Goal: Task Accomplishment & Management: Manage account settings

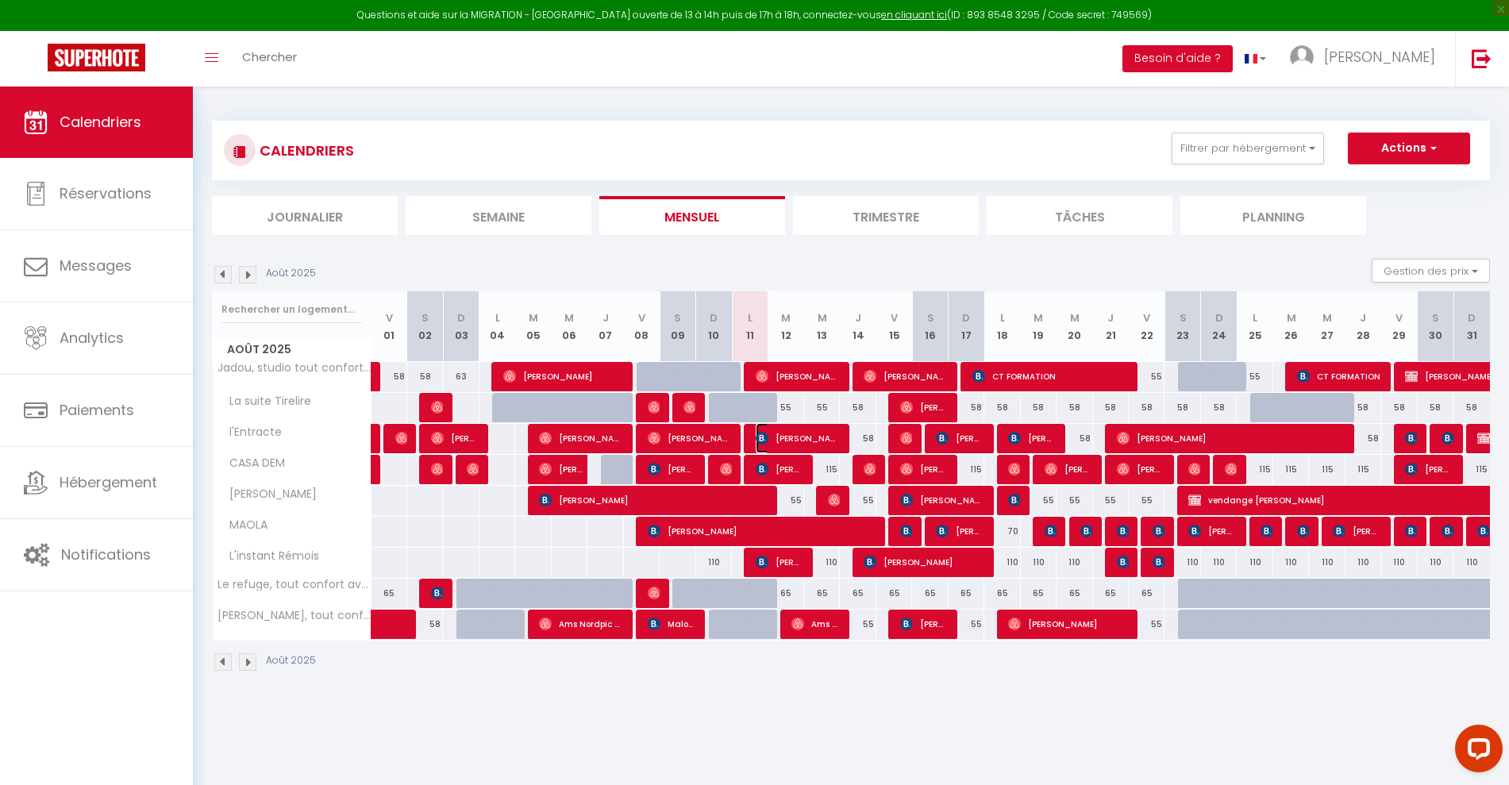
click at [801, 437] on span "Kris Hendrix" at bounding box center [797, 438] width 83 height 30
select select "OK"
select select "0"
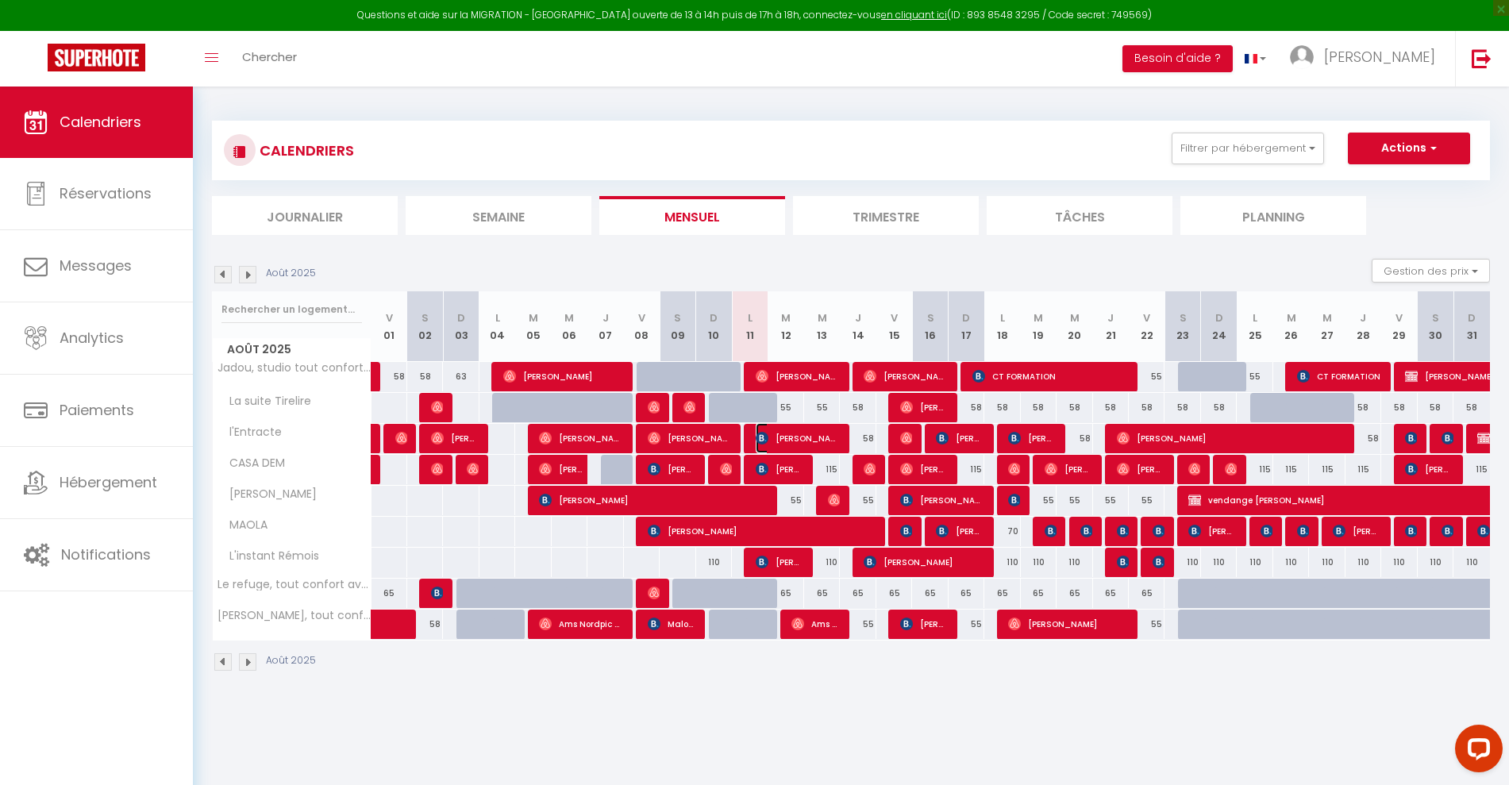
select select "1"
select select
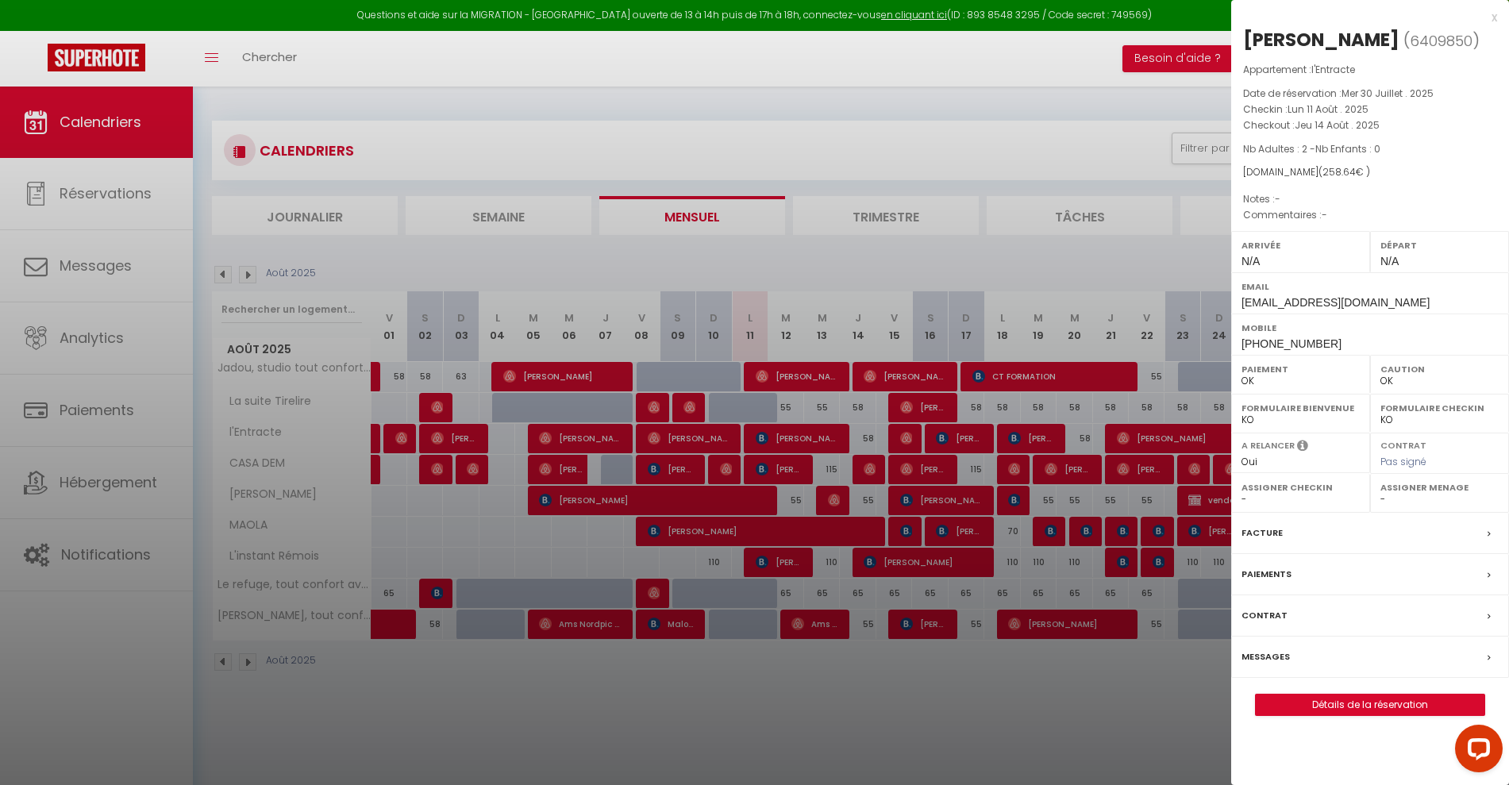
click at [1257, 647] on div "Messages" at bounding box center [1370, 657] width 278 height 41
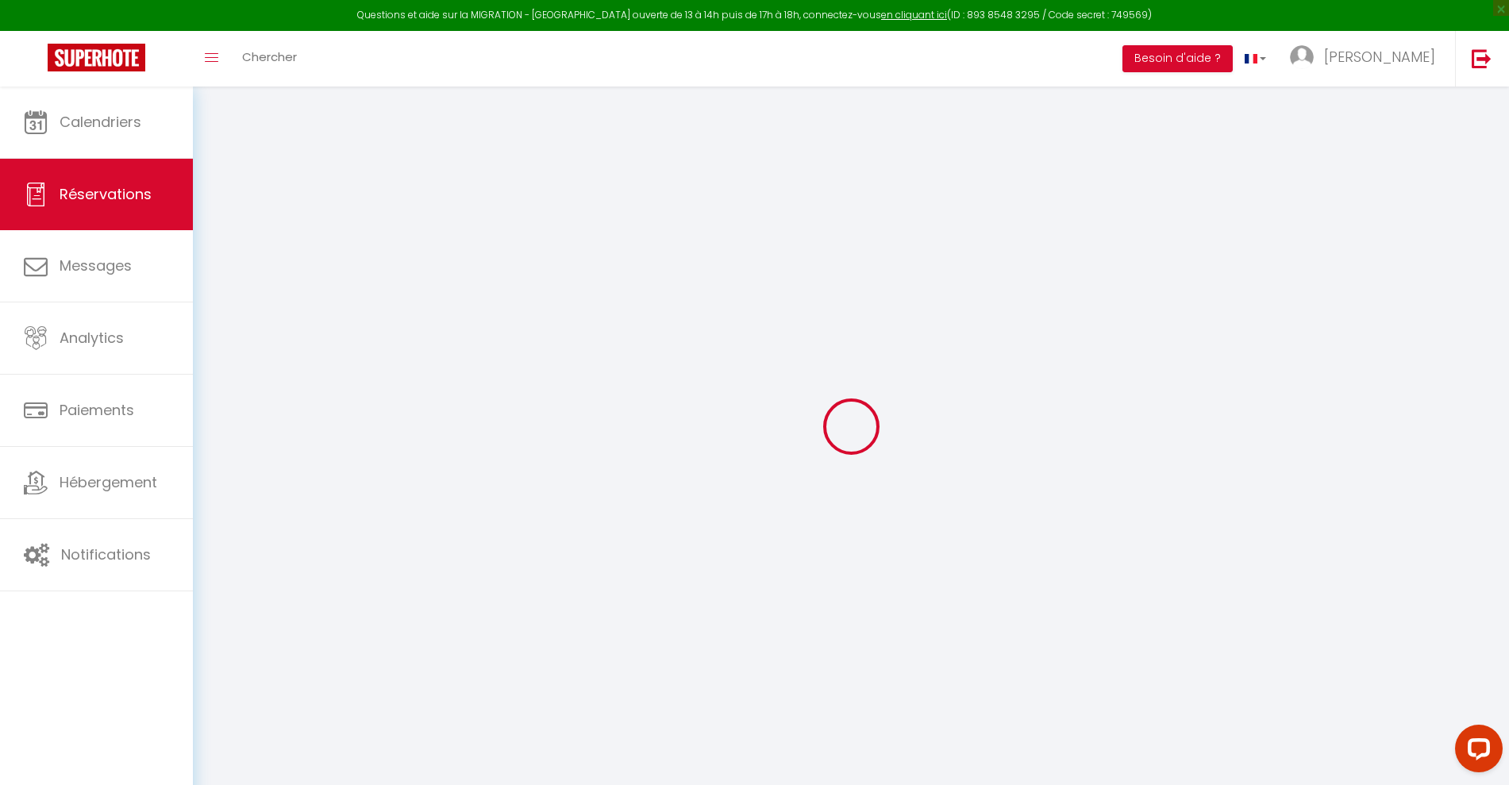
select select
checkbox input "false"
select select
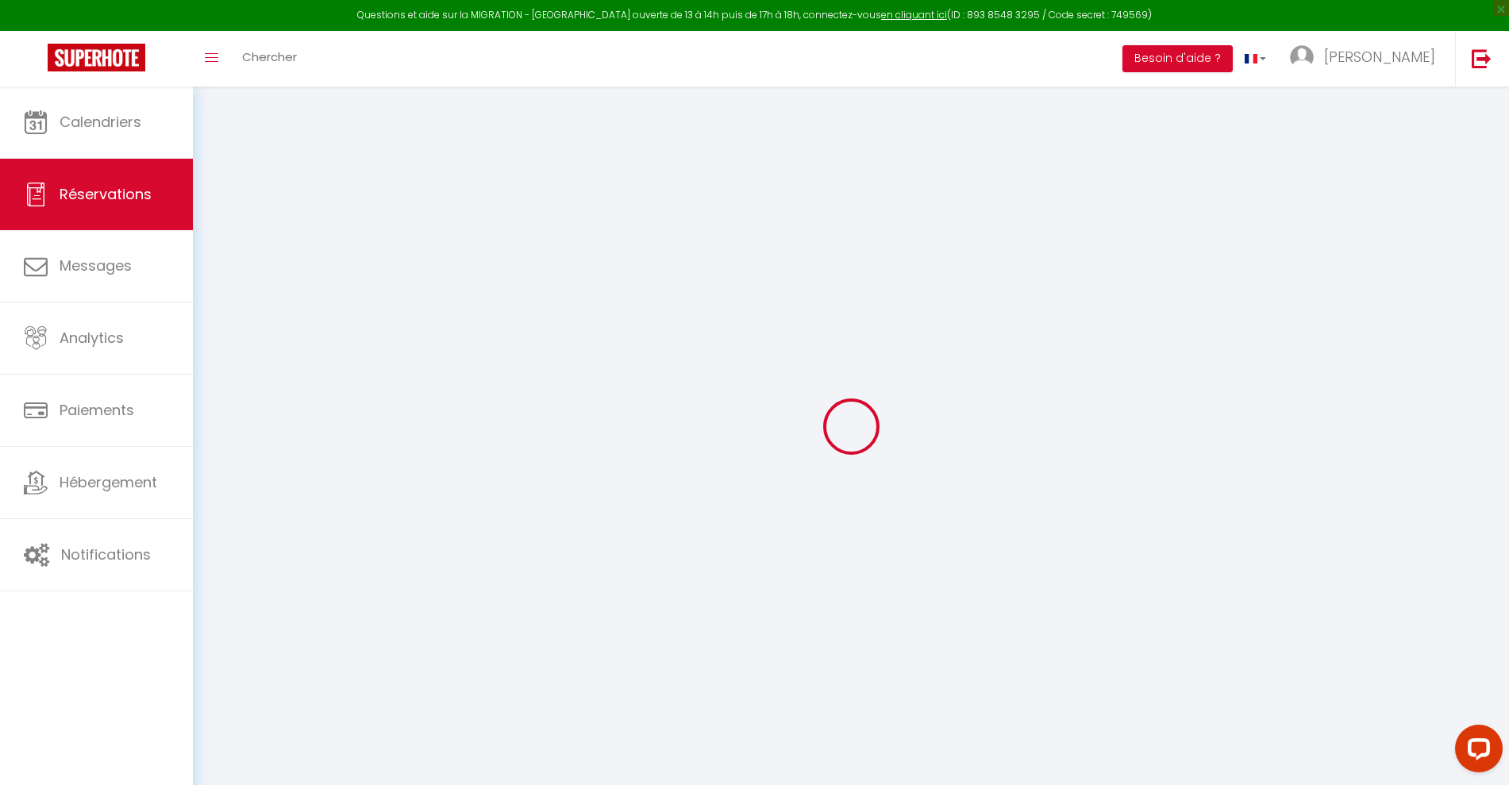
checkbox input "false"
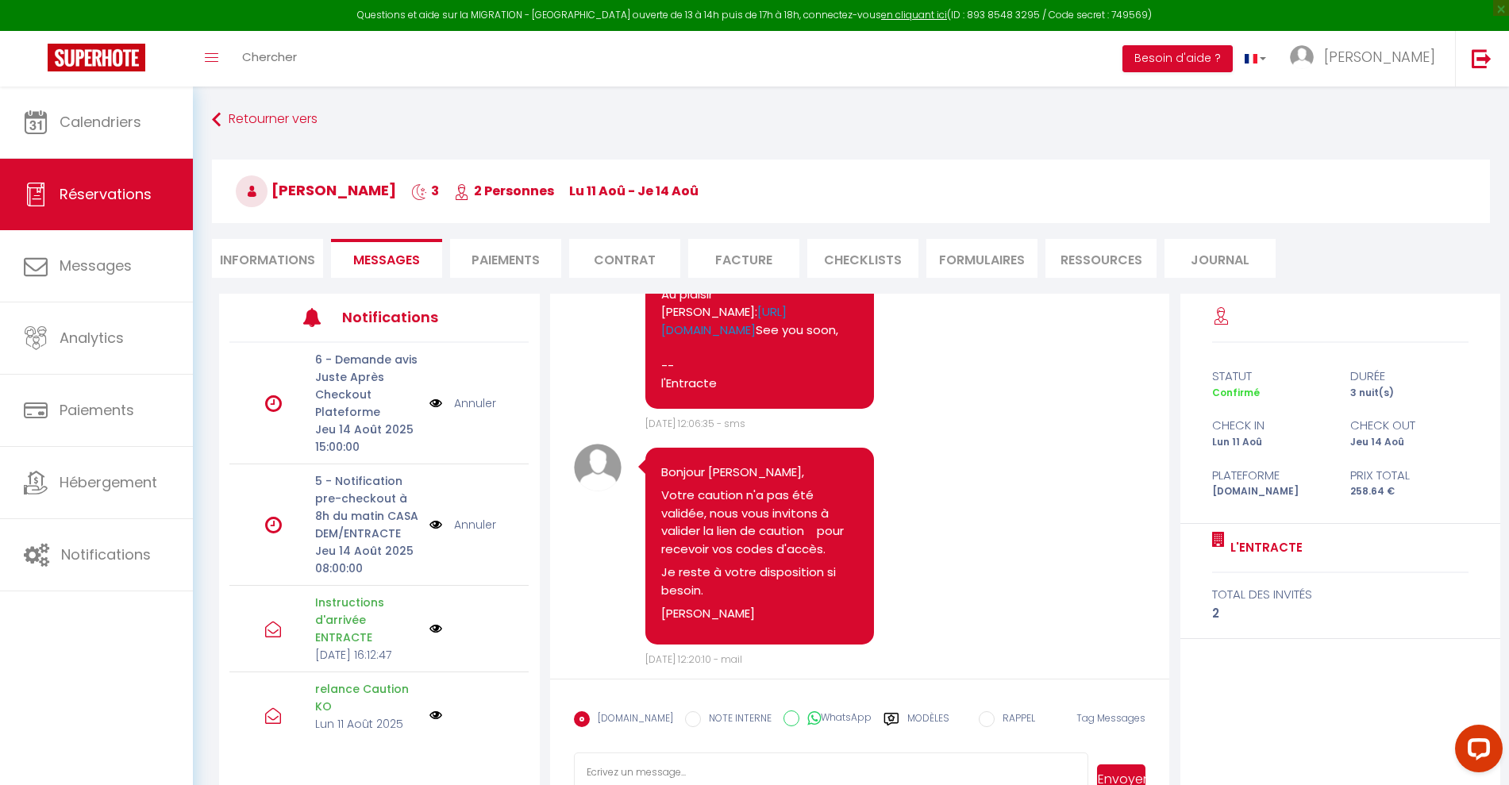
scroll to position [1206, 0]
click at [1410, 75] on link "[PERSON_NAME]" at bounding box center [1366, 59] width 177 height 56
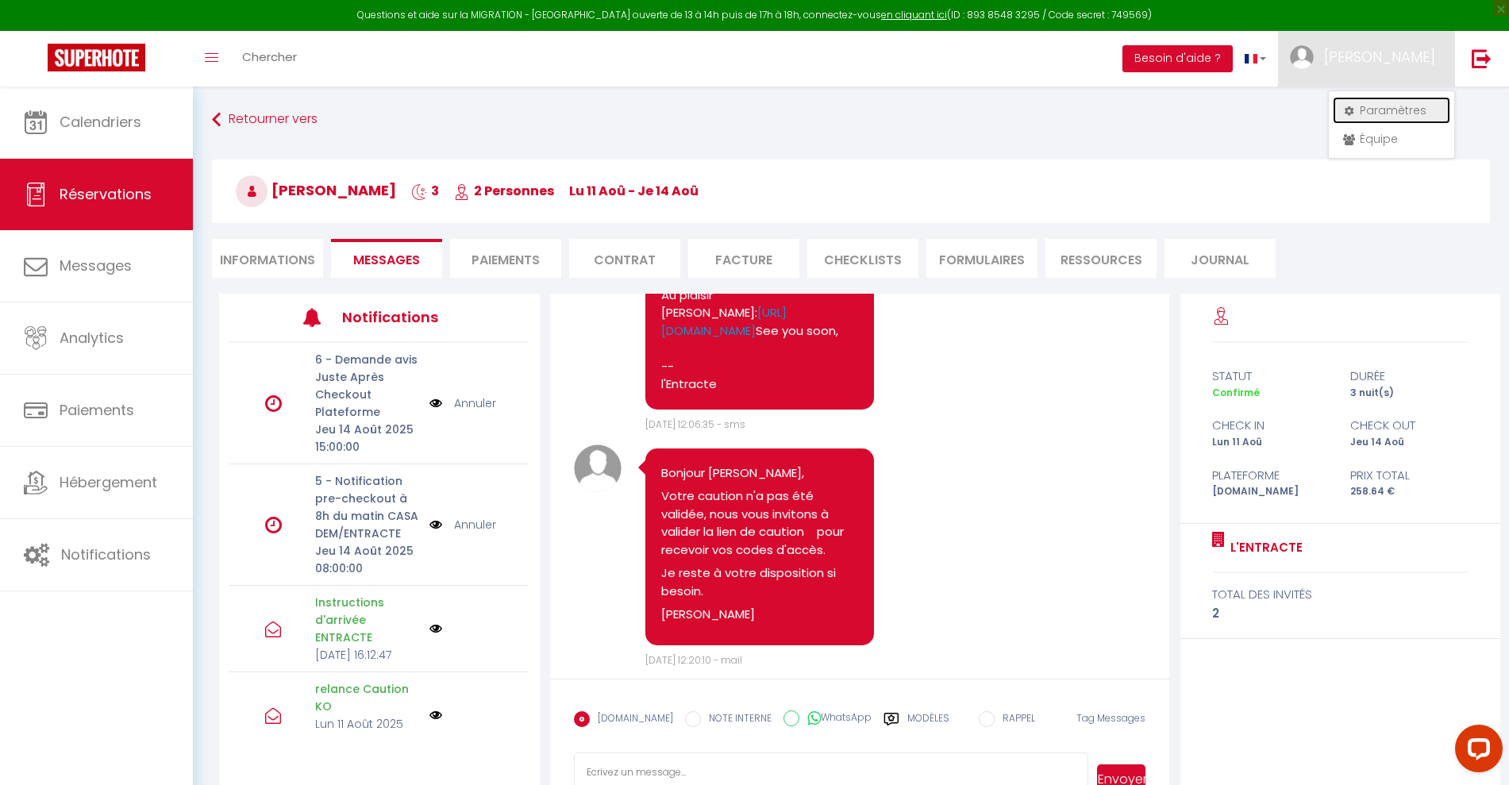
click at [1390, 111] on link "Paramètres" at bounding box center [1391, 110] width 117 height 27
select select "fr"
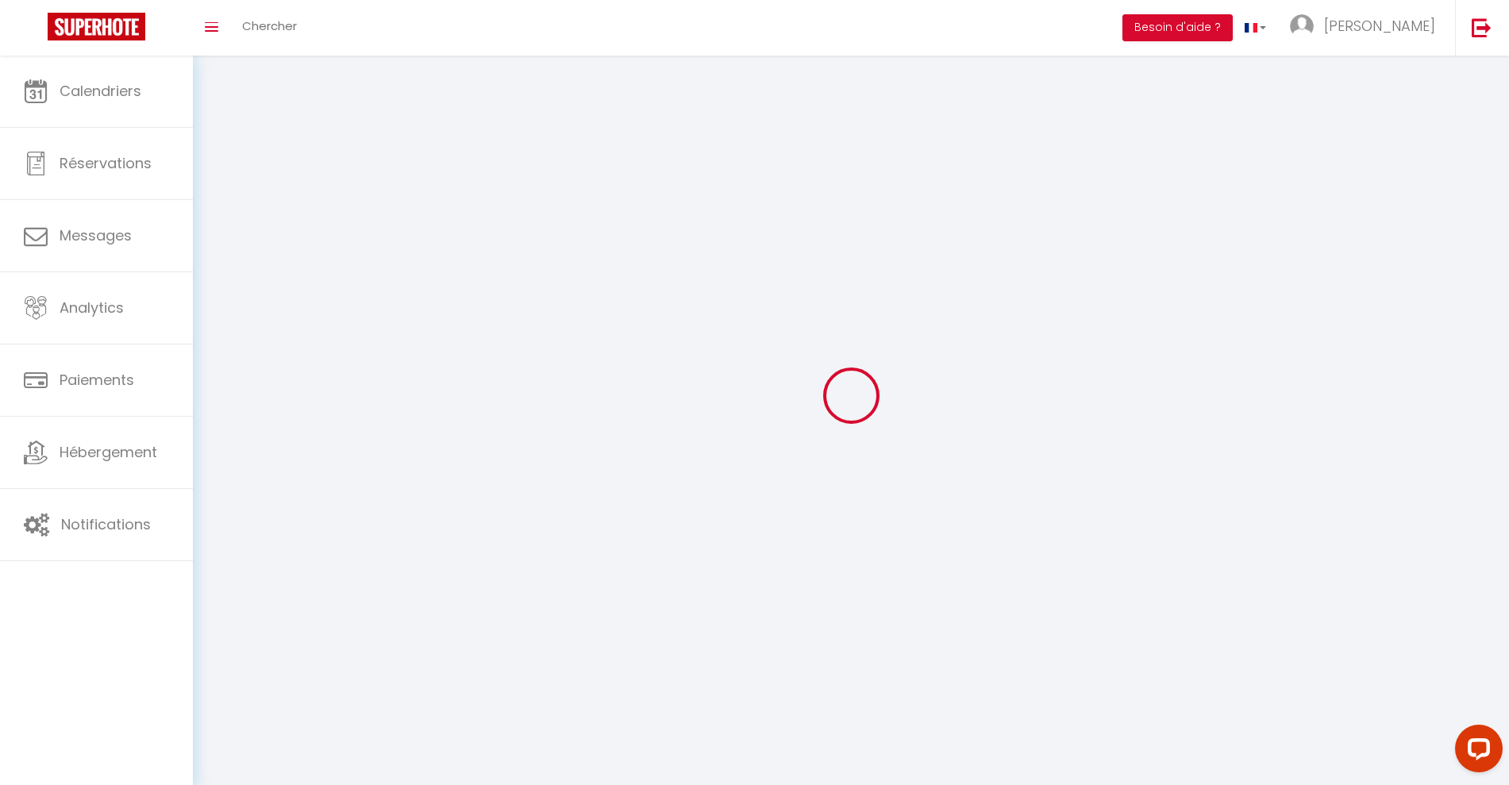
type input "[PERSON_NAME]"
type input "Demay"
type input "[PHONE_NUMBER]"
type input "[STREET_ADDRESS]"
type input "51350"
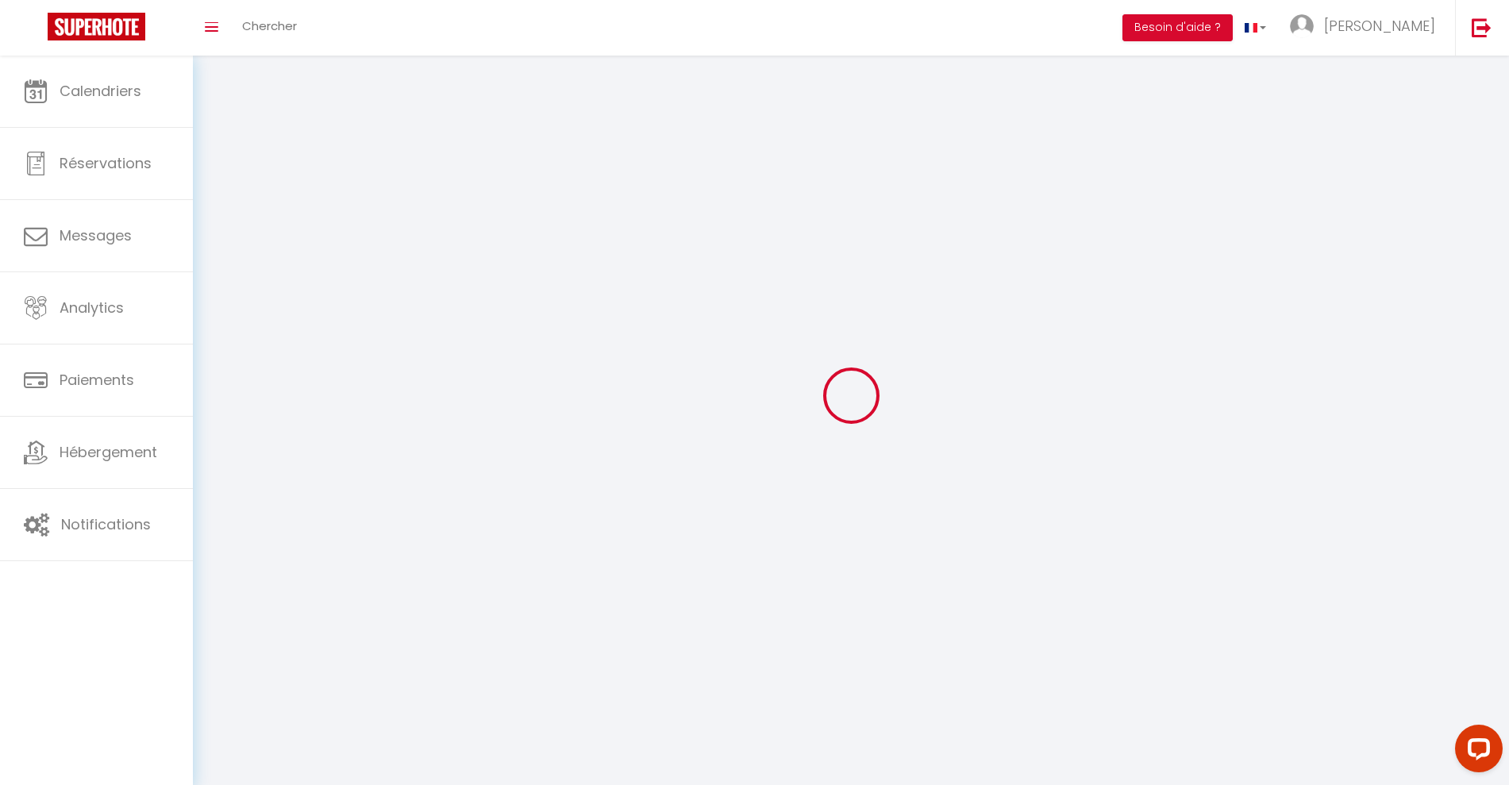
type input "cormontreuil"
select select "28"
type input "SjTJEh0pjMnMeyp9xclLq08vq"
type input "LhxRMxh16HSI1mTy3hBF5K8mX"
select select "fr"
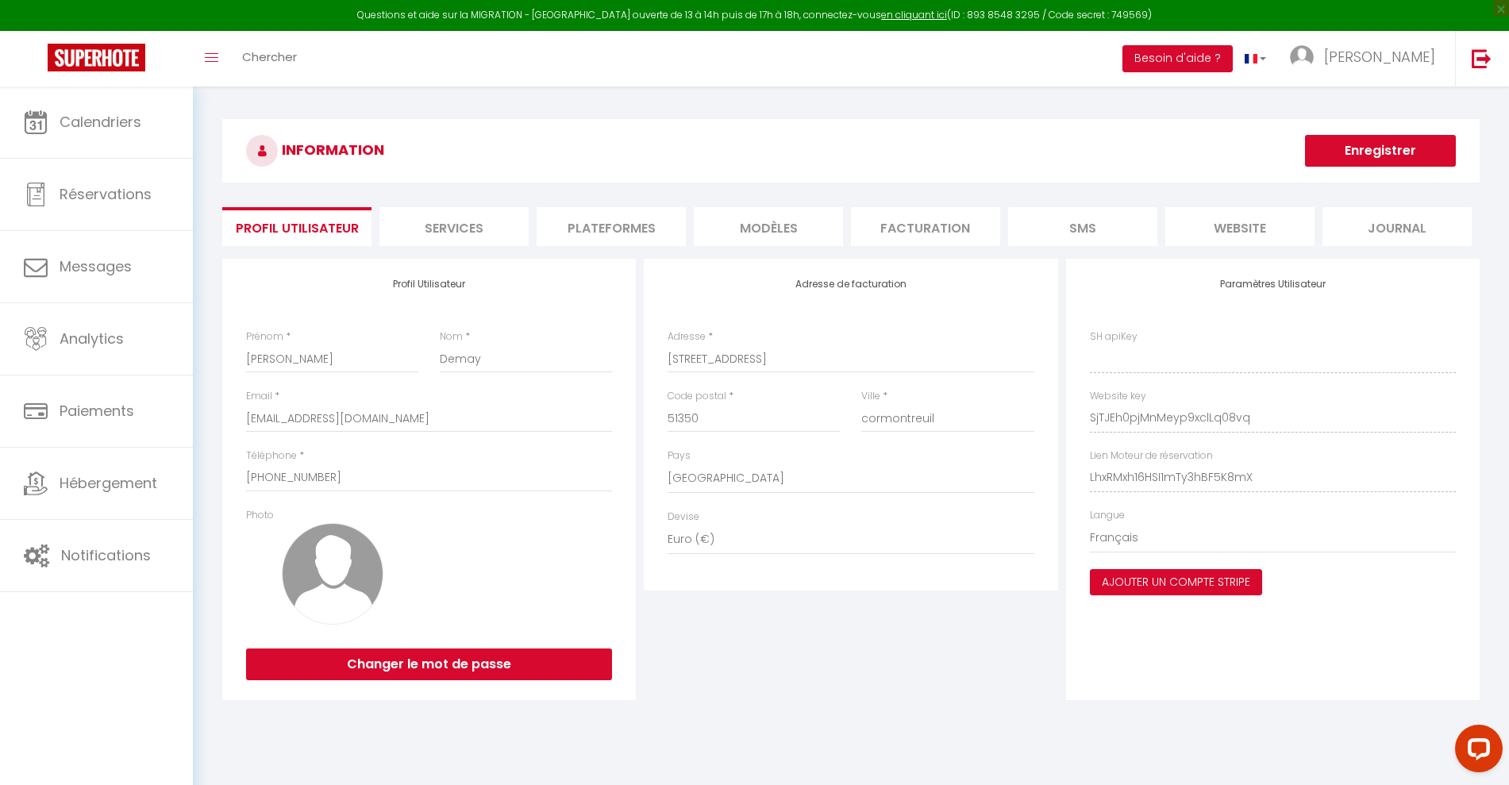
type input "SjTJEh0pjMnMeyp9xclLq08vq"
type input "LhxRMxh16HSI1mTy3hBF5K8mX"
type input "[URL][DOMAIN_NAME]"
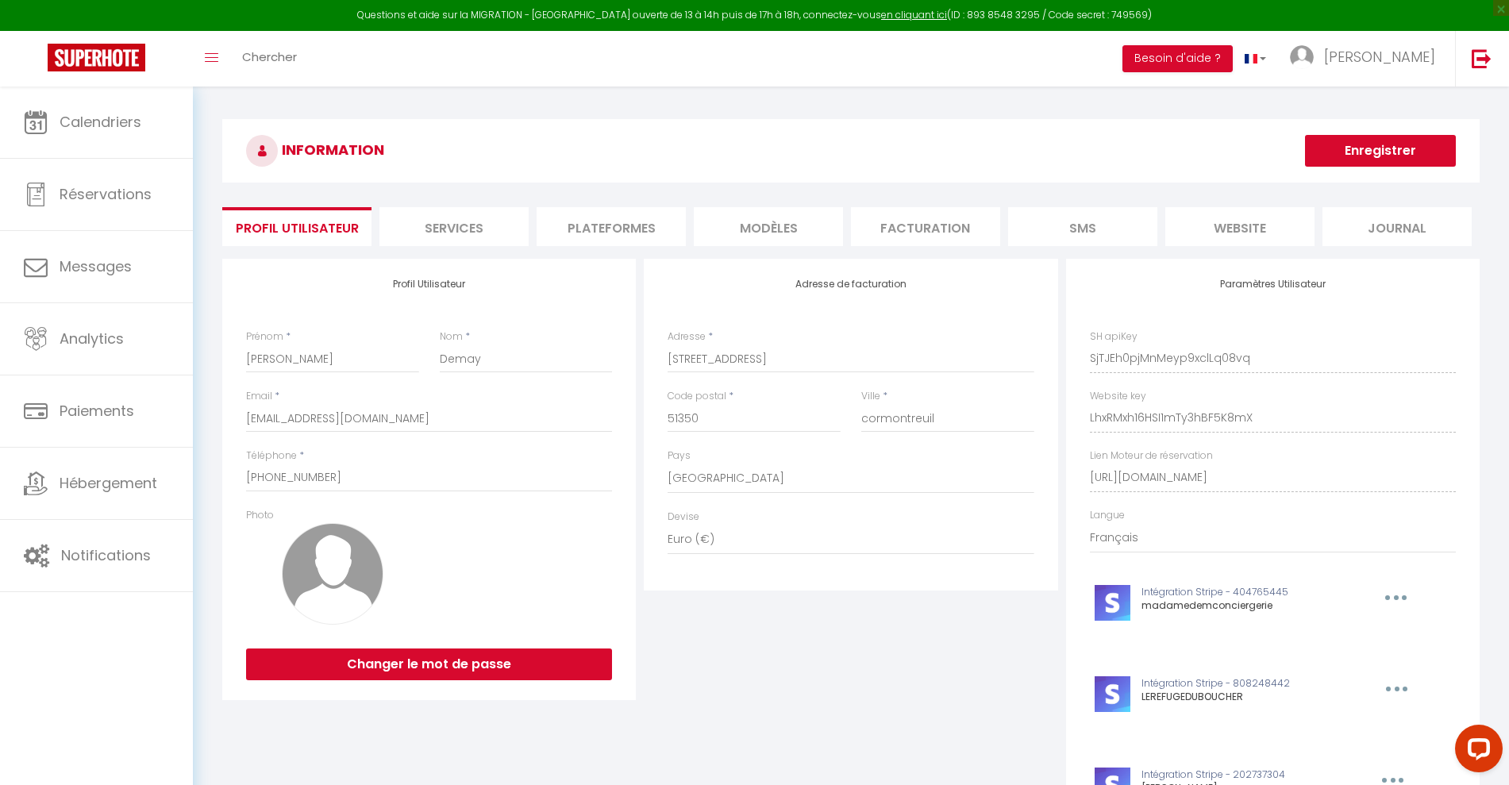
click at [618, 223] on li "Plateformes" at bounding box center [611, 226] width 149 height 39
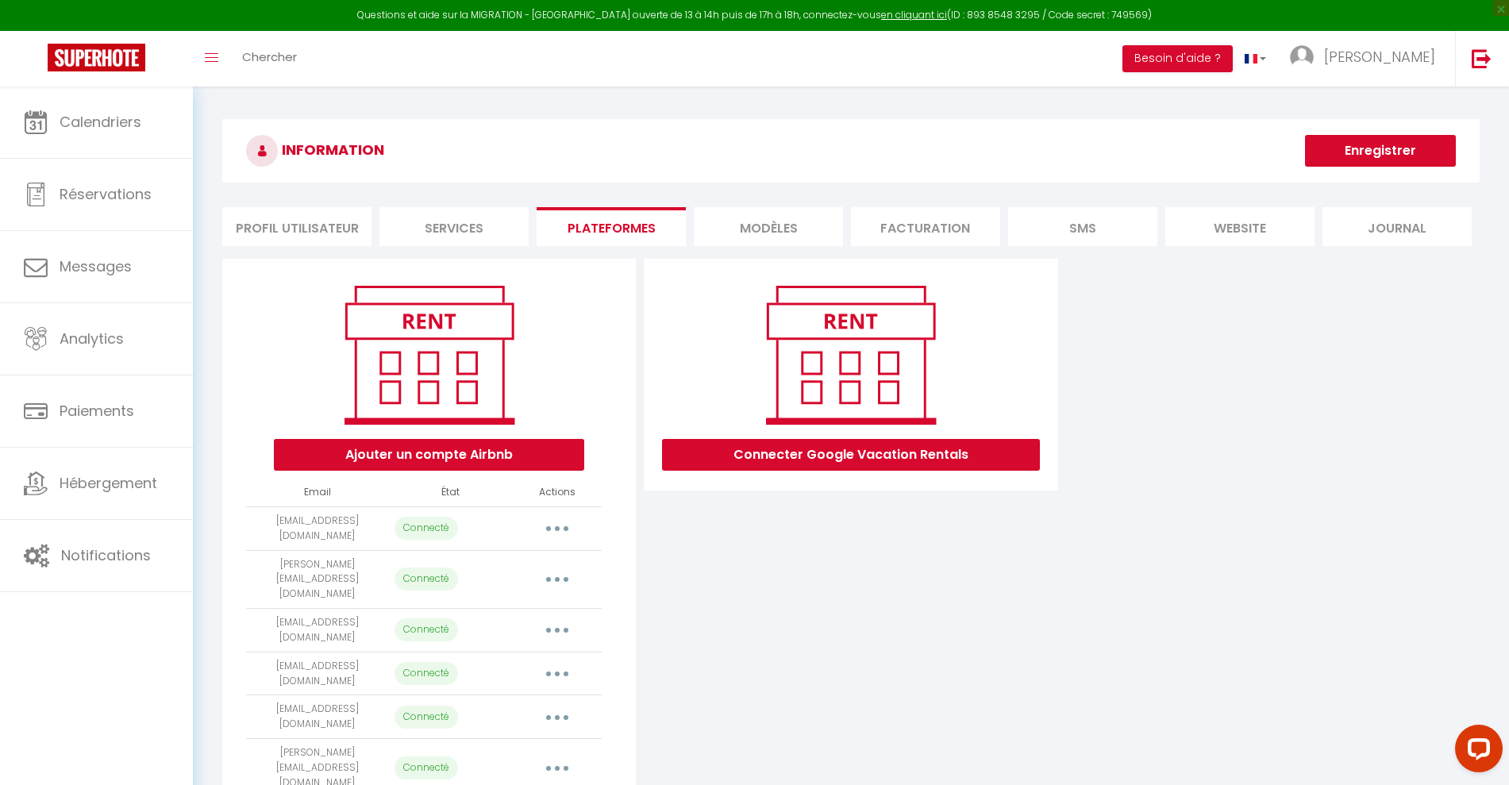
scroll to position [87, 0]
click at [470, 452] on button "Ajouter un compte Airbnb" at bounding box center [429, 455] width 310 height 32
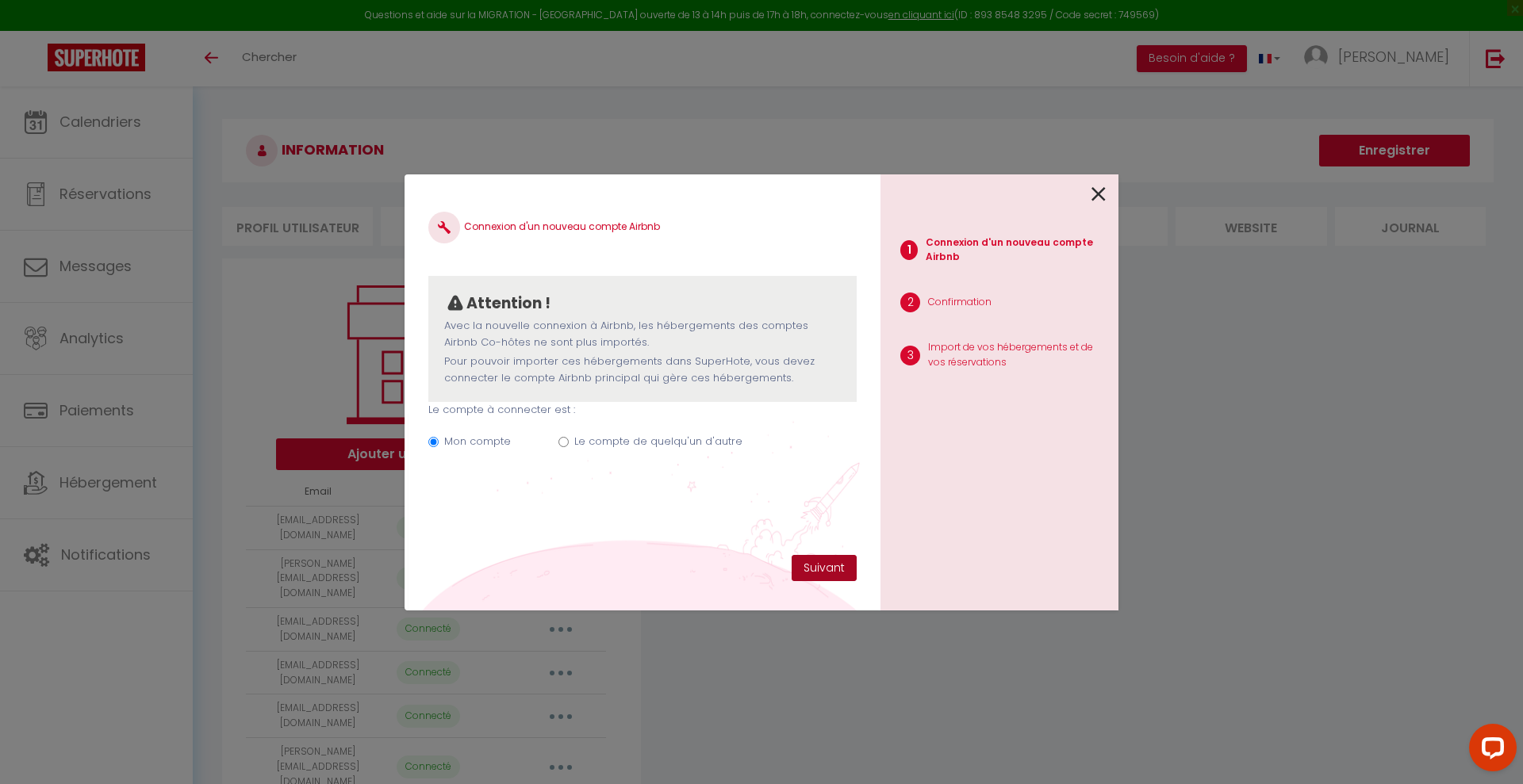
click at [820, 570] on button "Suivant" at bounding box center [823, 568] width 65 height 27
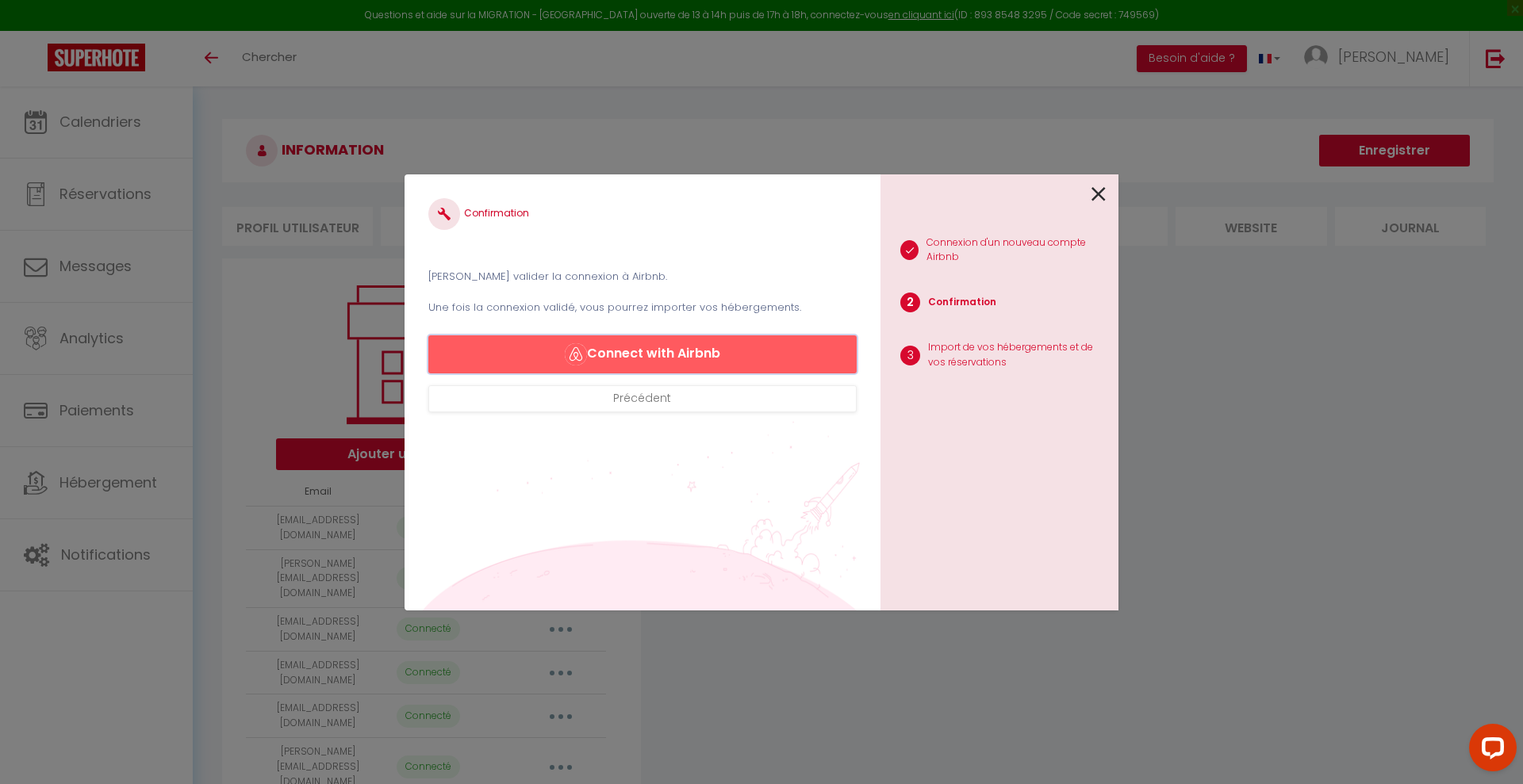
click at [672, 347] on button "Connect with Airbnb" at bounding box center [643, 355] width 429 height 38
click at [1099, 200] on icon at bounding box center [1098, 195] width 14 height 24
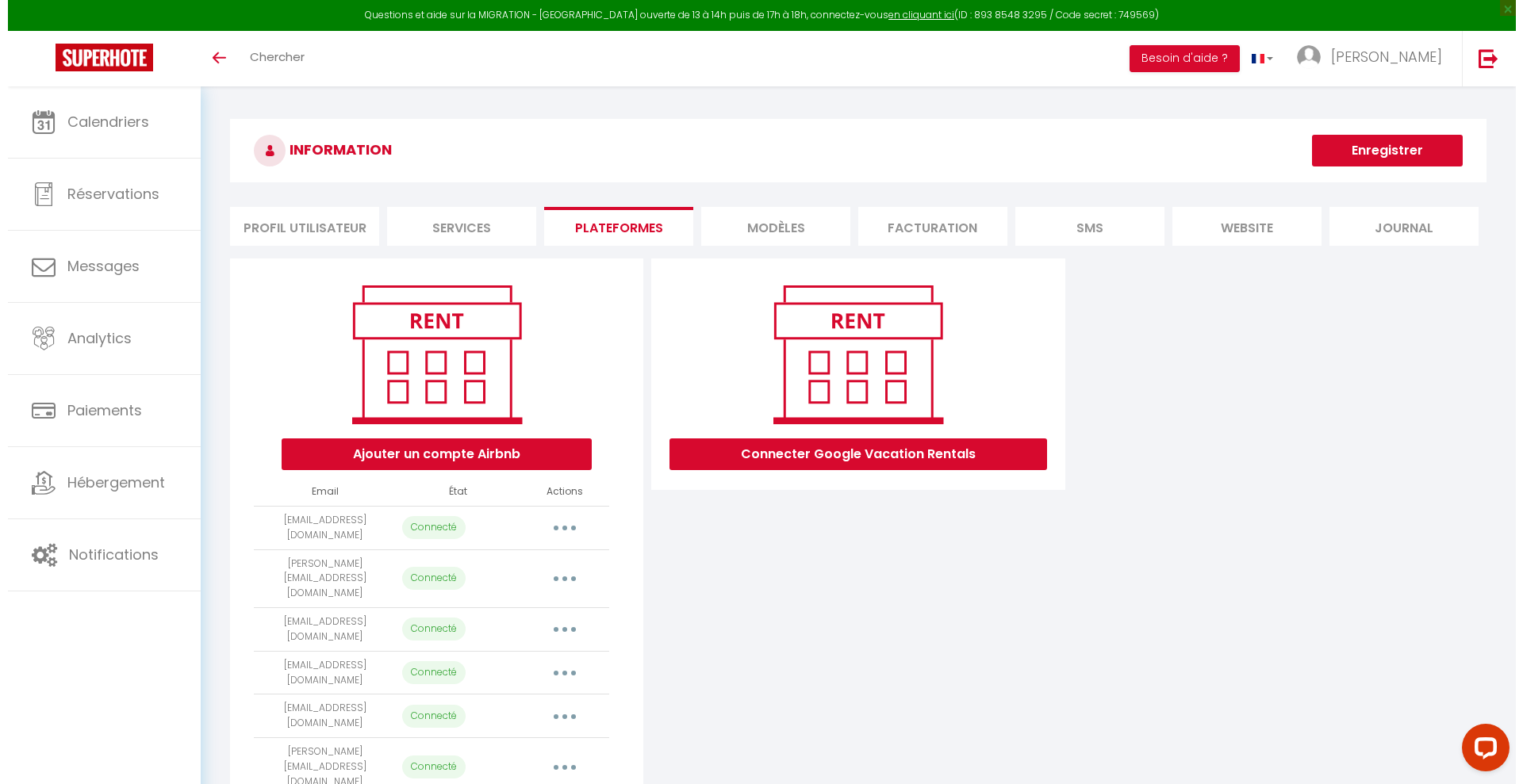
scroll to position [87, 0]
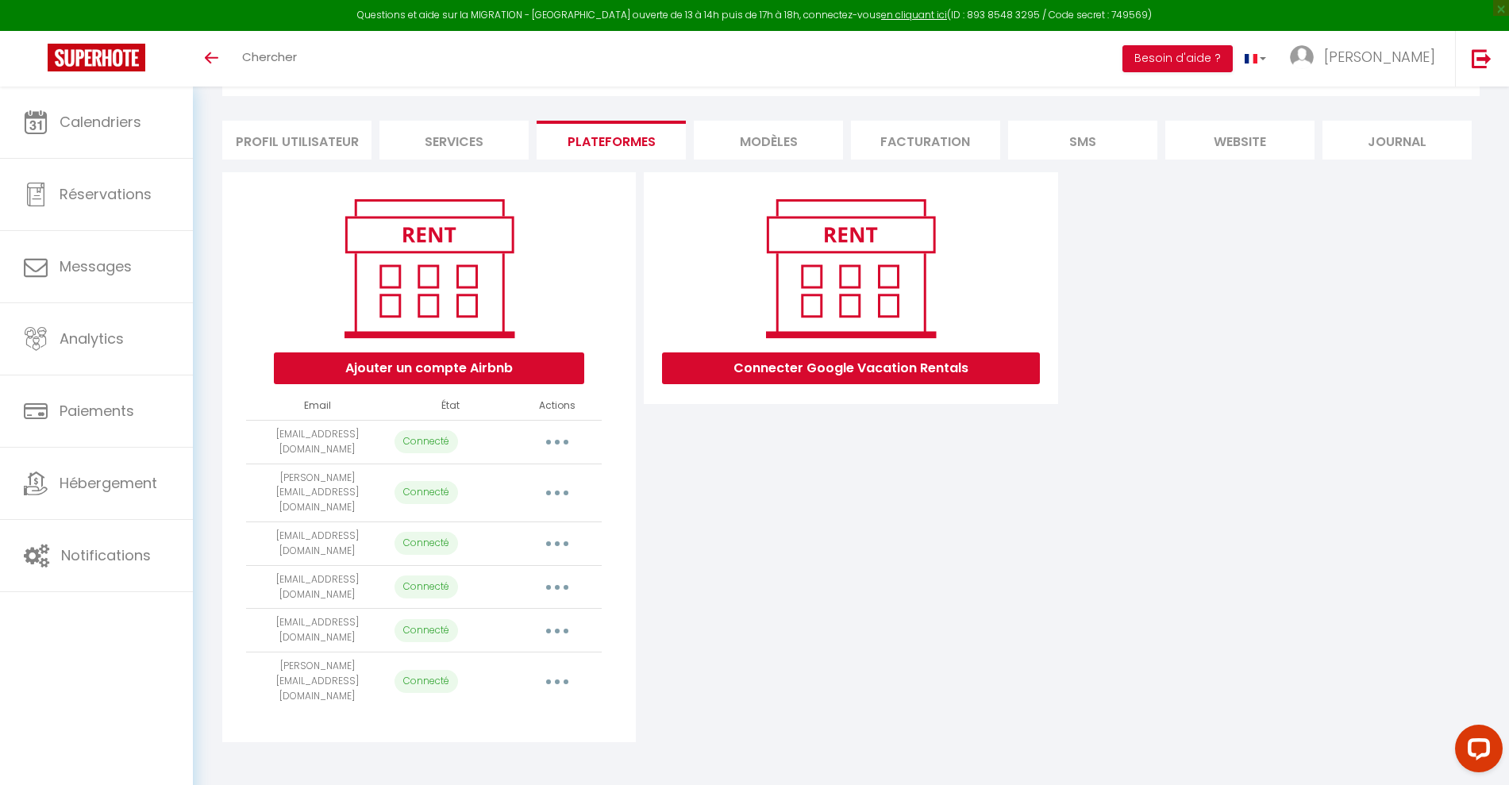
click at [552, 575] on button "button" at bounding box center [557, 587] width 44 height 25
click at [491, 610] on link "Importer les appartements" at bounding box center [486, 623] width 175 height 27
select select "75363"
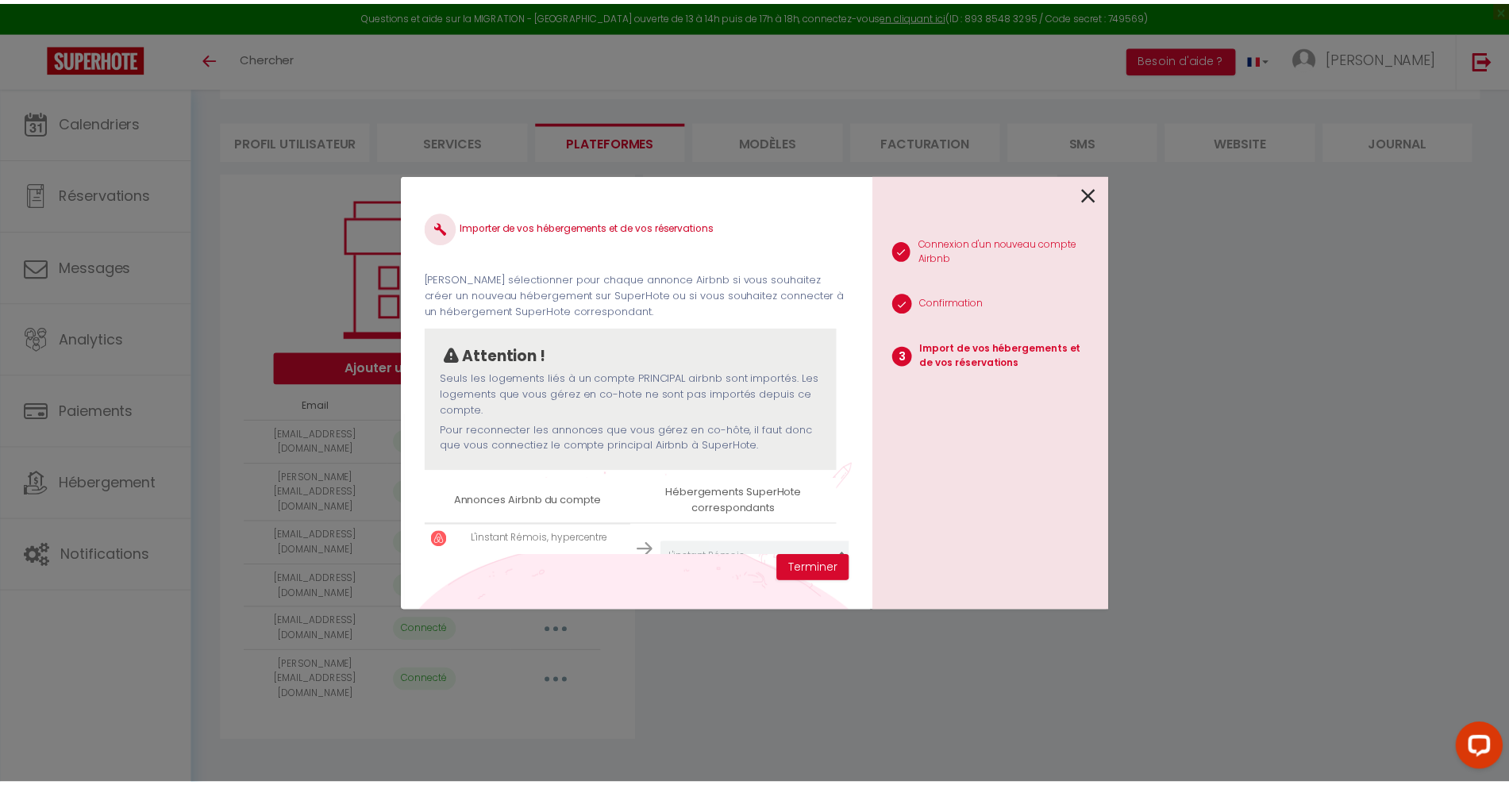
scroll to position [62, 0]
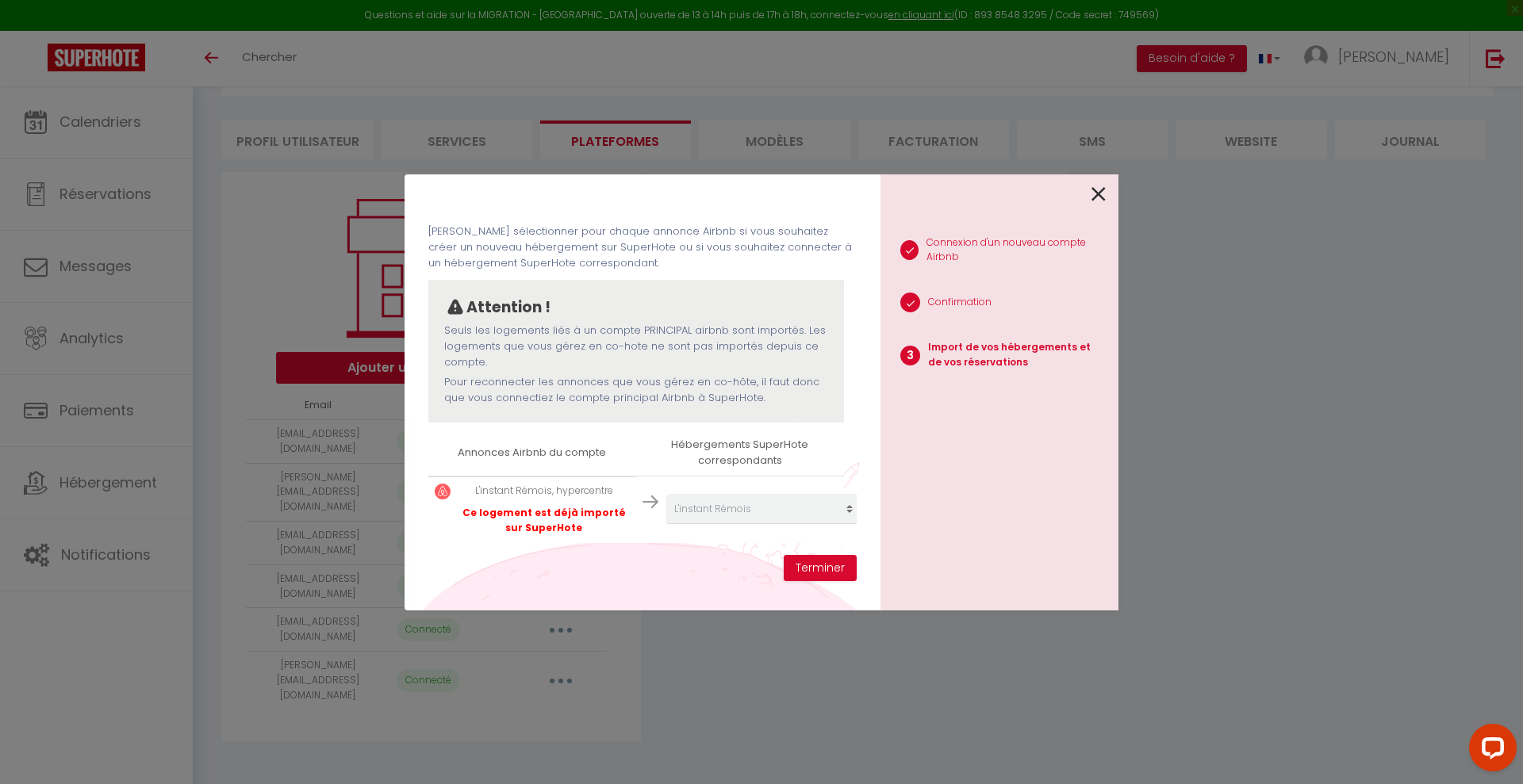
click at [1095, 193] on icon at bounding box center [1098, 195] width 14 height 24
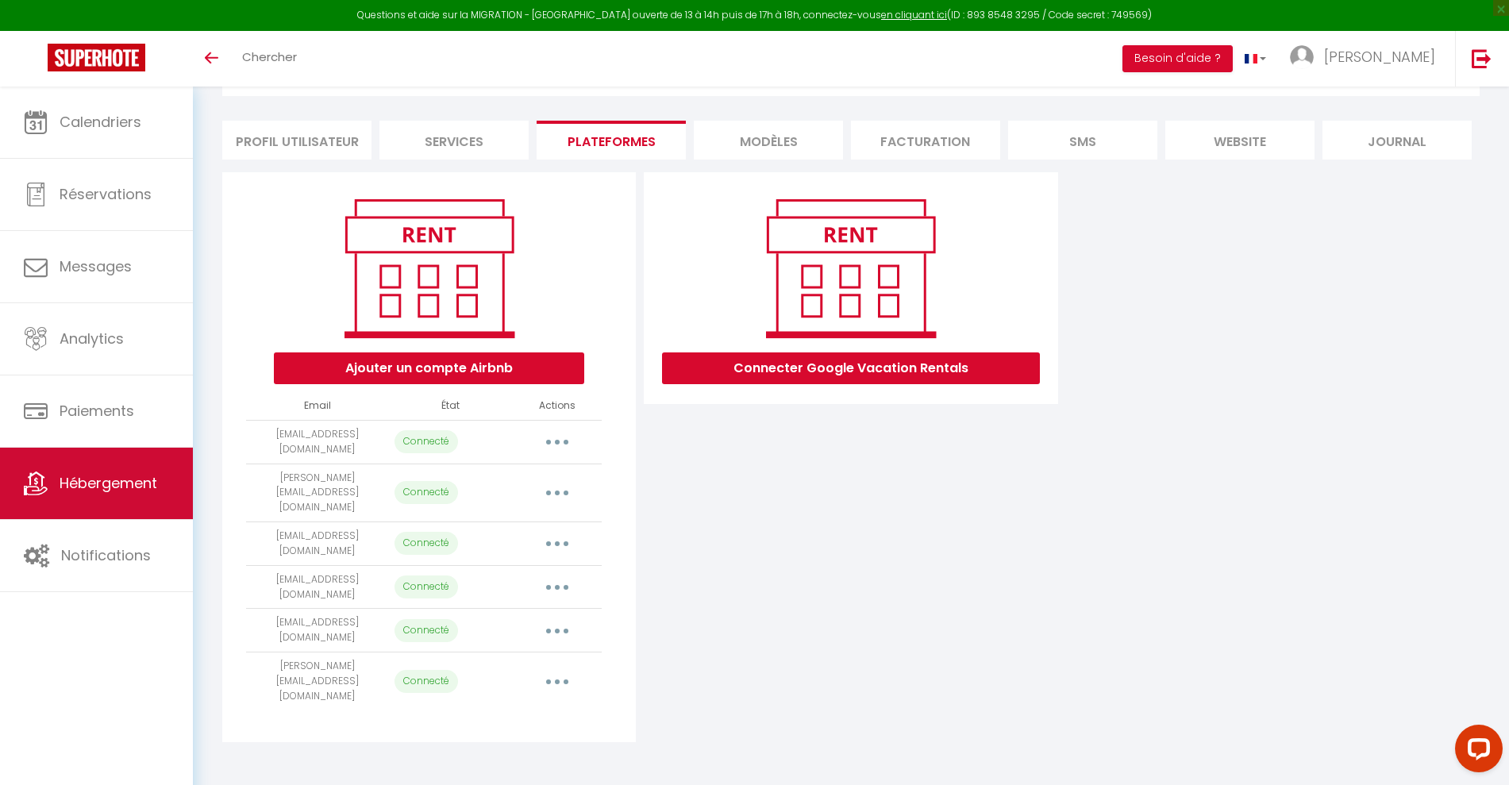
click at [91, 487] on span "Hébergement" at bounding box center [109, 483] width 98 height 20
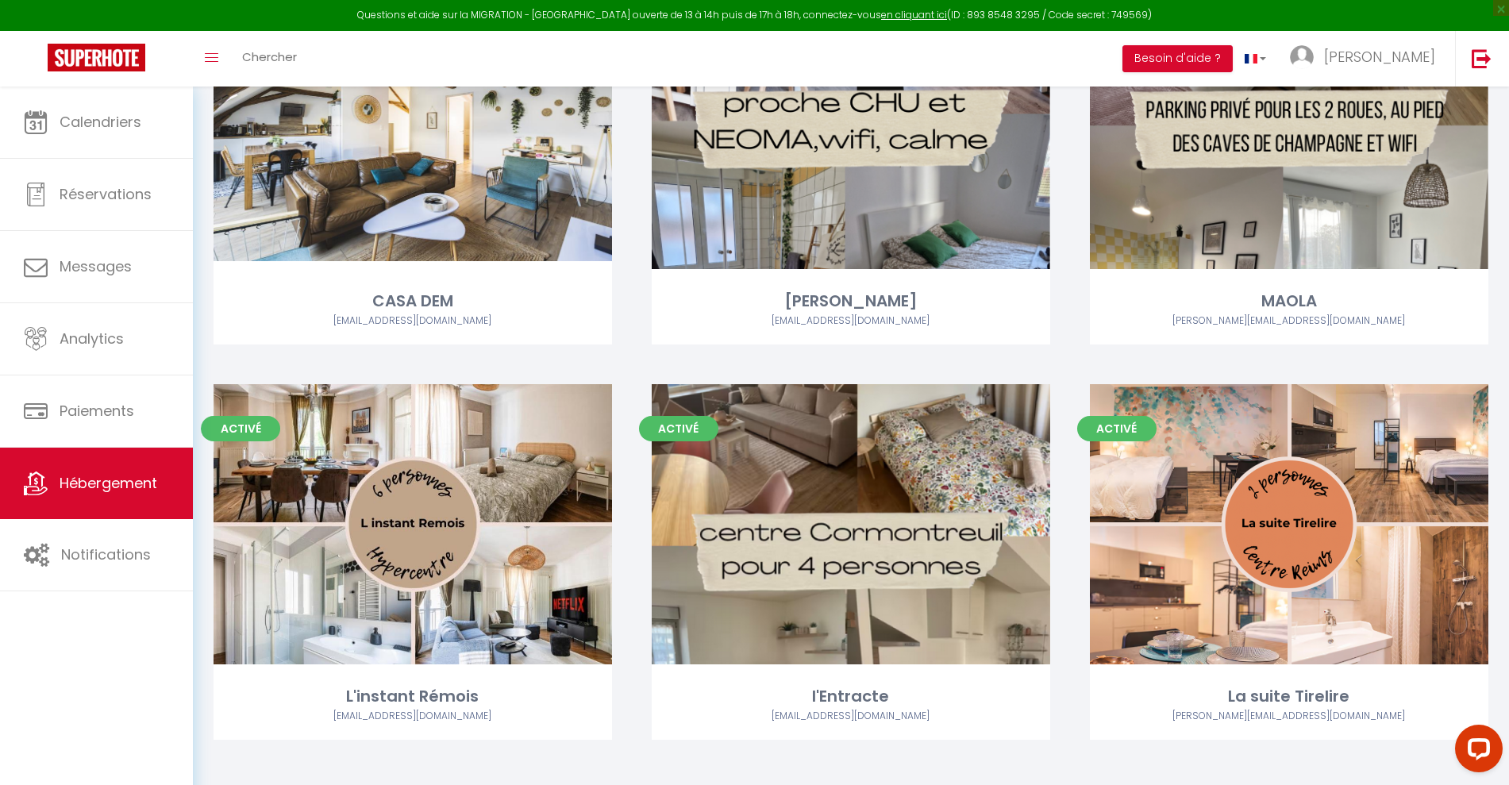
scroll to position [649, 0]
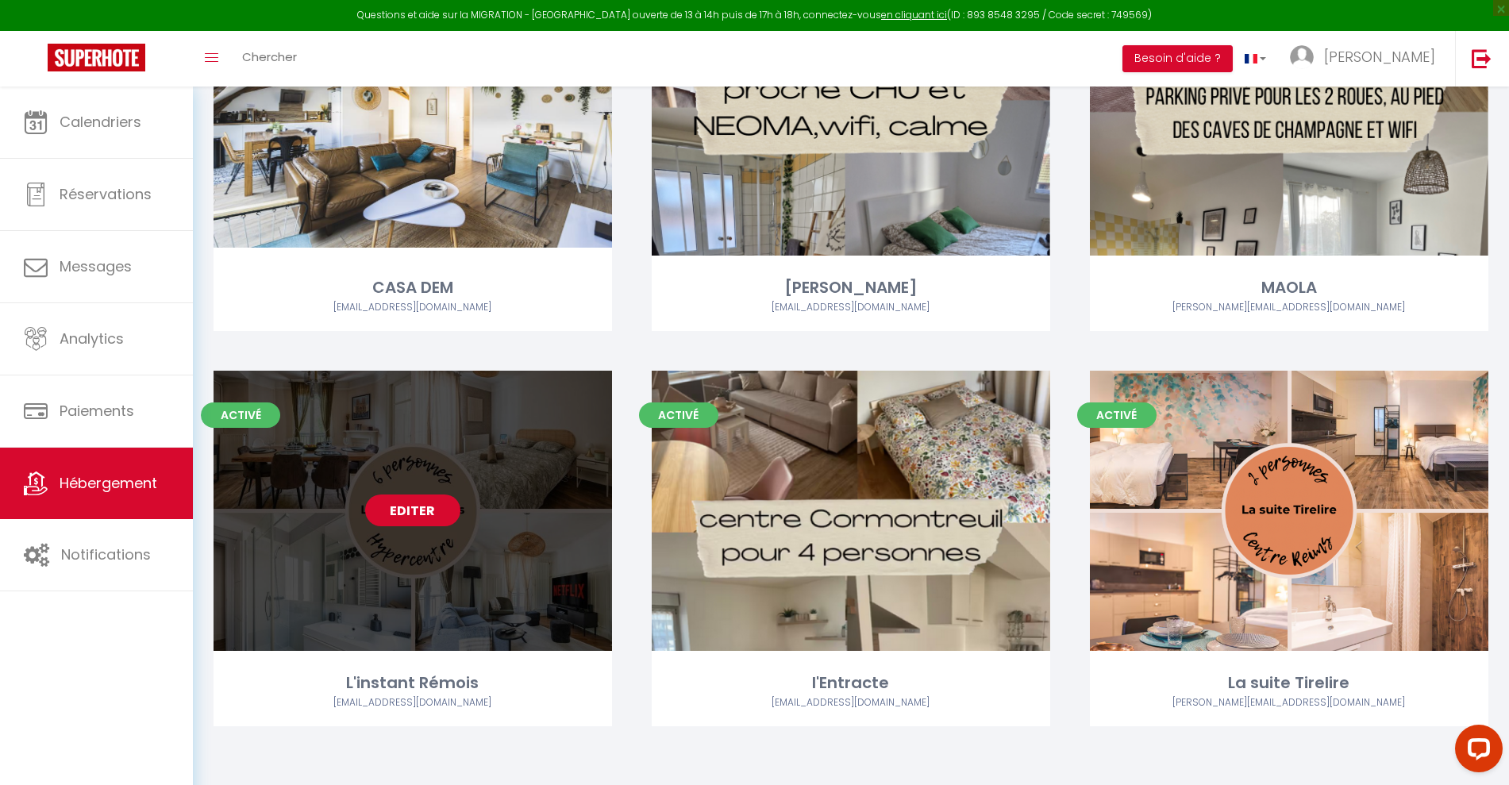
click at [412, 517] on link "Editer" at bounding box center [412, 511] width 95 height 32
select select "3"
select select "2"
select select "1"
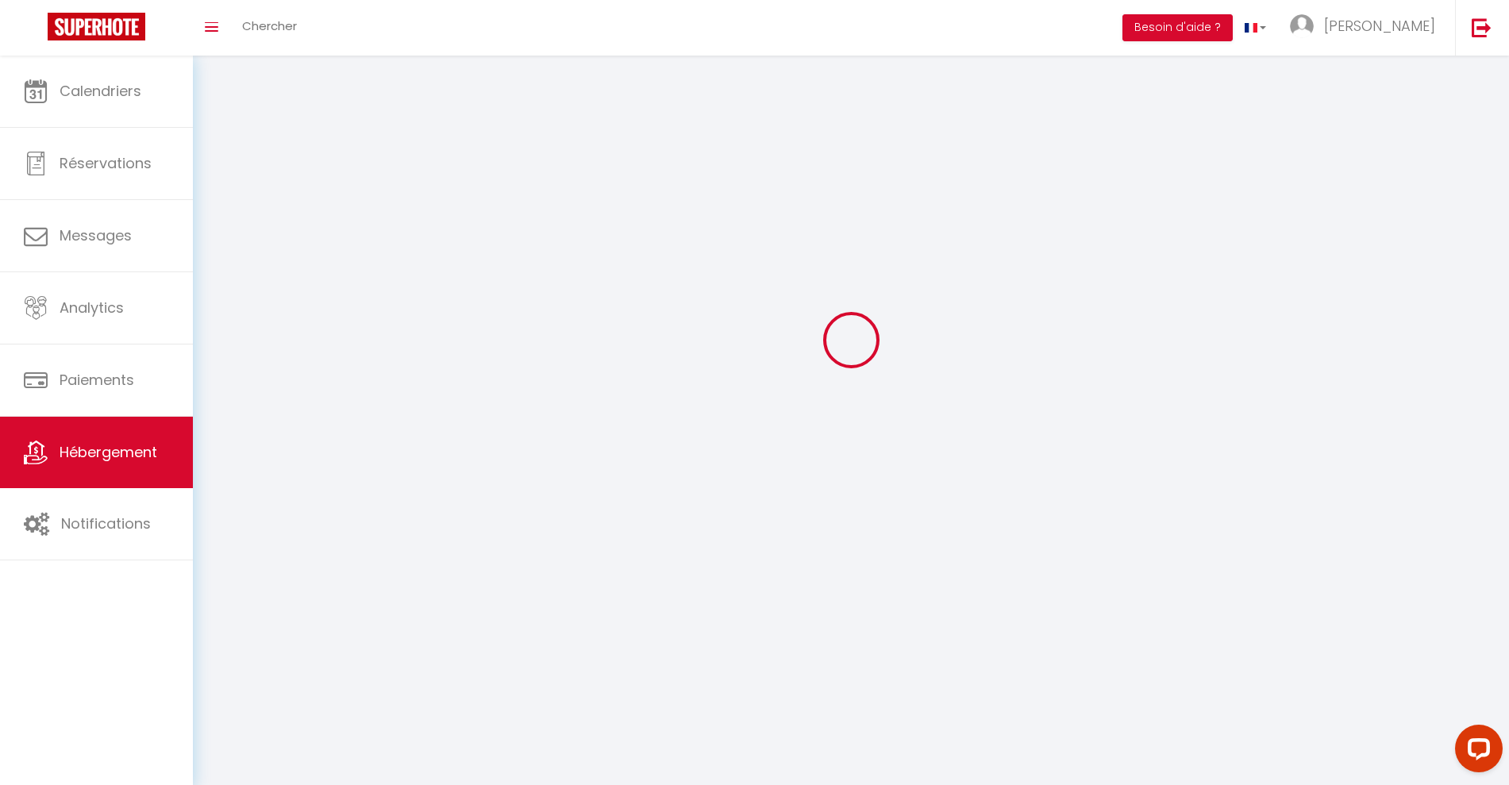
select select
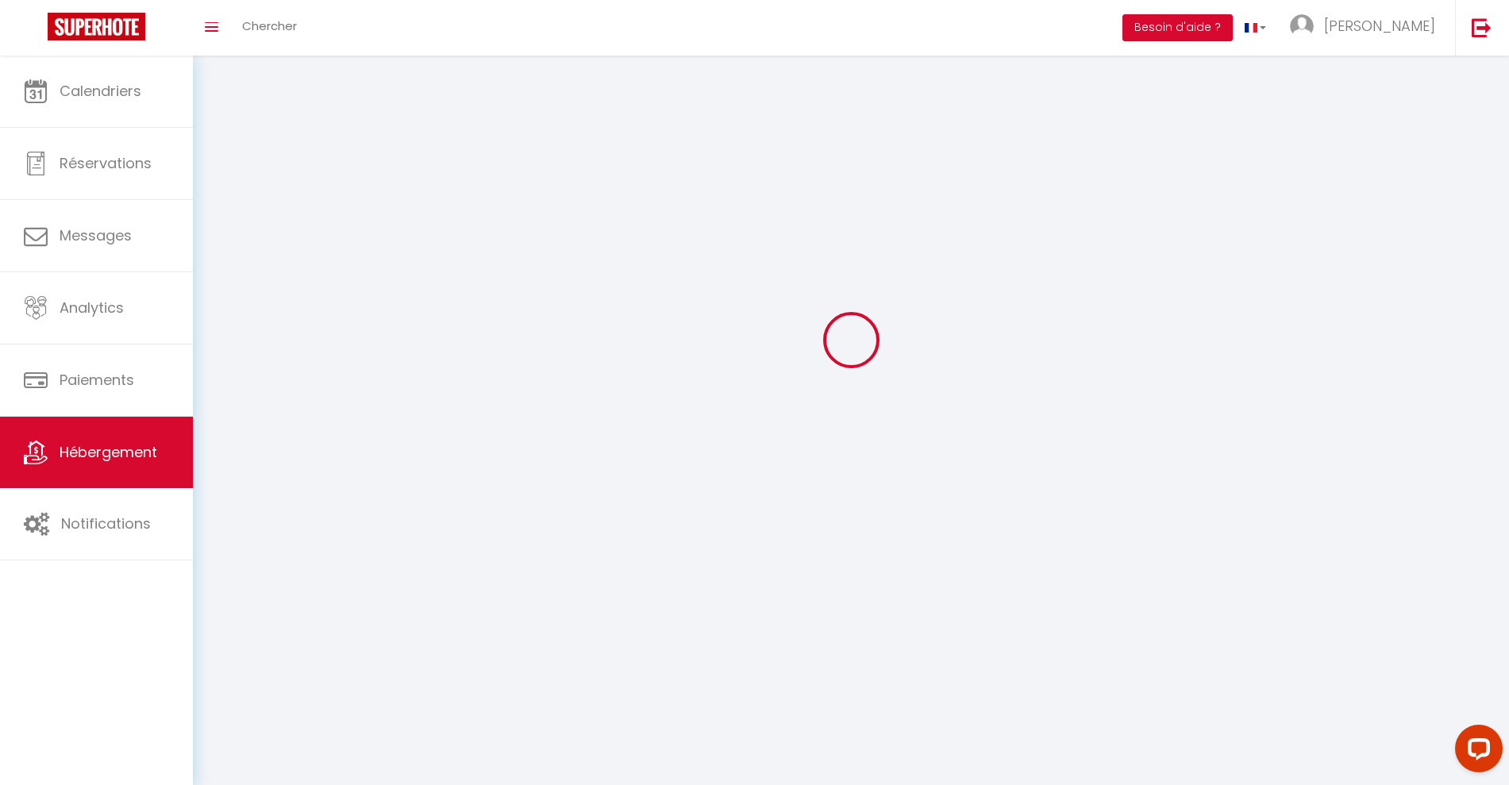
select select
checkbox input "false"
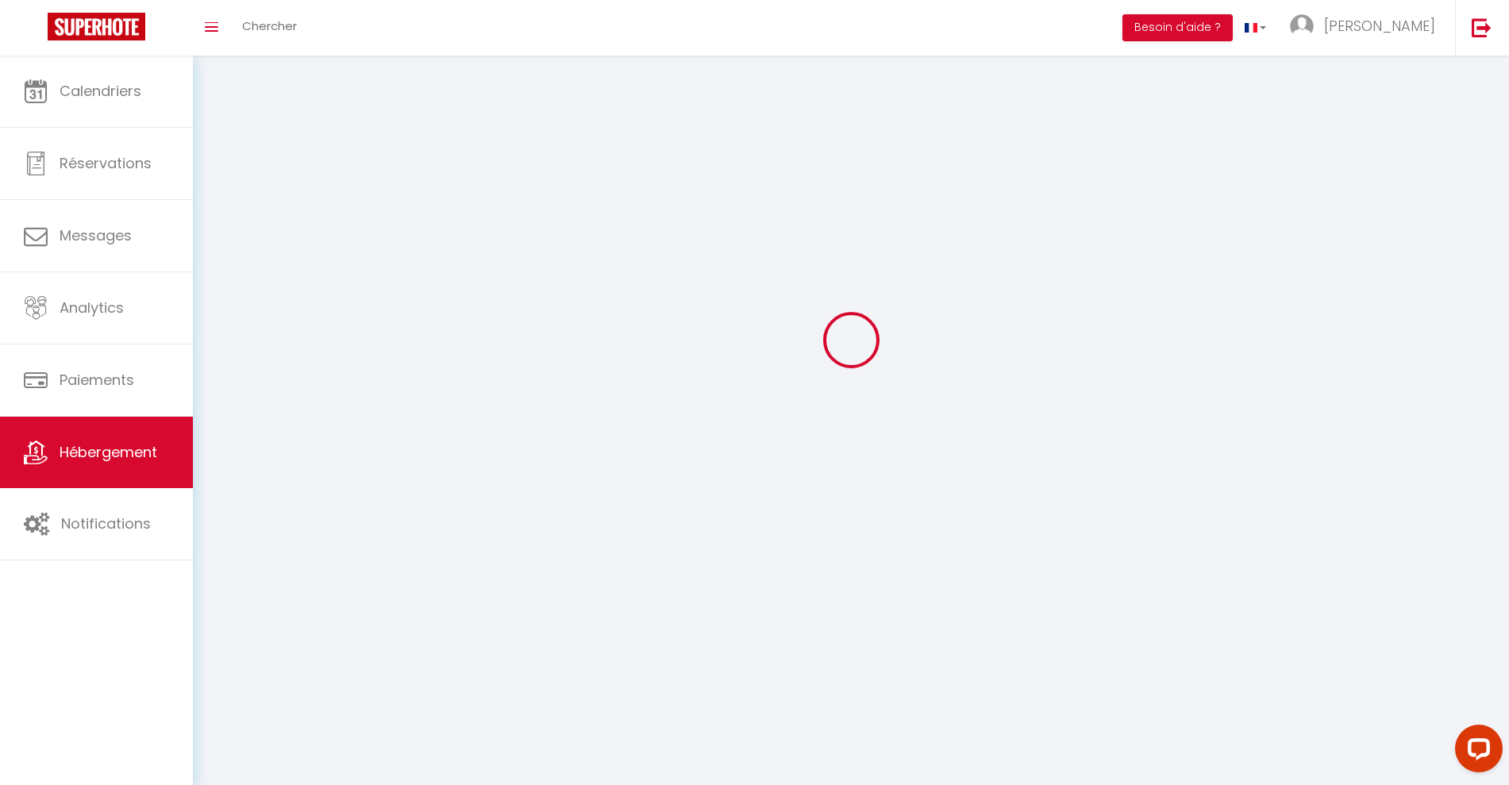
select select
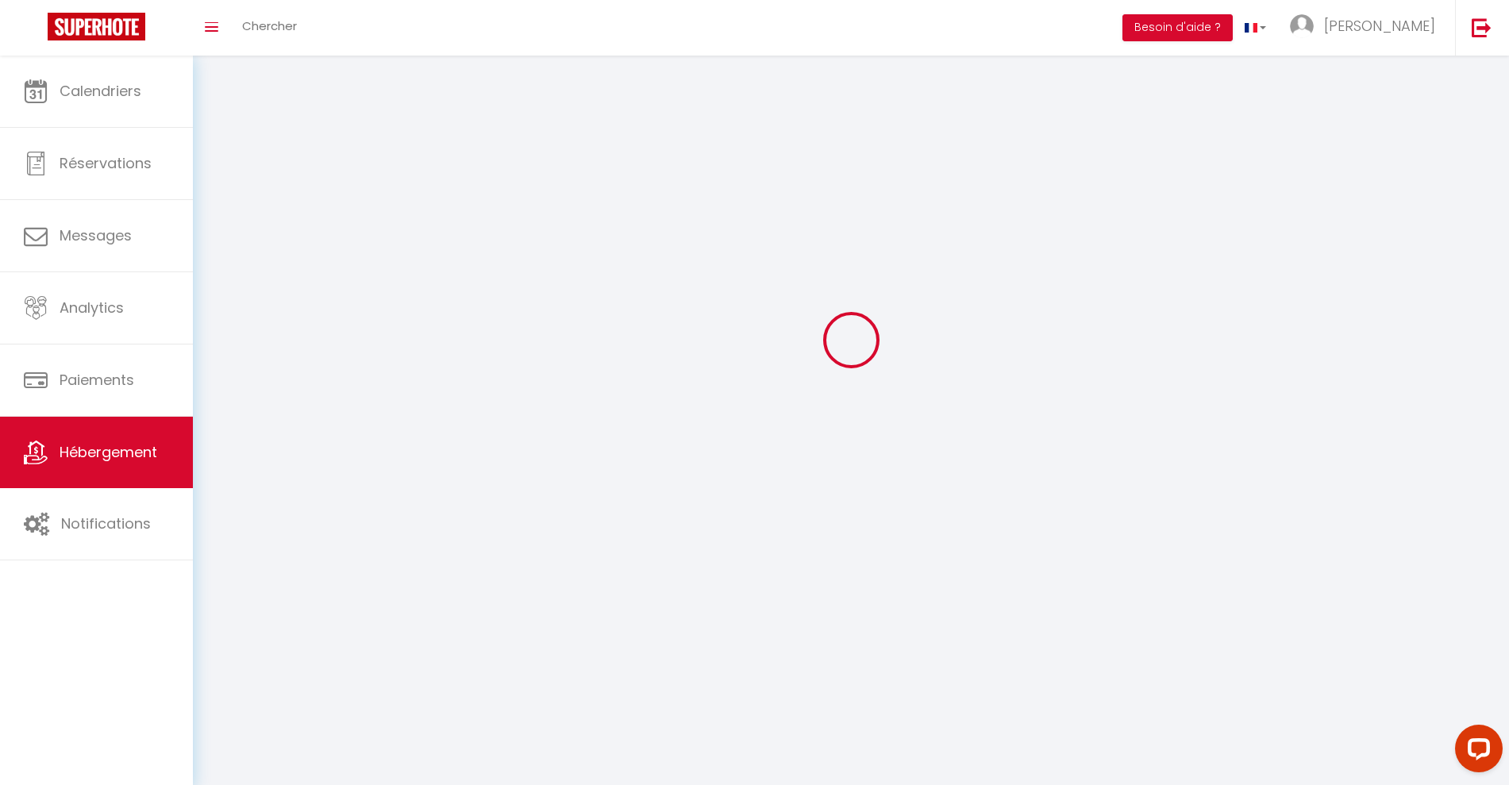
select select
checkbox input "false"
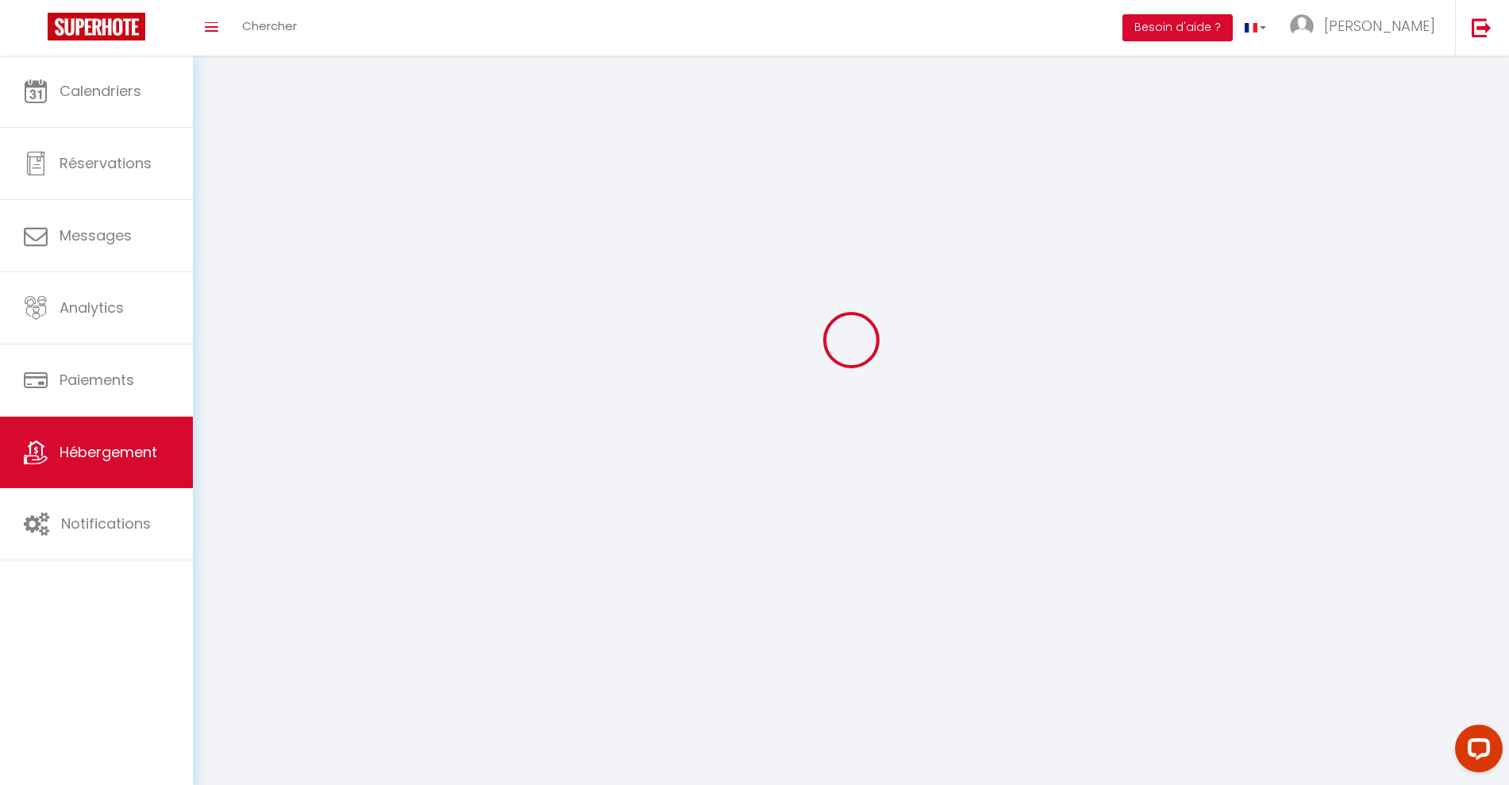
checkbox input "false"
select select
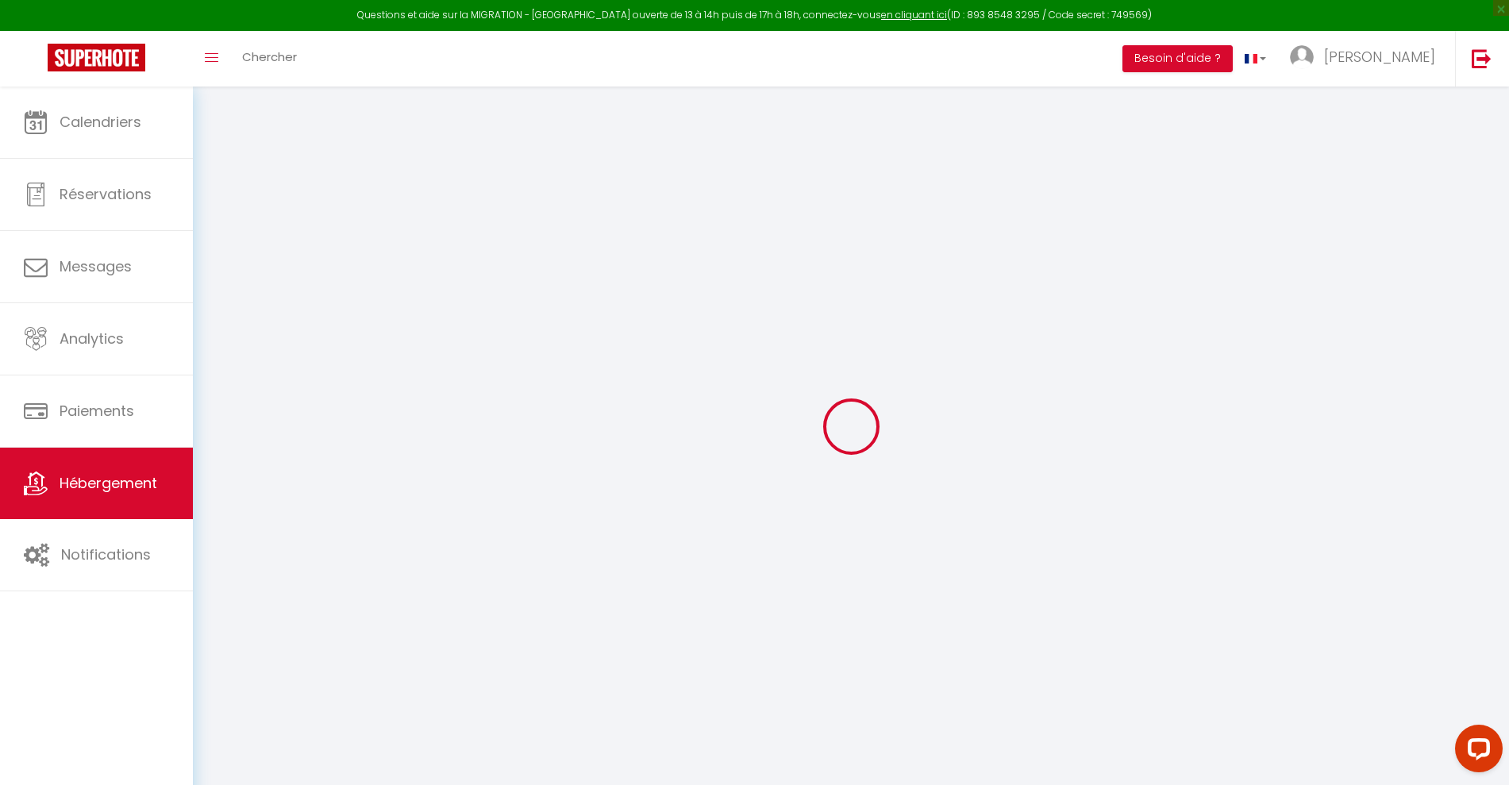
select select "+ 18 %"
select select "+ 28 %"
checkbox input "false"
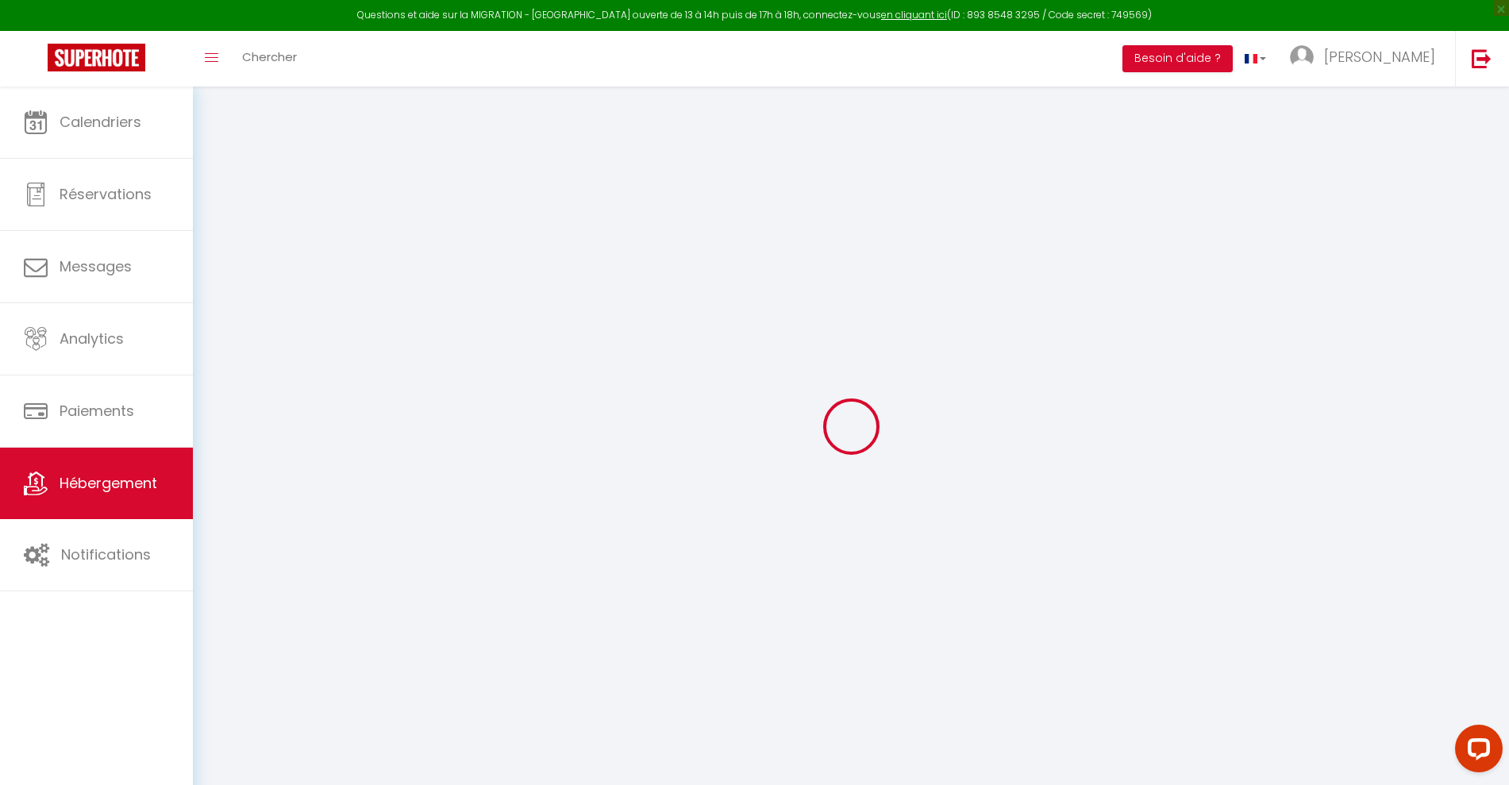
checkbox input "false"
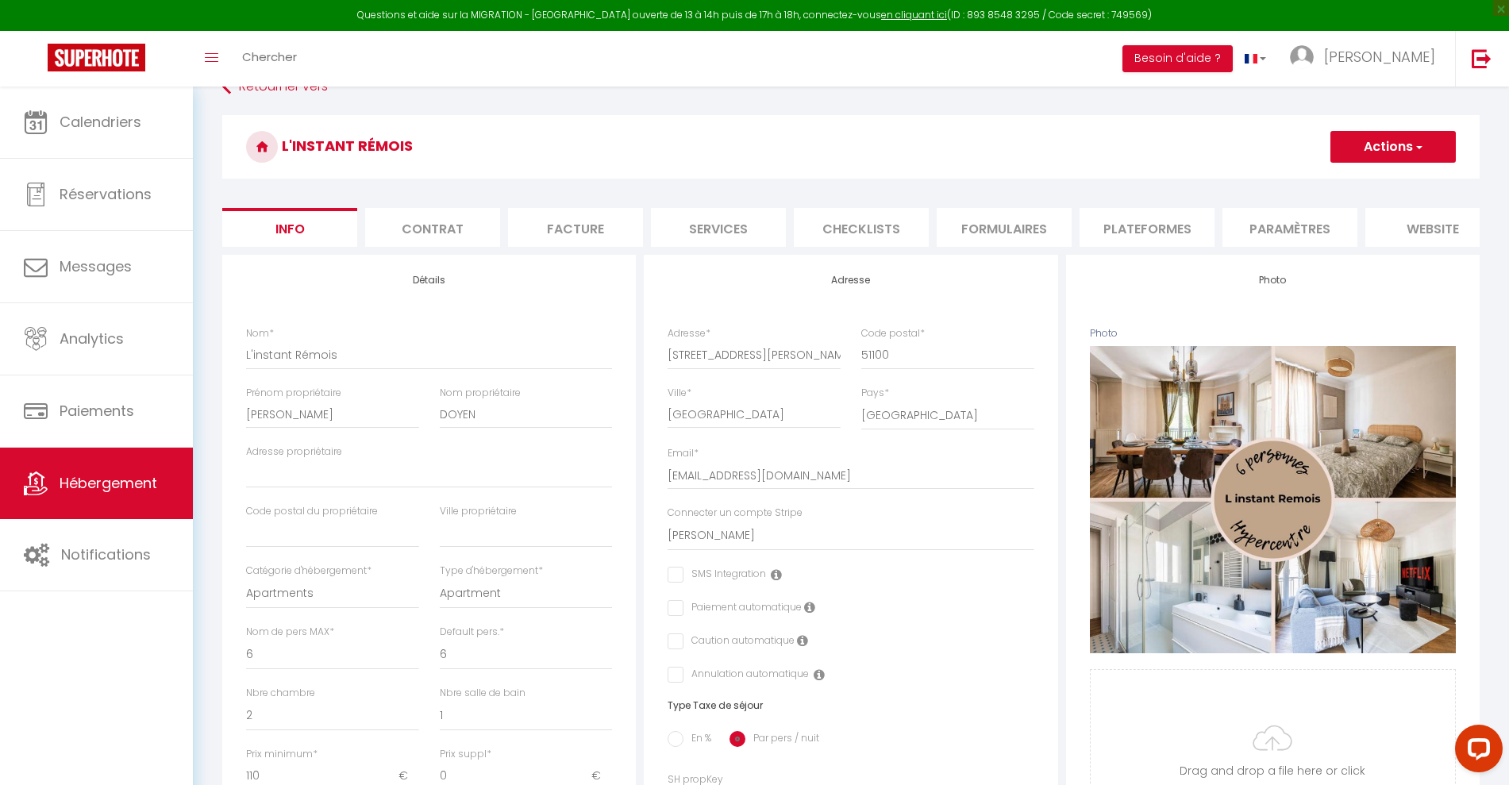
scroll to position [32, 0]
checkbox input "false"
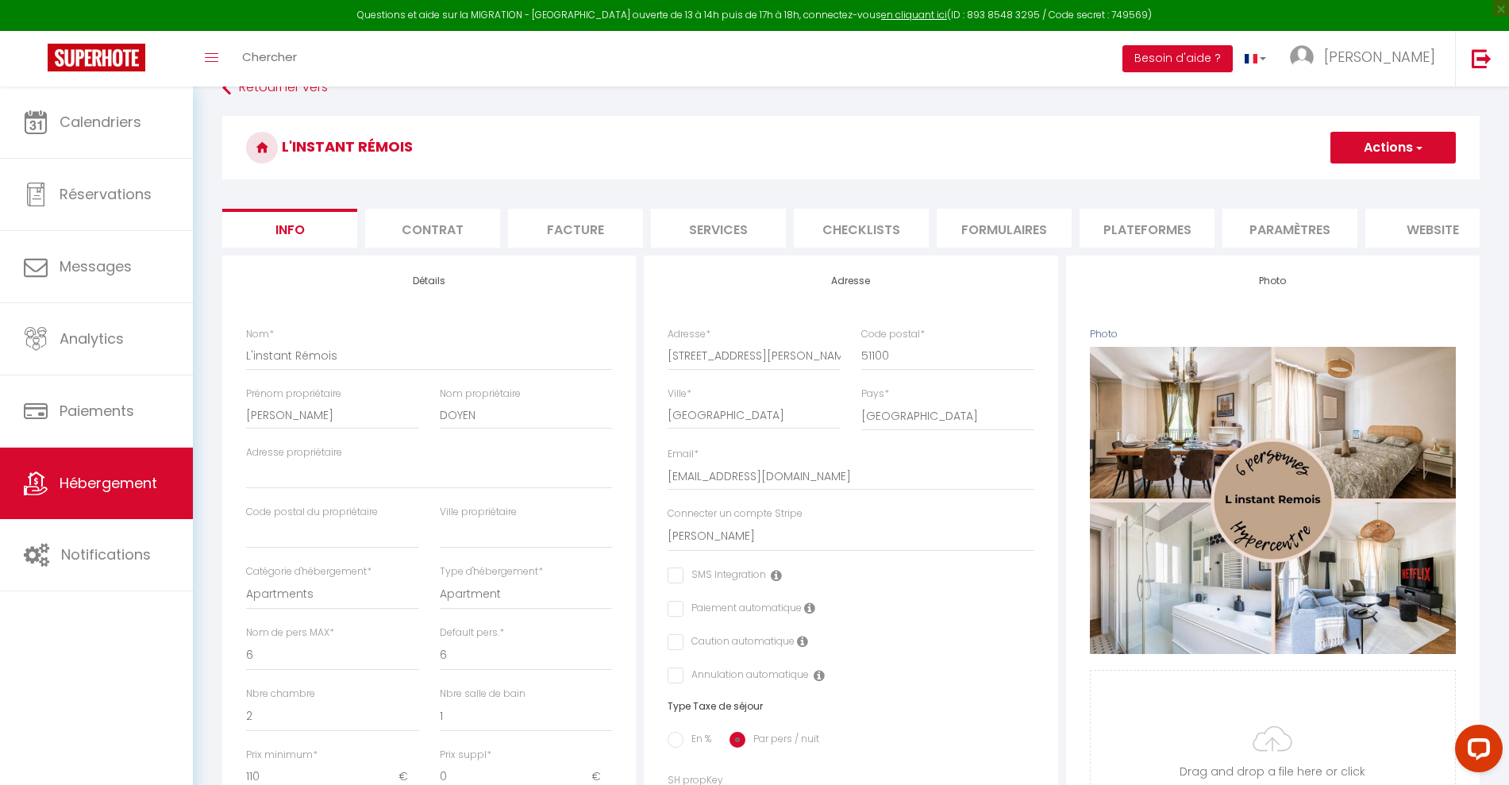
select select "10016-1444350210264447569"
click at [1157, 229] on li "Plateformes" at bounding box center [1147, 228] width 135 height 39
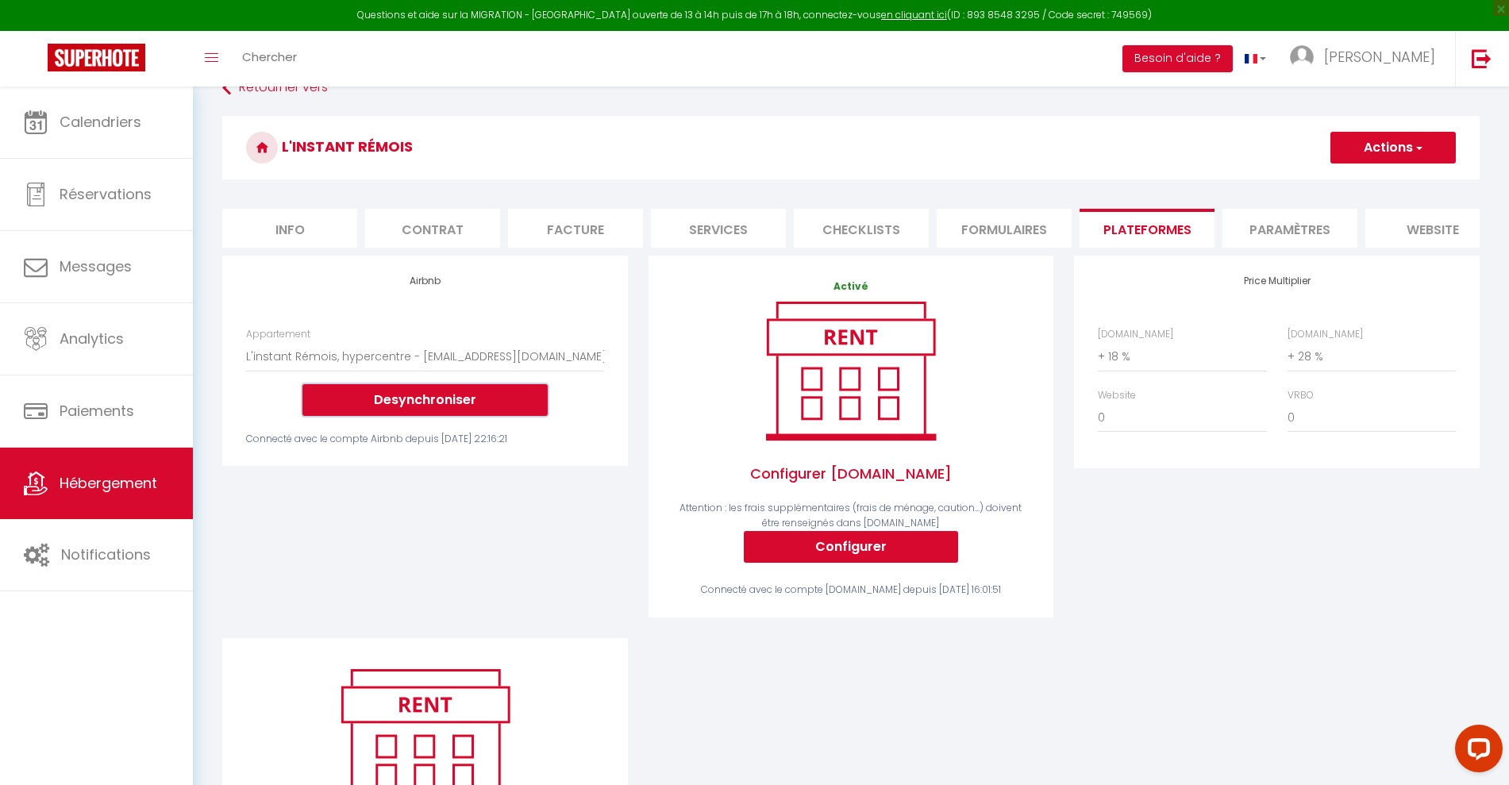
click at [460, 416] on button "Desynchroniser" at bounding box center [424, 400] width 245 height 32
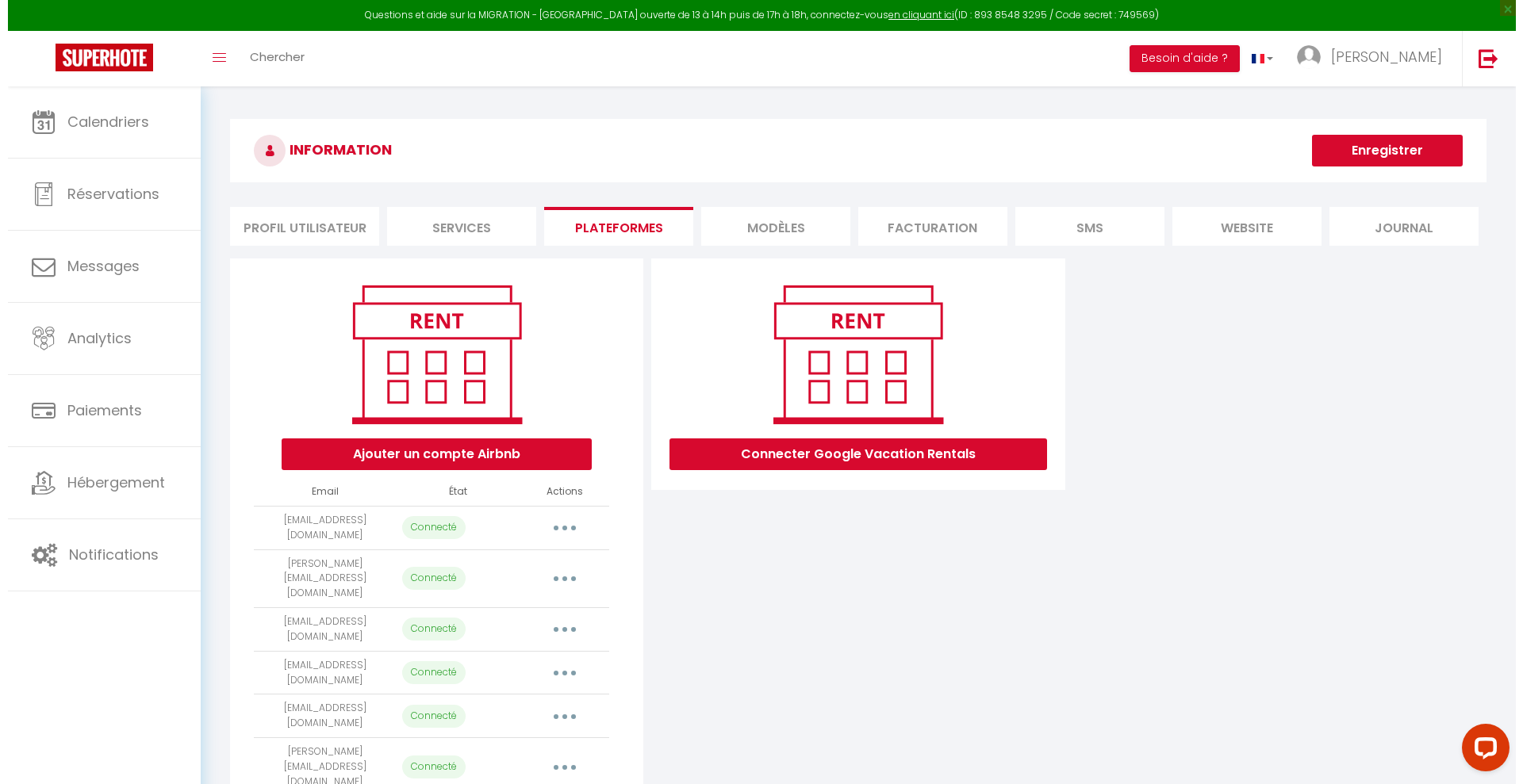
scroll to position [87, 0]
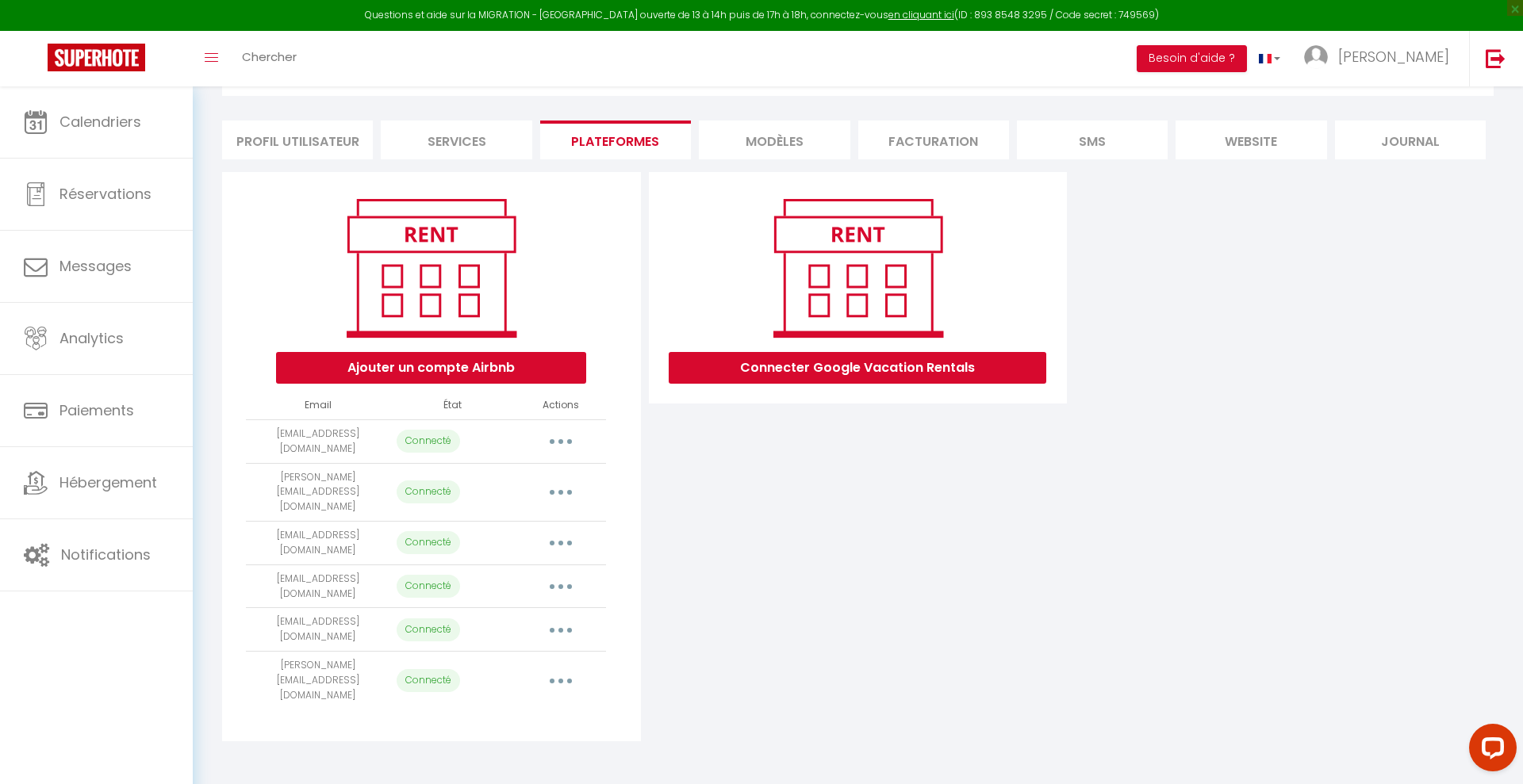
select select "74589"
select select "74590"
select select "74591"
select select "74956"
select select "75268"
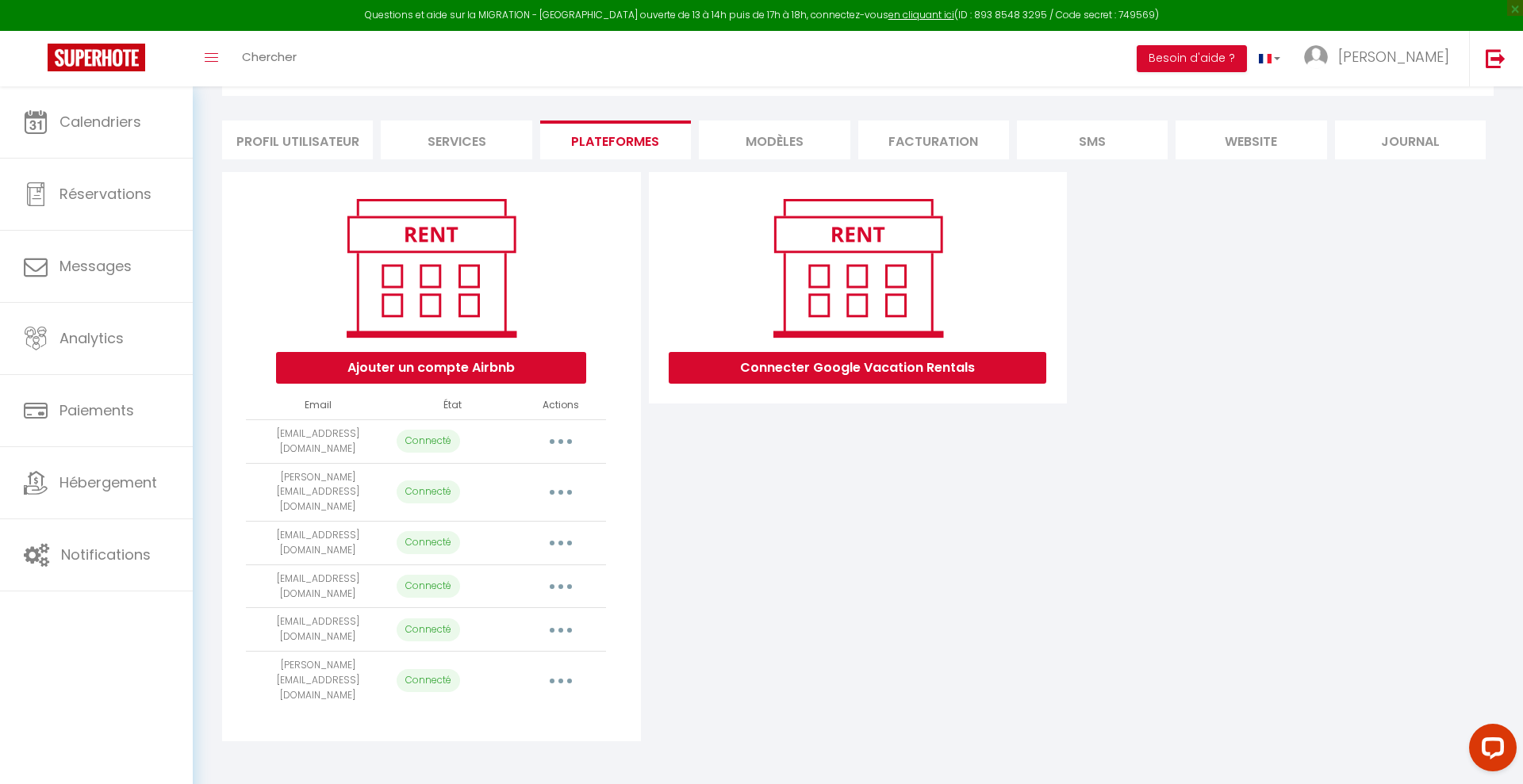
select select "75363"
select select "75297"
select select "75335"
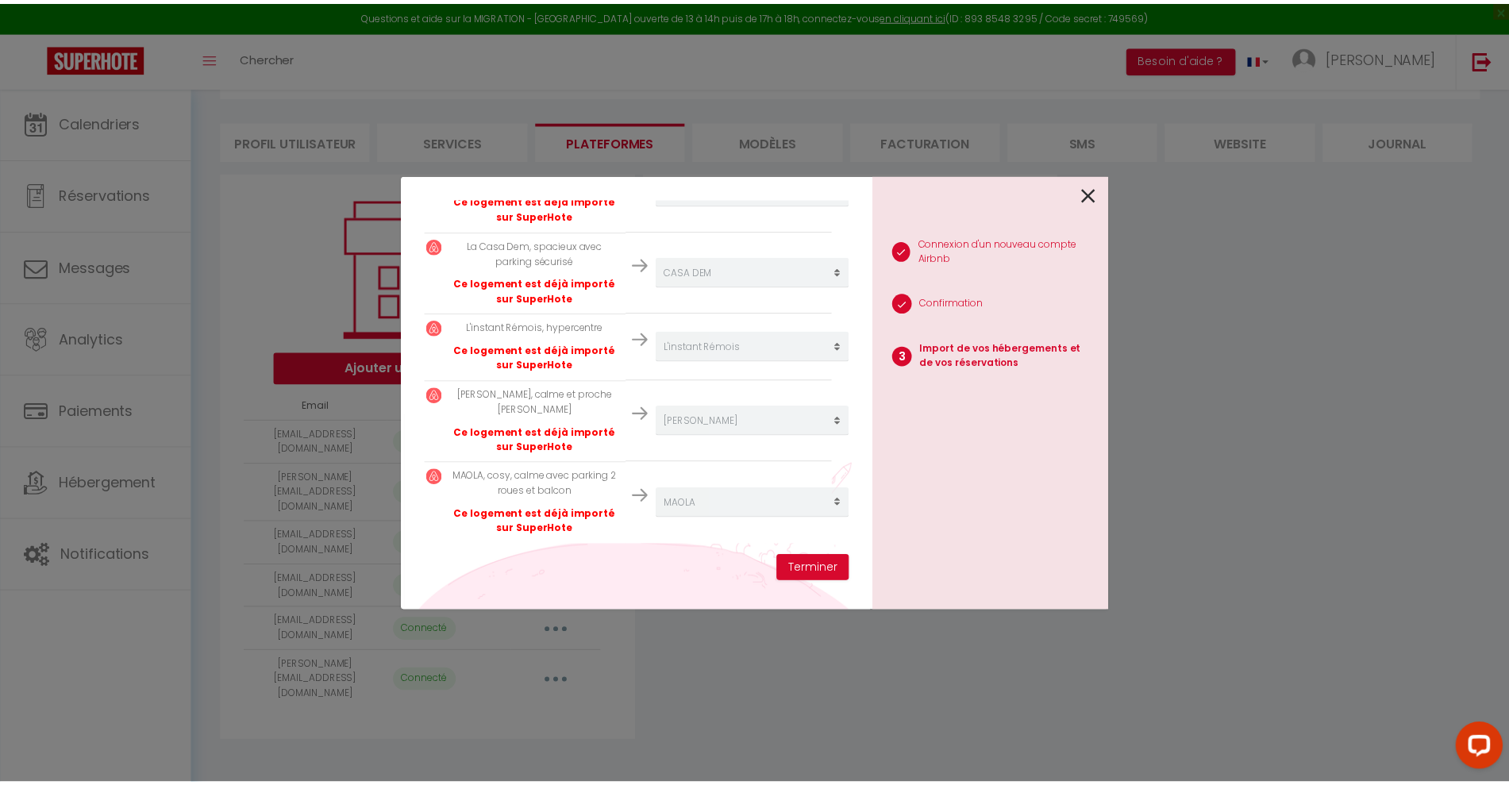
scroll to position [637, 5]
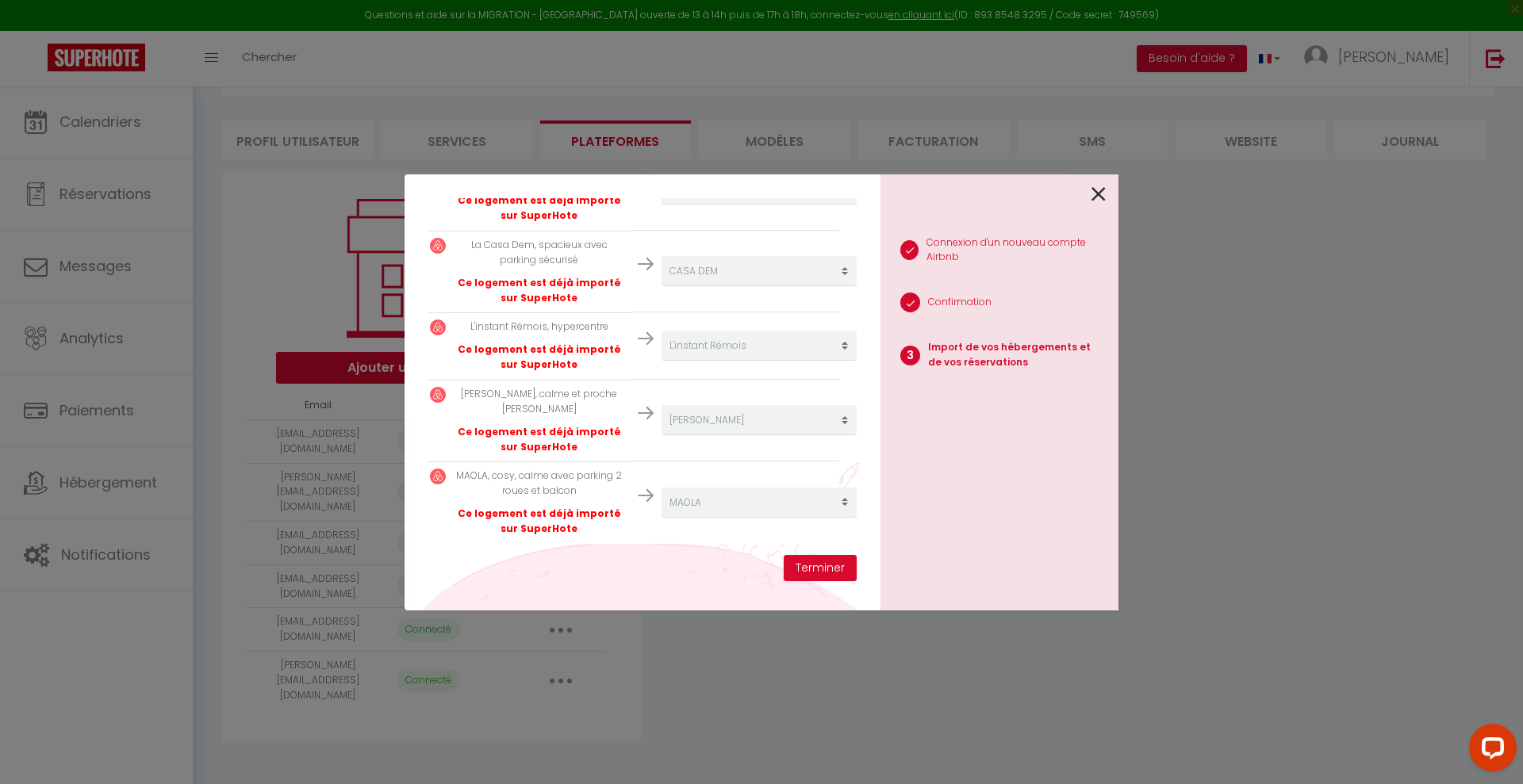
click at [1098, 192] on icon at bounding box center [1098, 195] width 14 height 24
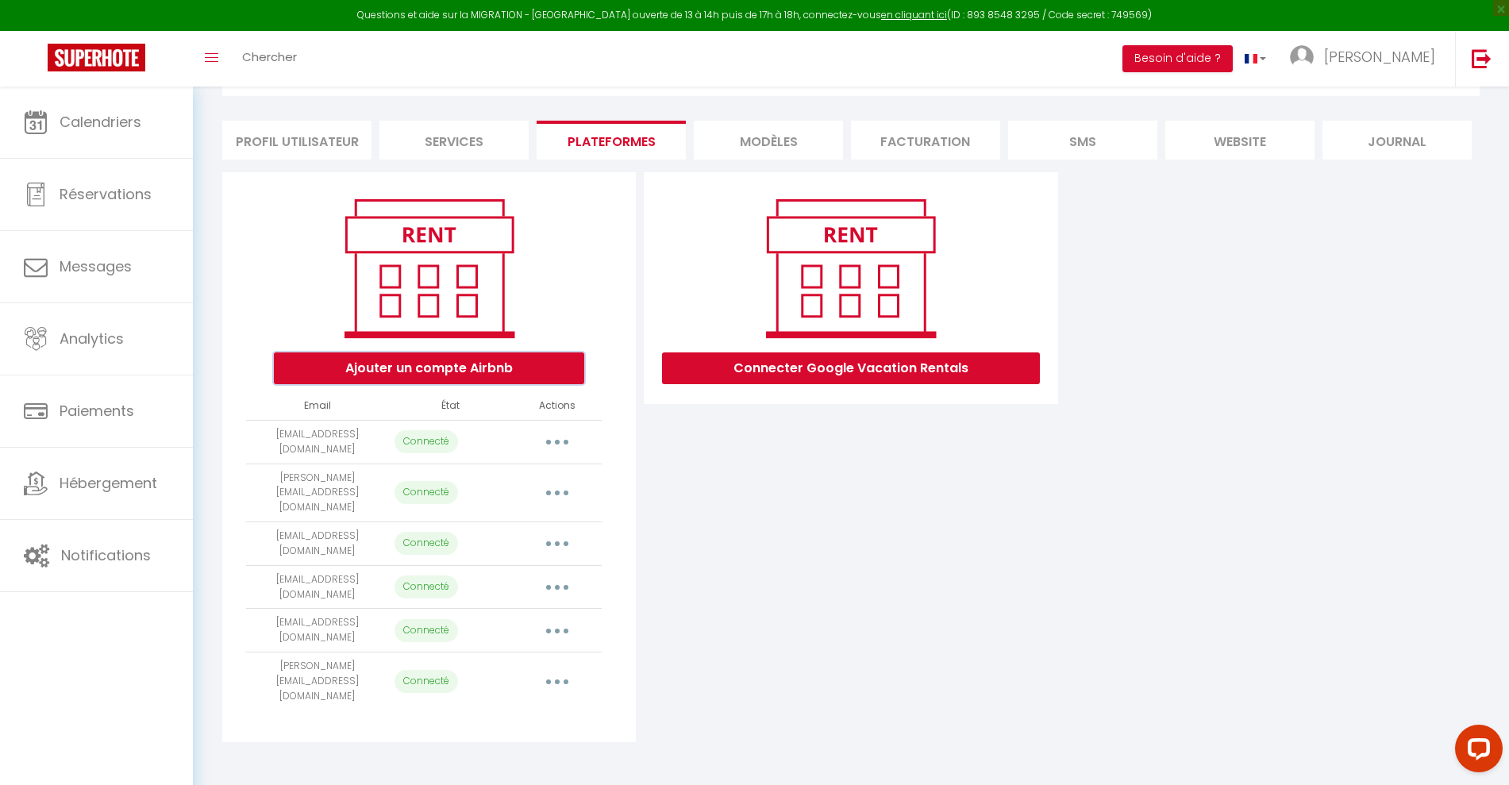
click at [430, 366] on button "Ajouter un compte Airbnb" at bounding box center [429, 368] width 310 height 32
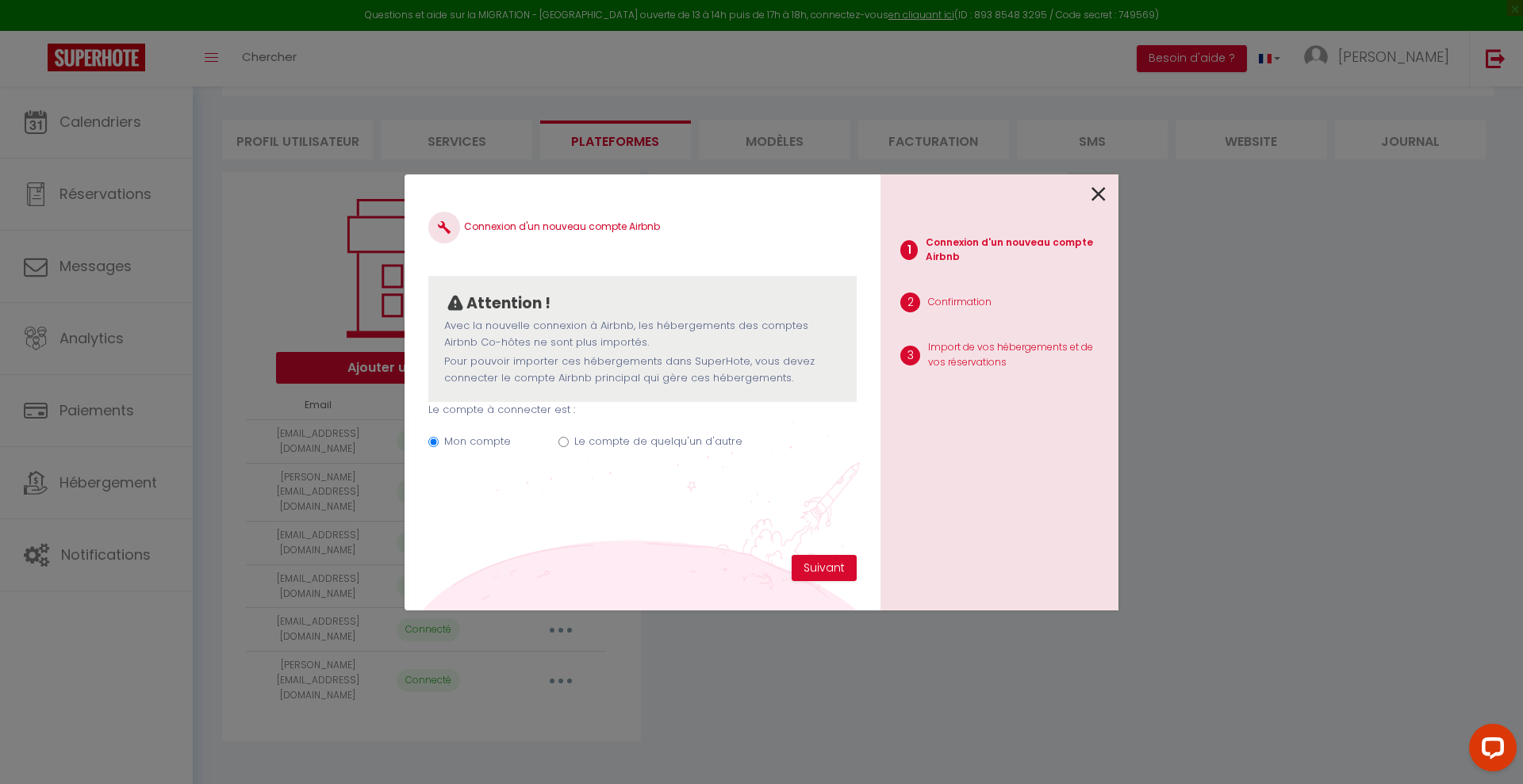
click at [577, 436] on label "Le compte de quelqu'un d'autre" at bounding box center [659, 441] width 168 height 16
click at [569, 436] on input "Le compte de quelqu'un d'autre" at bounding box center [564, 441] width 10 height 10
radio input "true"
radio input "false"
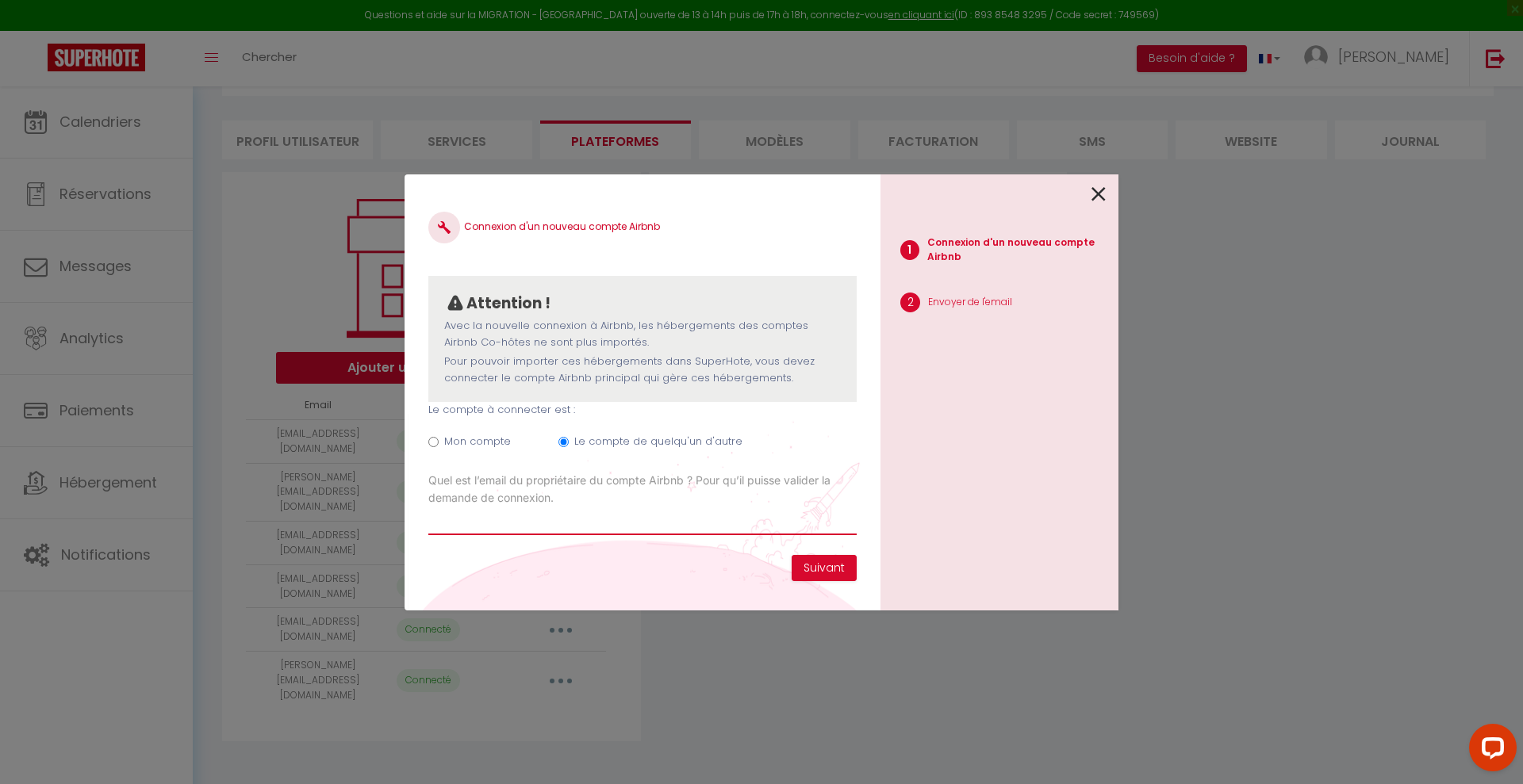
click at [539, 518] on input "Email connexion Airbnb" at bounding box center [643, 520] width 429 height 29
paste input "[EMAIL_ADDRESS][DOMAIN_NAME]"
type input "[EMAIL_ADDRESS][DOMAIN_NAME]"
click at [825, 571] on button "Suivant" at bounding box center [823, 568] width 65 height 27
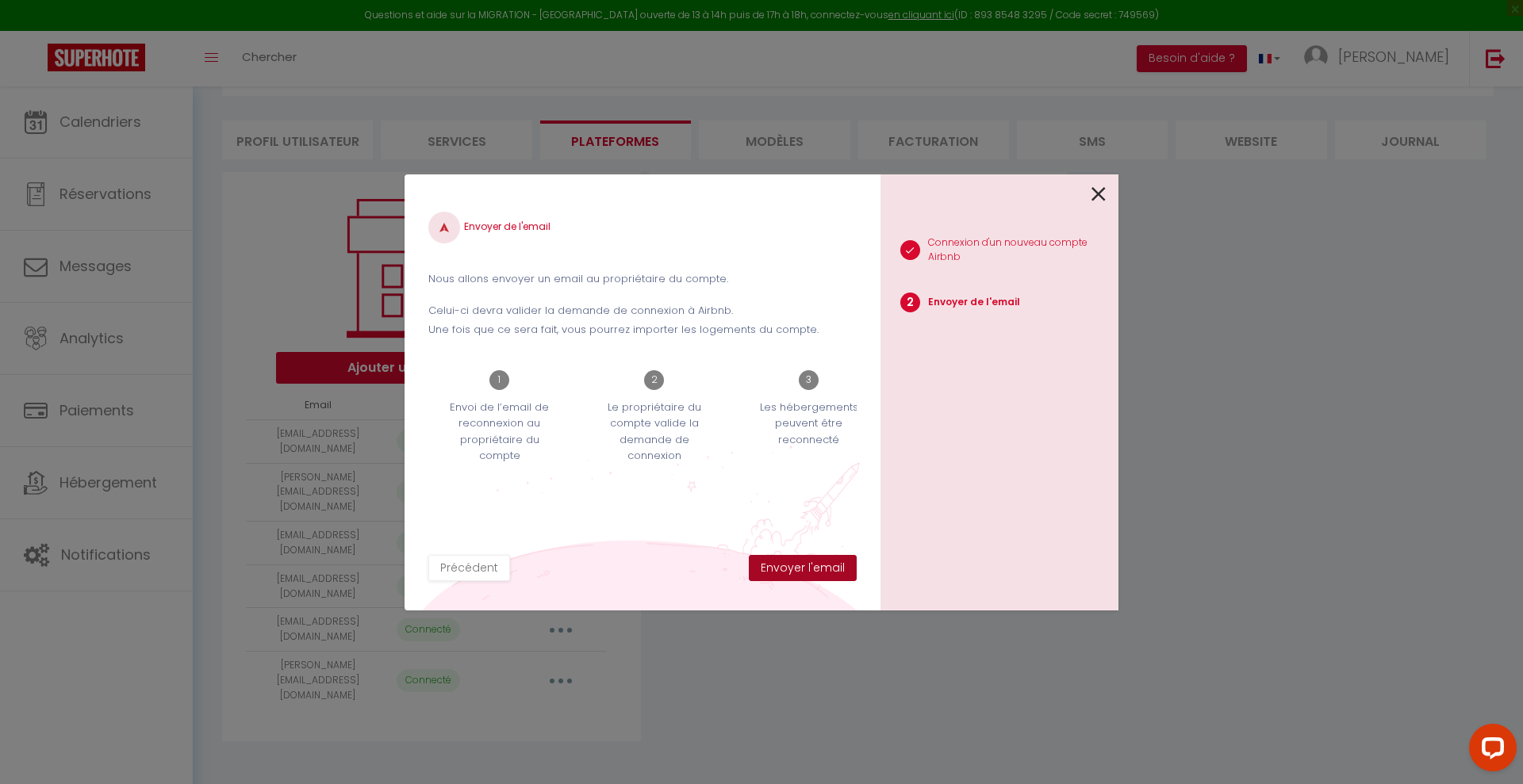
click at [809, 569] on button "Envoyer l'email" at bounding box center [802, 568] width 108 height 27
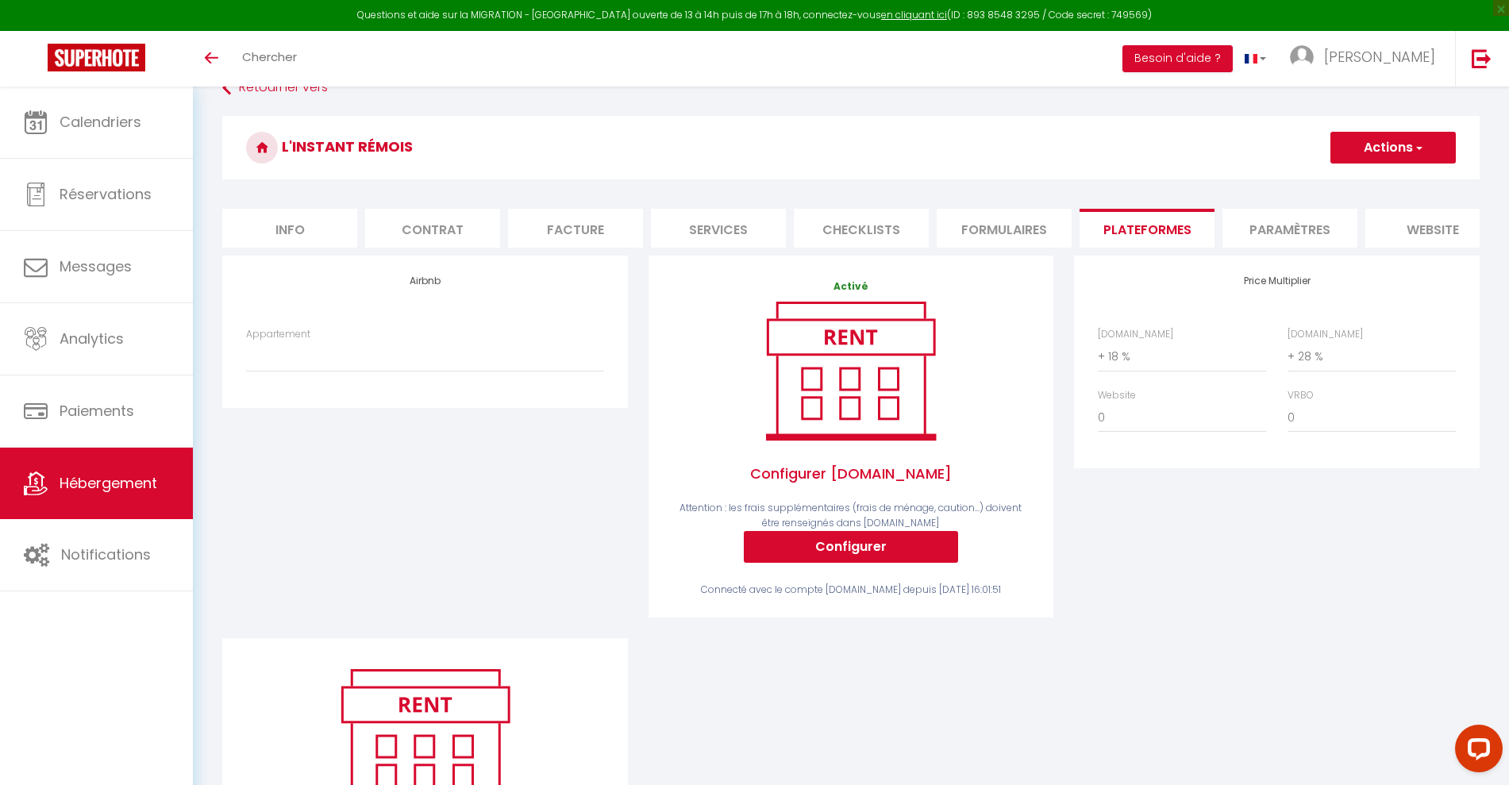
click at [1380, 136] on button "Actions" at bounding box center [1392, 148] width 125 height 32
click at [1375, 178] on link "Enregistrer" at bounding box center [1392, 182] width 125 height 21
click at [1427, 66] on span "[PERSON_NAME]" at bounding box center [1379, 57] width 111 height 20
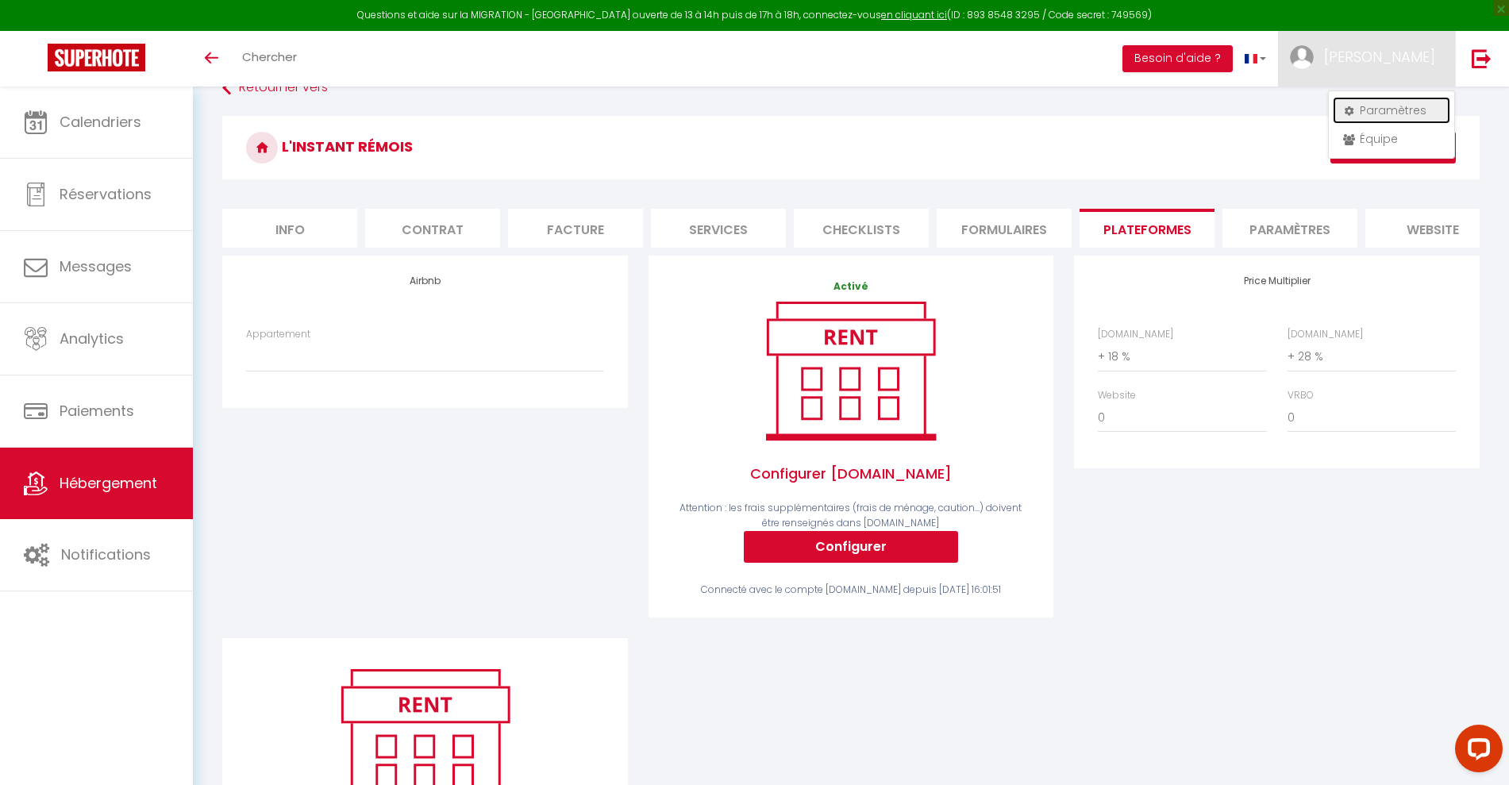
click at [1396, 111] on link "Paramètres" at bounding box center [1391, 110] width 117 height 27
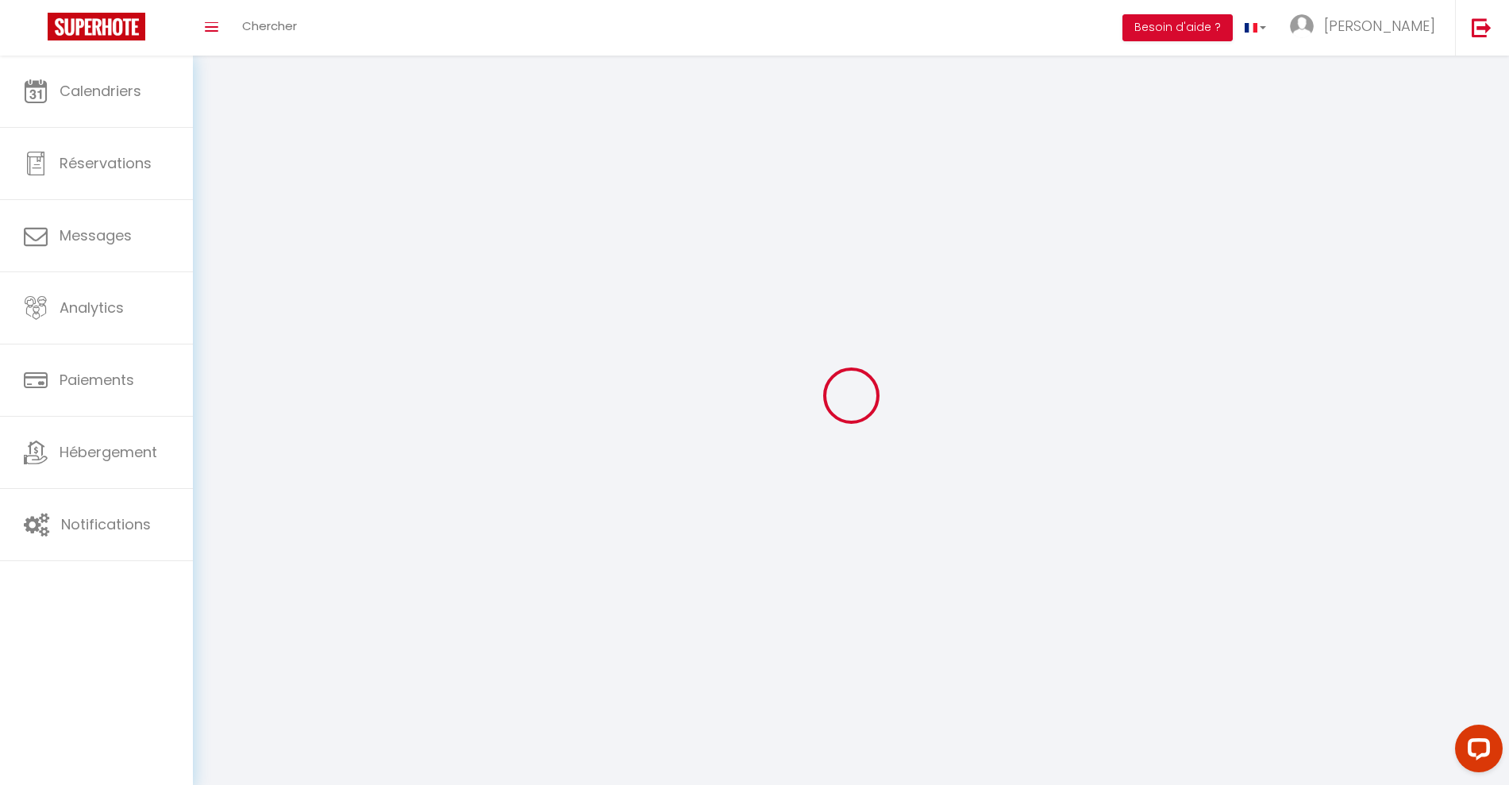
type input "[PERSON_NAME]"
type input "Demay"
type input "[PHONE_NUMBER]"
type input "[STREET_ADDRESS]"
type input "51350"
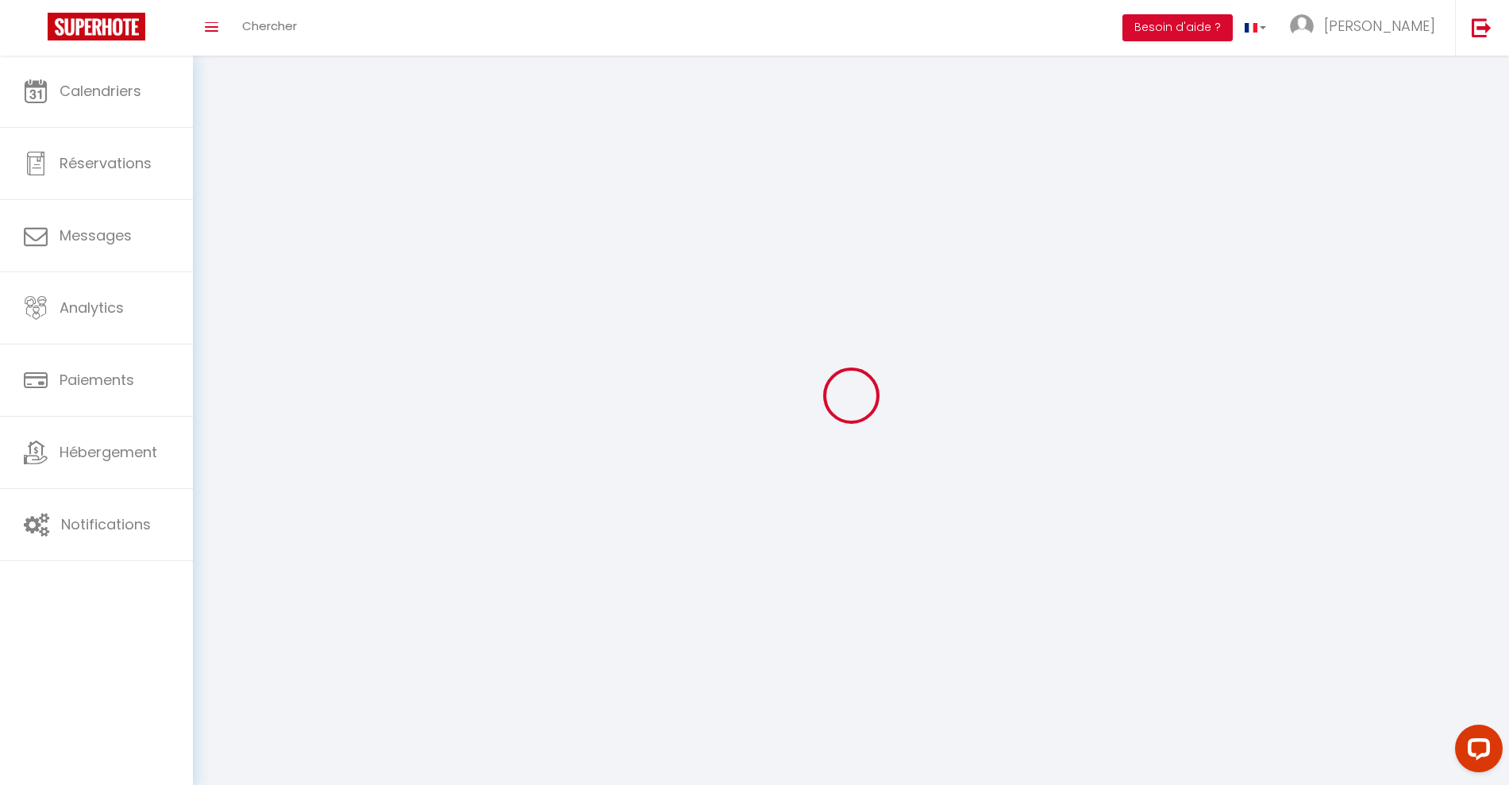
type input "cormontreuil"
type input "SjTJEh0pjMnMeyp9xclLq08vq"
type input "LhxRMxh16HSI1mTy3hBF5K8mX"
type input "[URL][DOMAIN_NAME]"
select select "28"
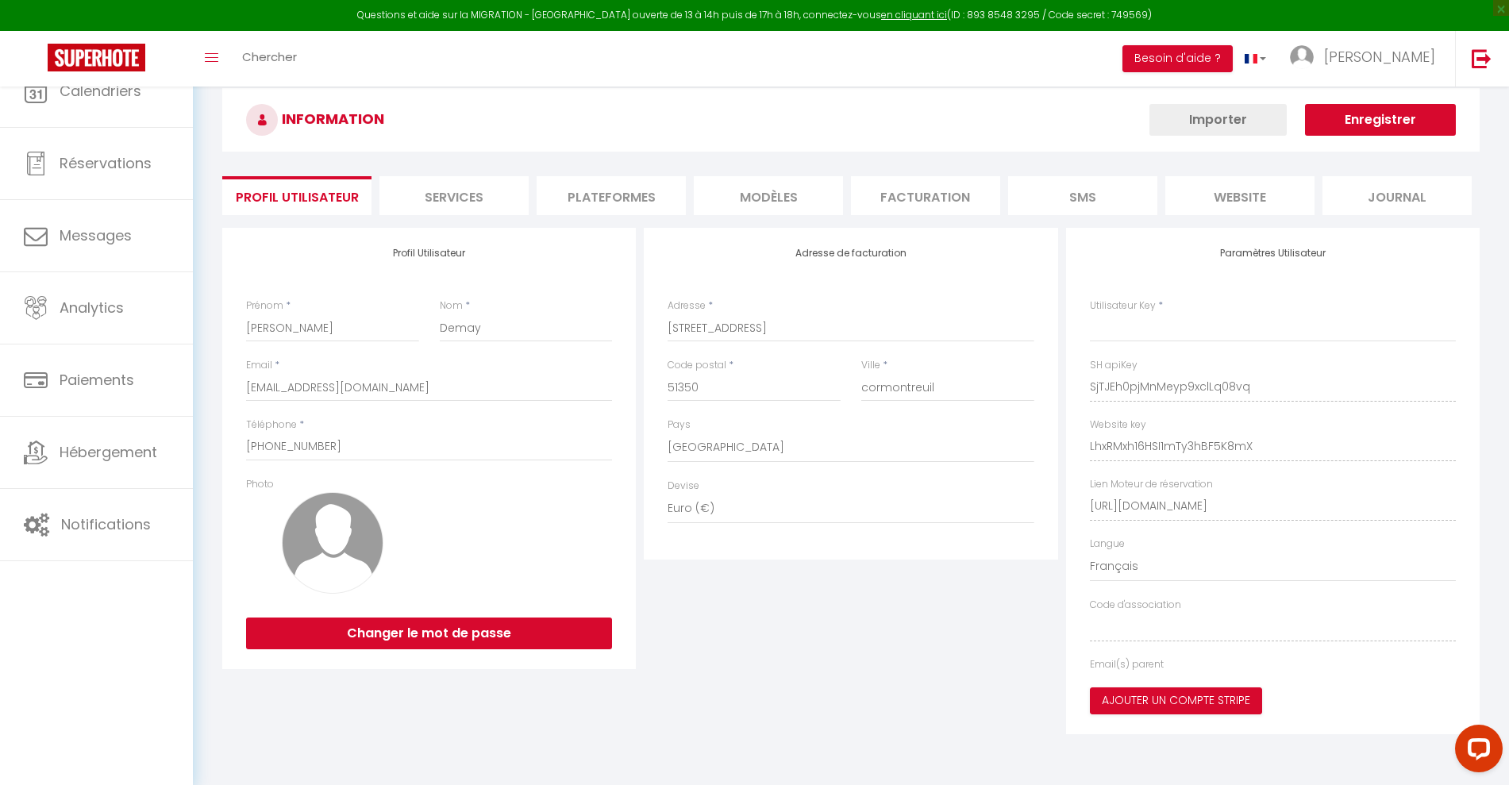
type input "SjTJEh0pjMnMeyp9xclLq08vq"
type input "LhxRMxh16HSI1mTy3hBF5K8mX"
type input "[URL][DOMAIN_NAME]"
select select "fr"
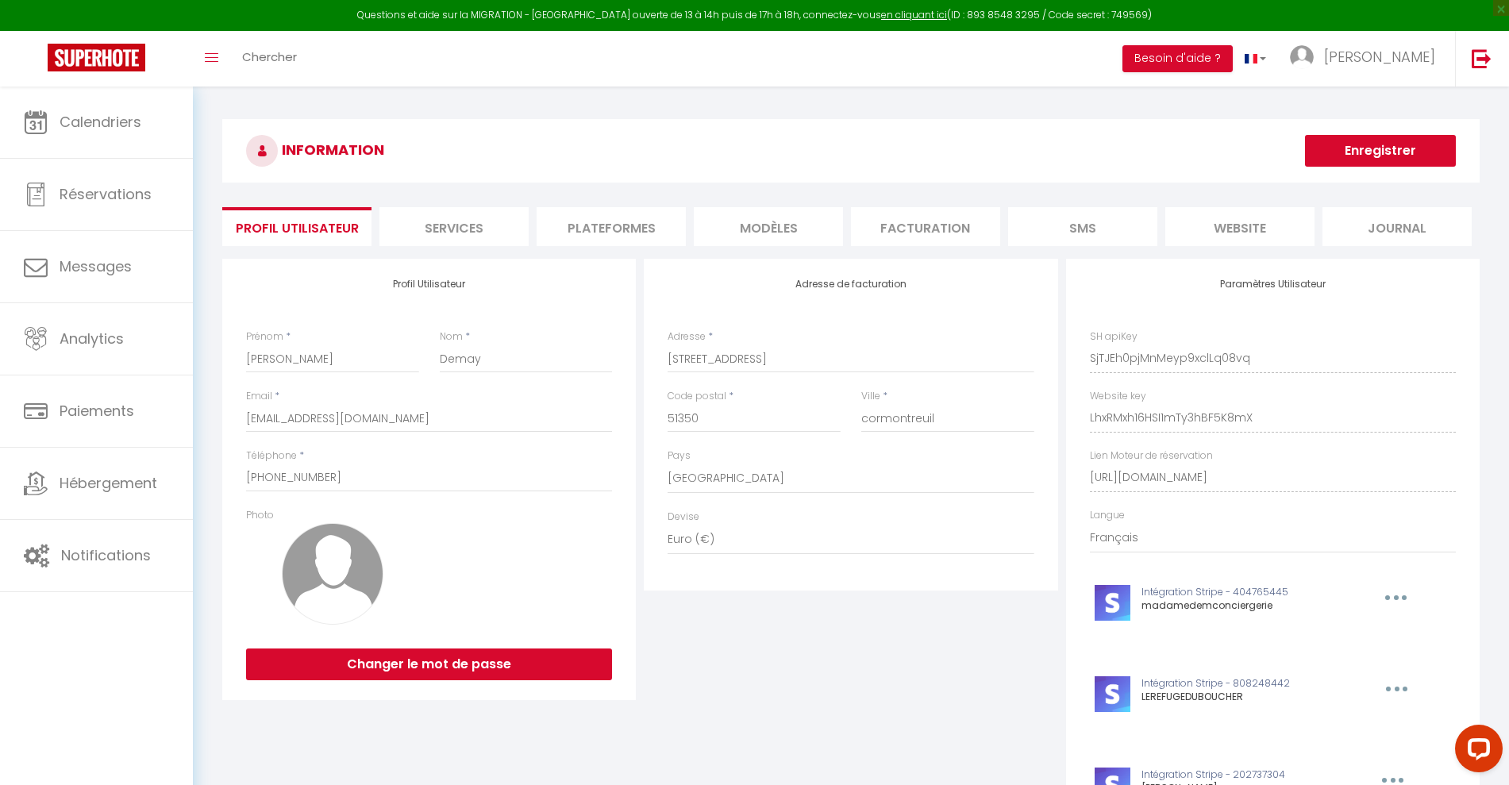
click at [629, 228] on li "Plateformes" at bounding box center [611, 226] width 149 height 39
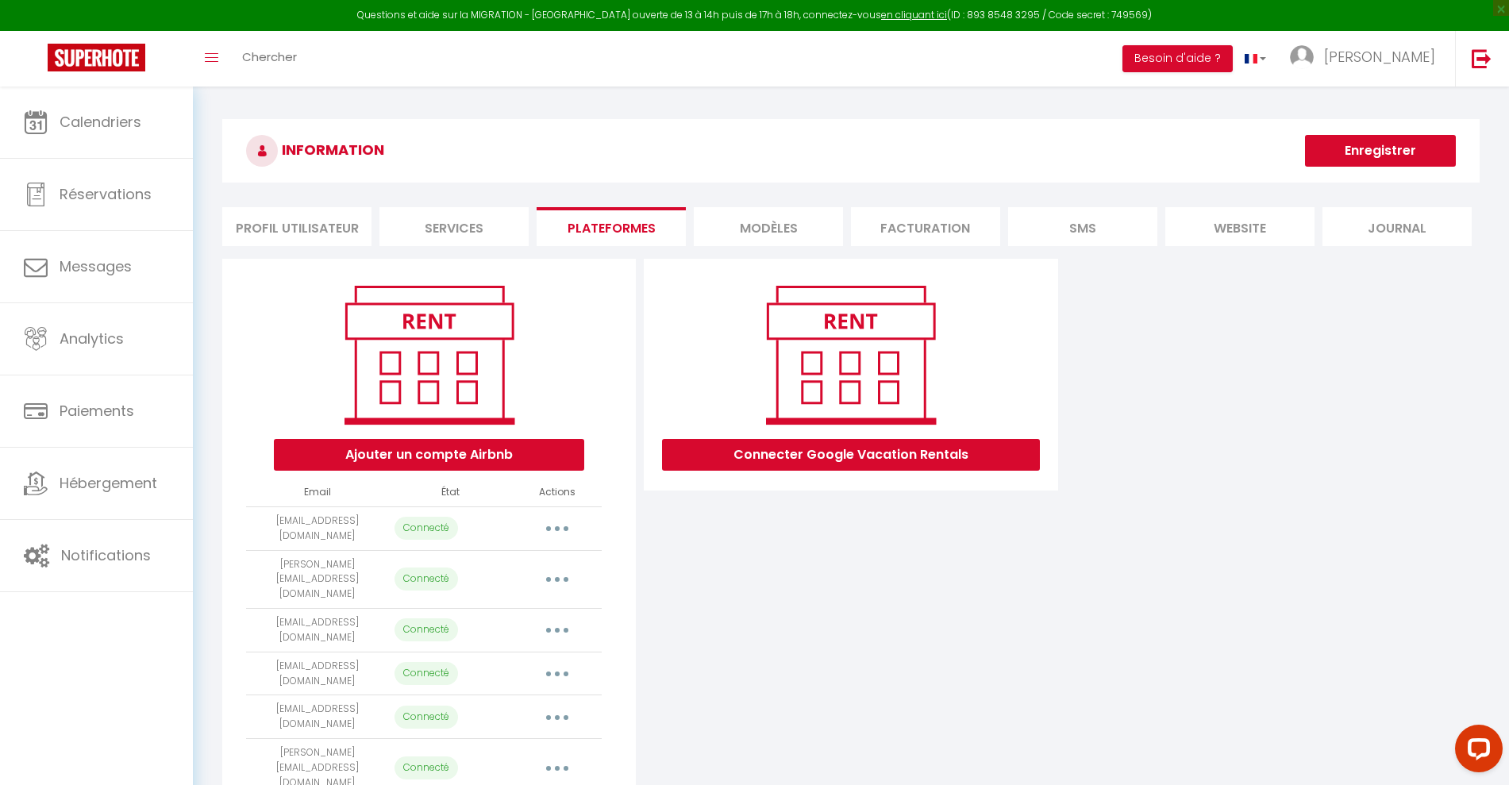
scroll to position [87, 0]
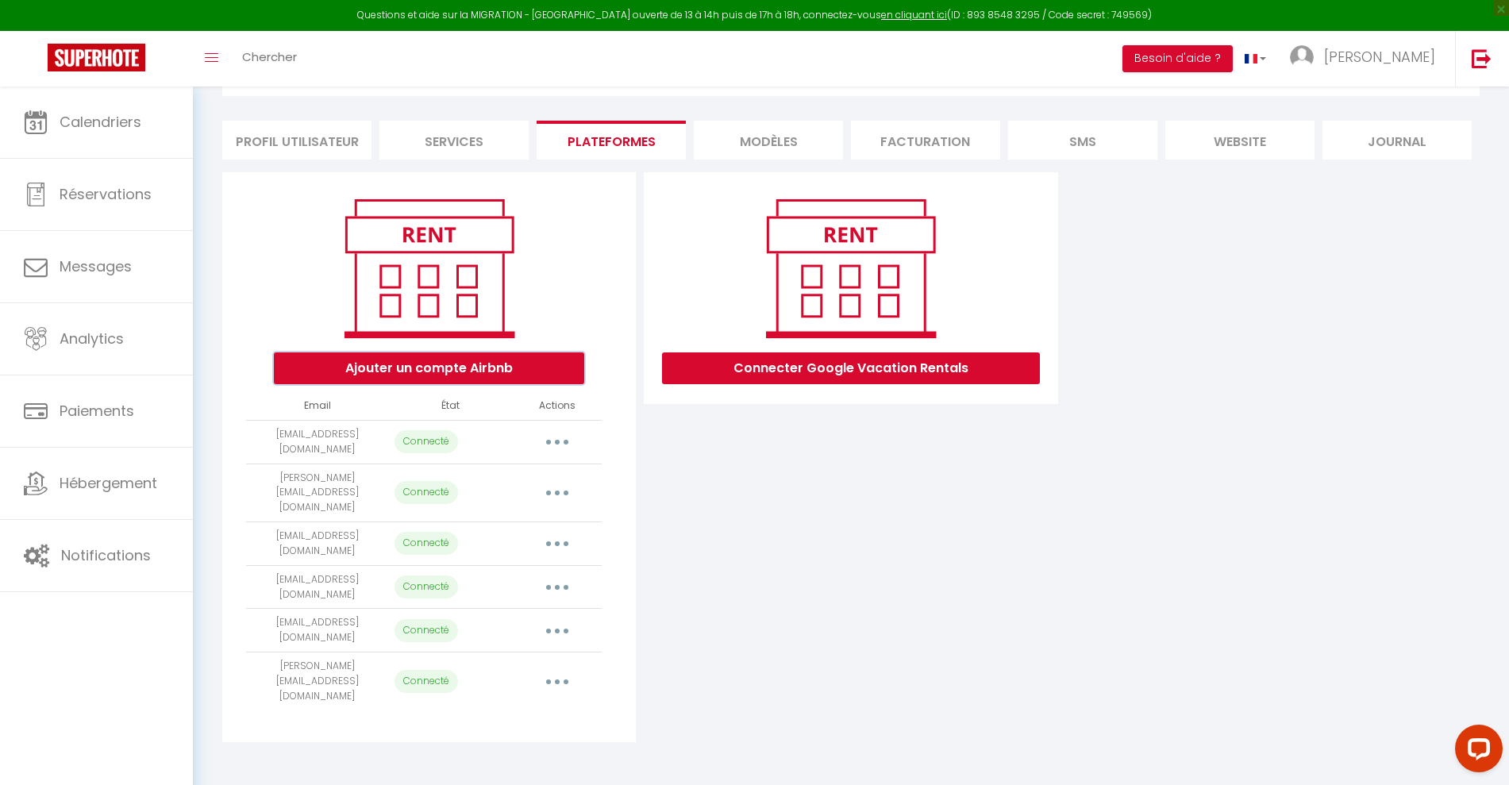
click at [421, 368] on button "Ajouter un compte Airbnb" at bounding box center [429, 368] width 310 height 32
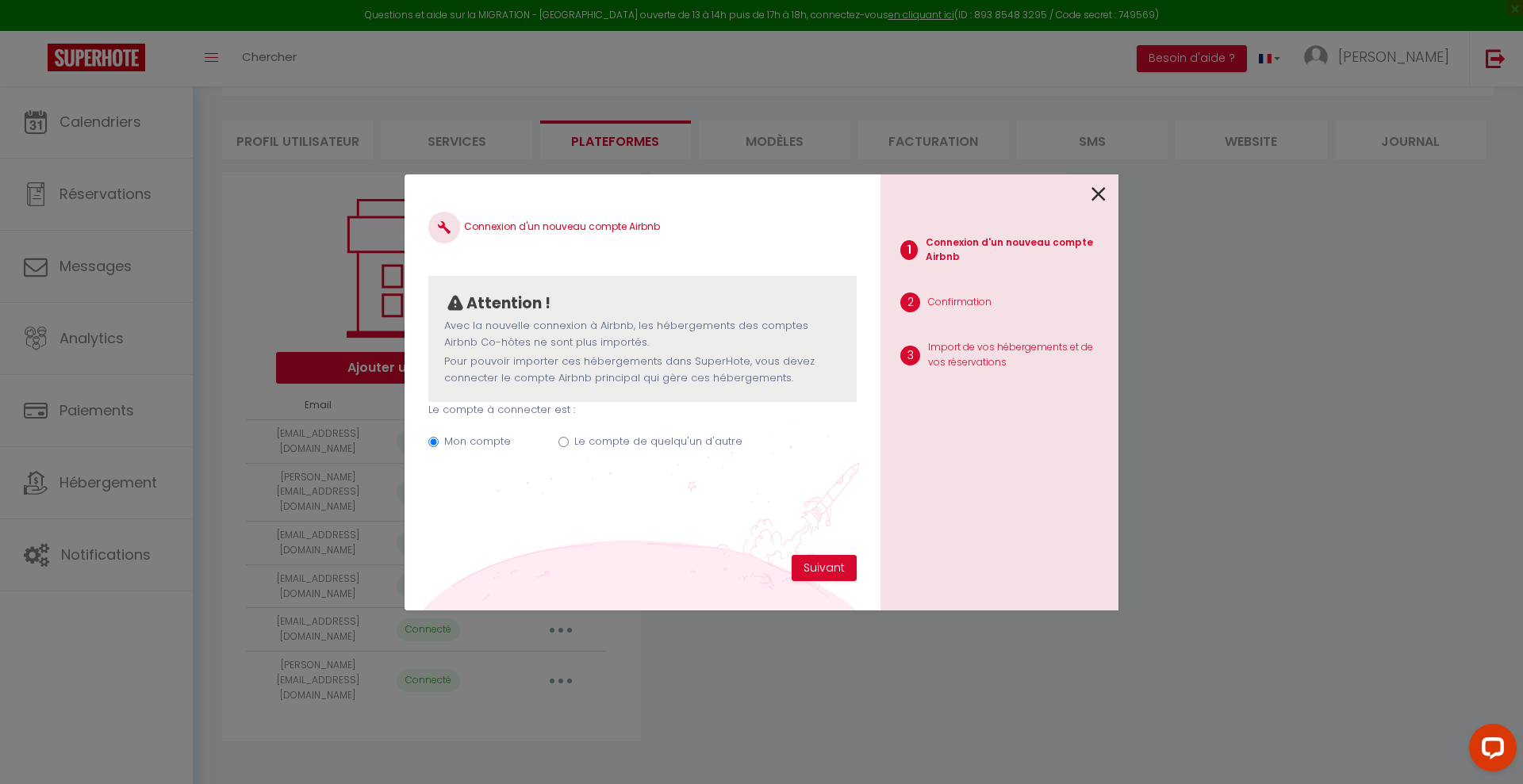
click at [585, 444] on label "Le compte de quelqu'un d'autre" at bounding box center [659, 441] width 168 height 16
click at [569, 444] on input "Le compte de quelqu'un d'autre" at bounding box center [564, 441] width 10 height 10
radio input "true"
radio input "false"
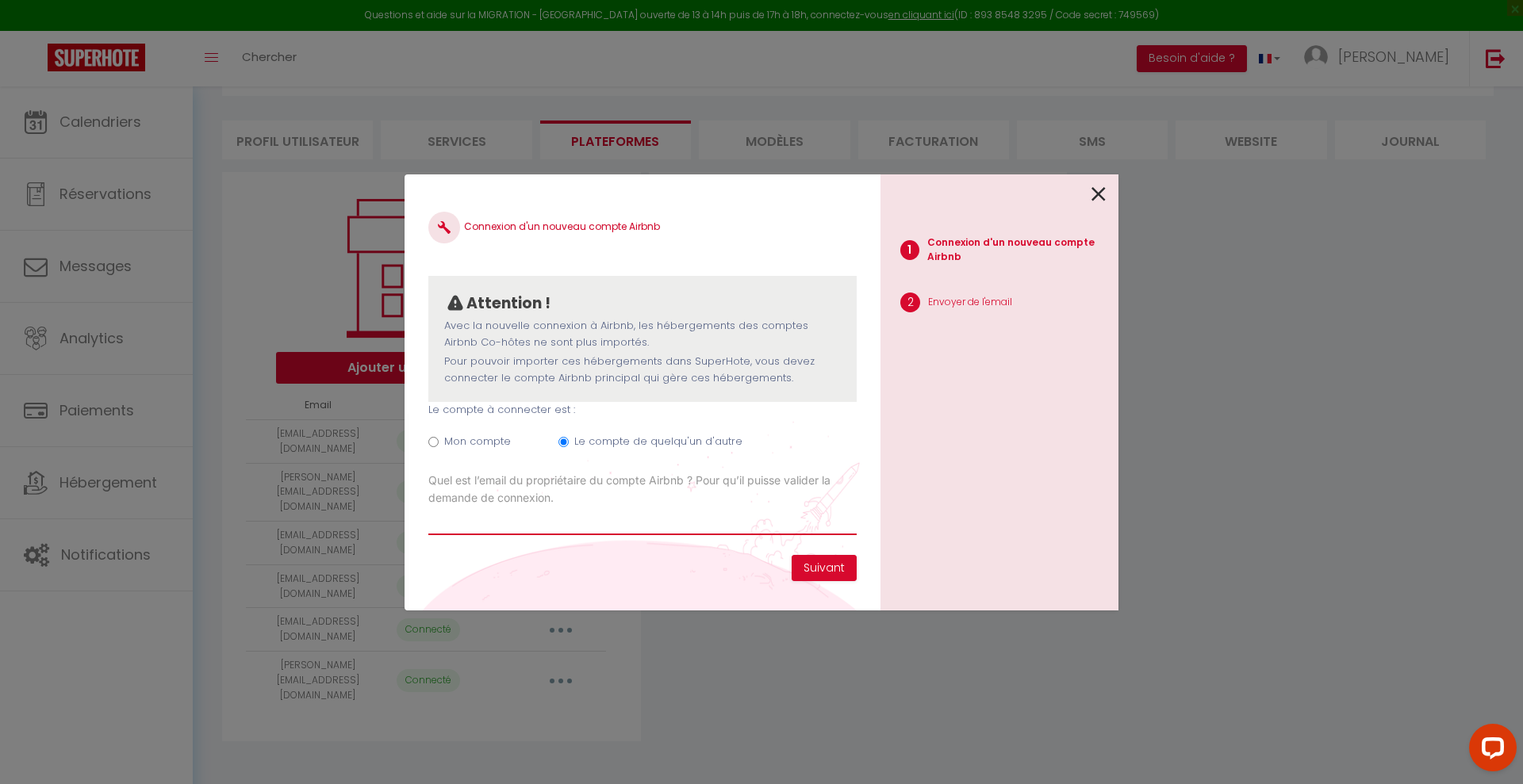
click at [506, 522] on input "Email connexion Airbnb" at bounding box center [643, 520] width 429 height 29
paste input "[EMAIL_ADDRESS][DOMAIN_NAME]"
type input "[EMAIL_ADDRESS][DOMAIN_NAME]"
click at [824, 570] on button "Suivant" at bounding box center [823, 568] width 65 height 27
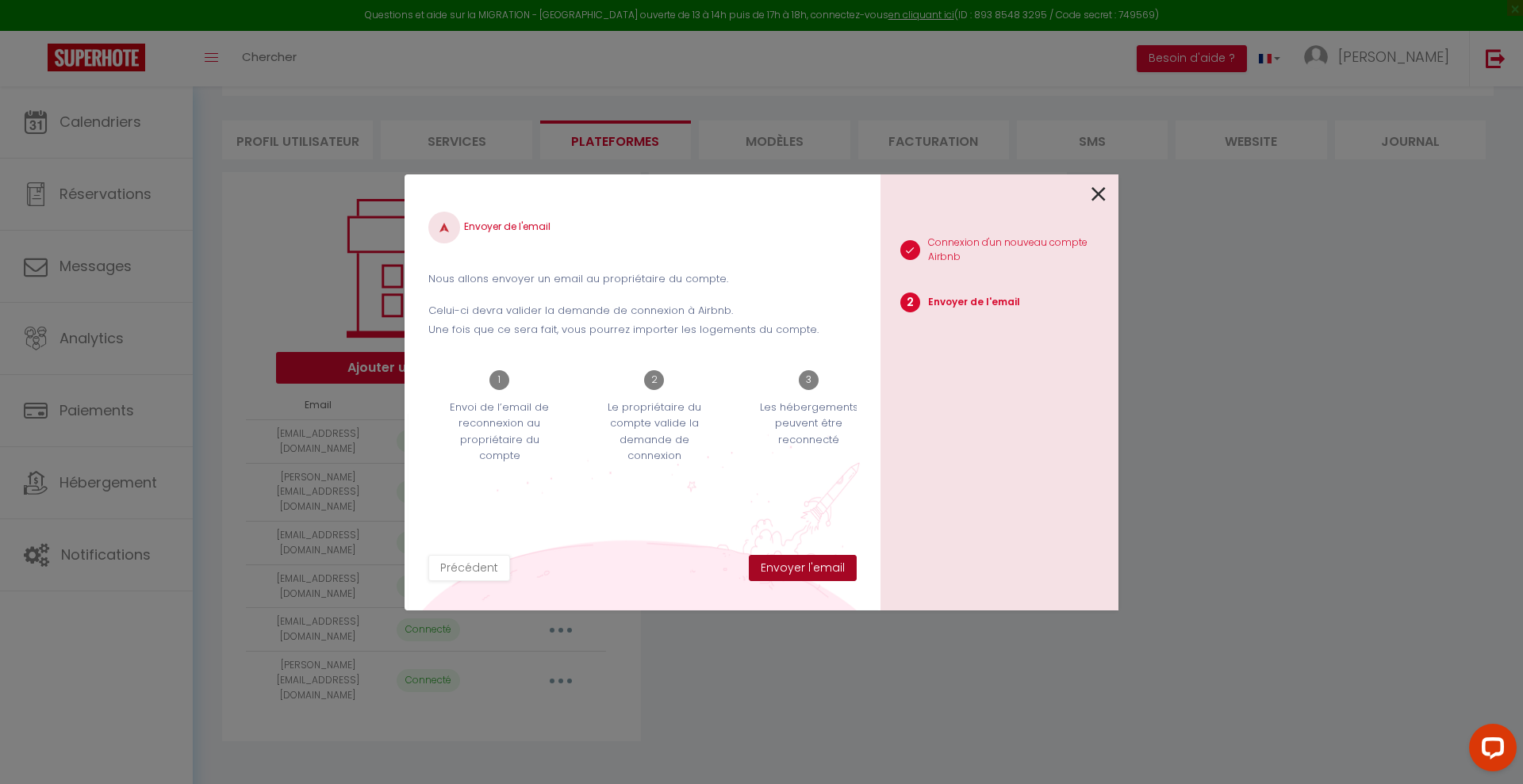
click at [824, 570] on button "Envoyer l'email" at bounding box center [802, 568] width 108 height 27
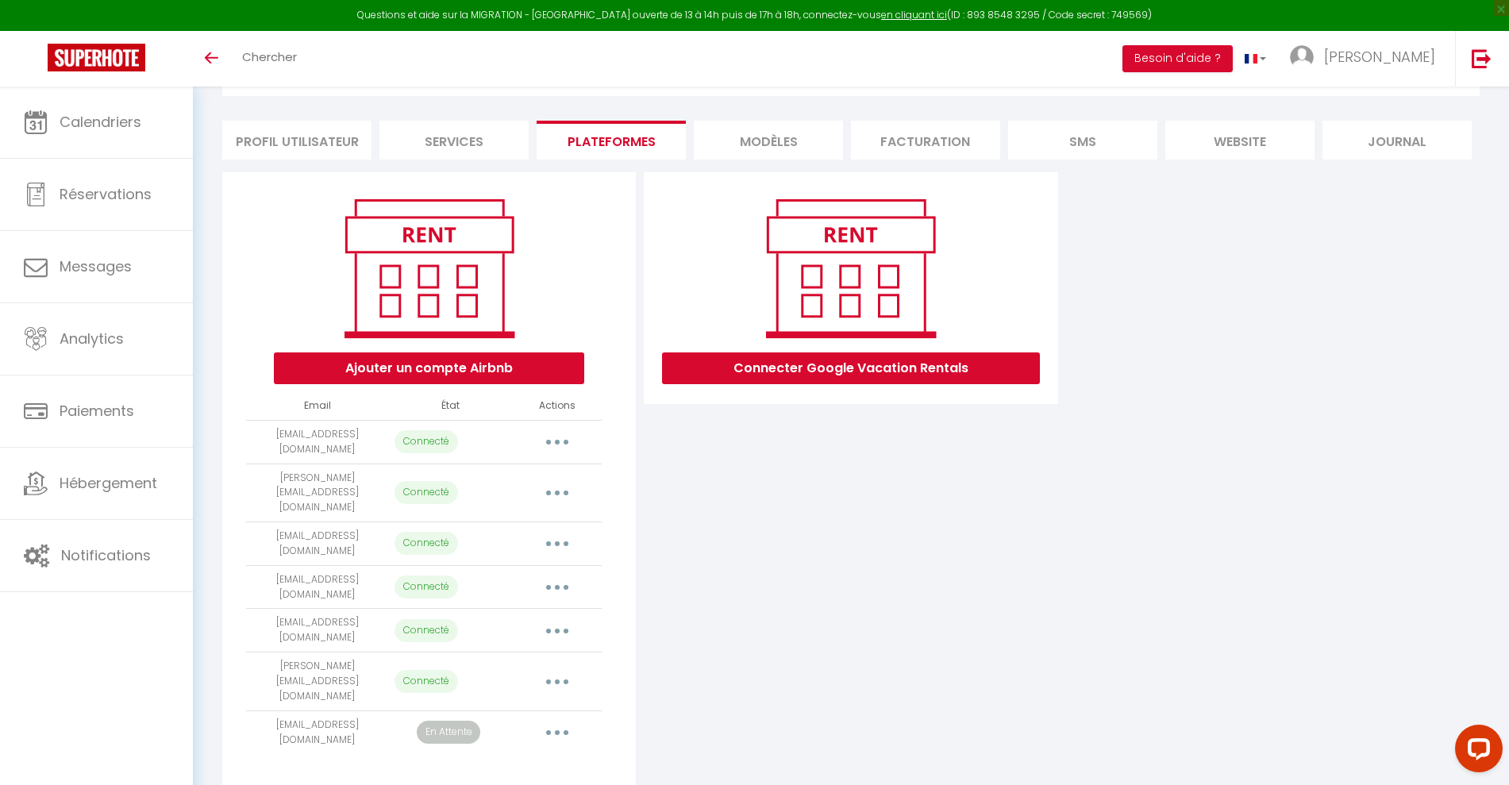
scroll to position [87, 0]
click at [560, 720] on button "button" at bounding box center [557, 732] width 44 height 25
click at [478, 783] on link "Supprimer" at bounding box center [486, 796] width 175 height 27
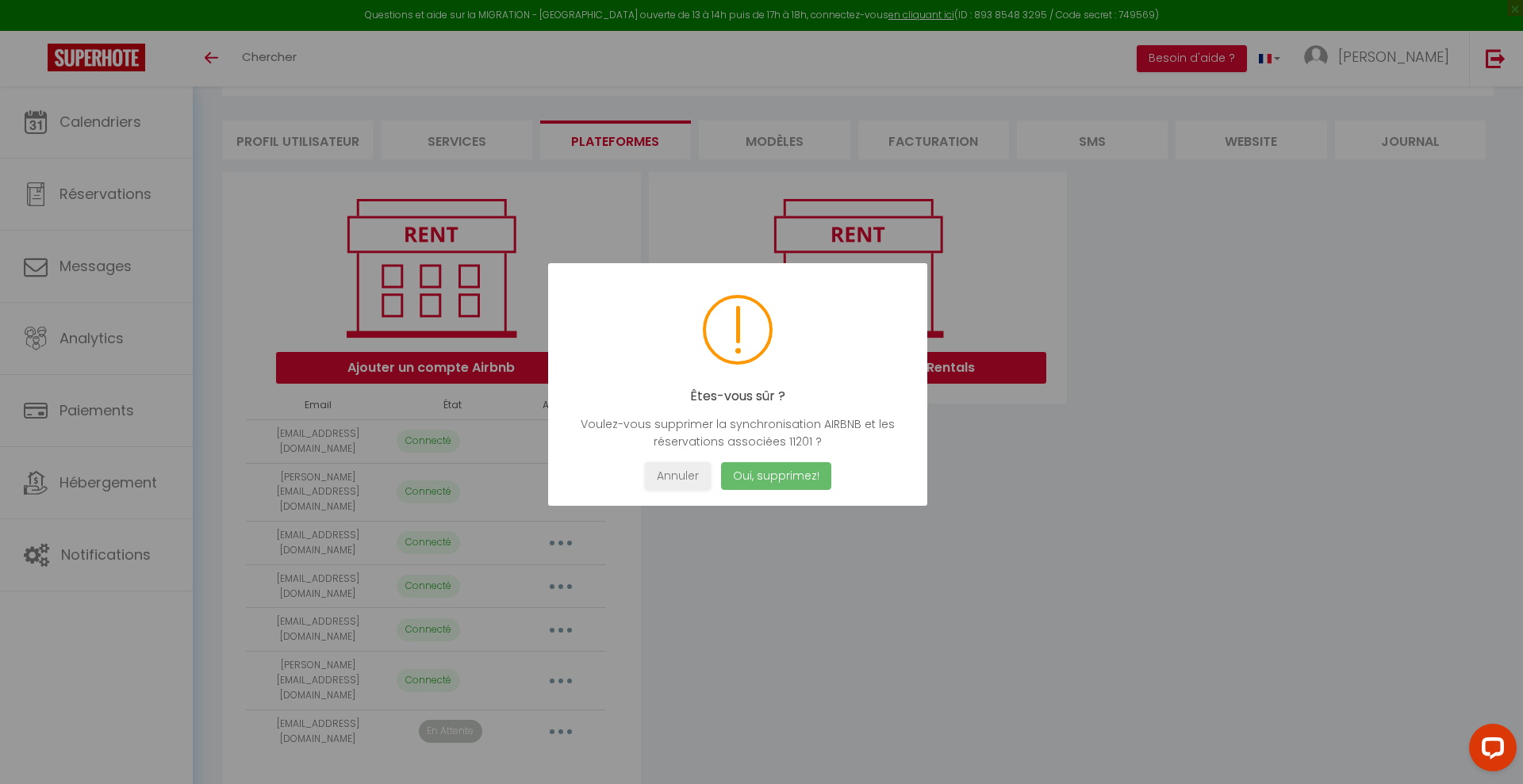
click at [790, 474] on button "Oui, supprimez!" at bounding box center [776, 476] width 110 height 28
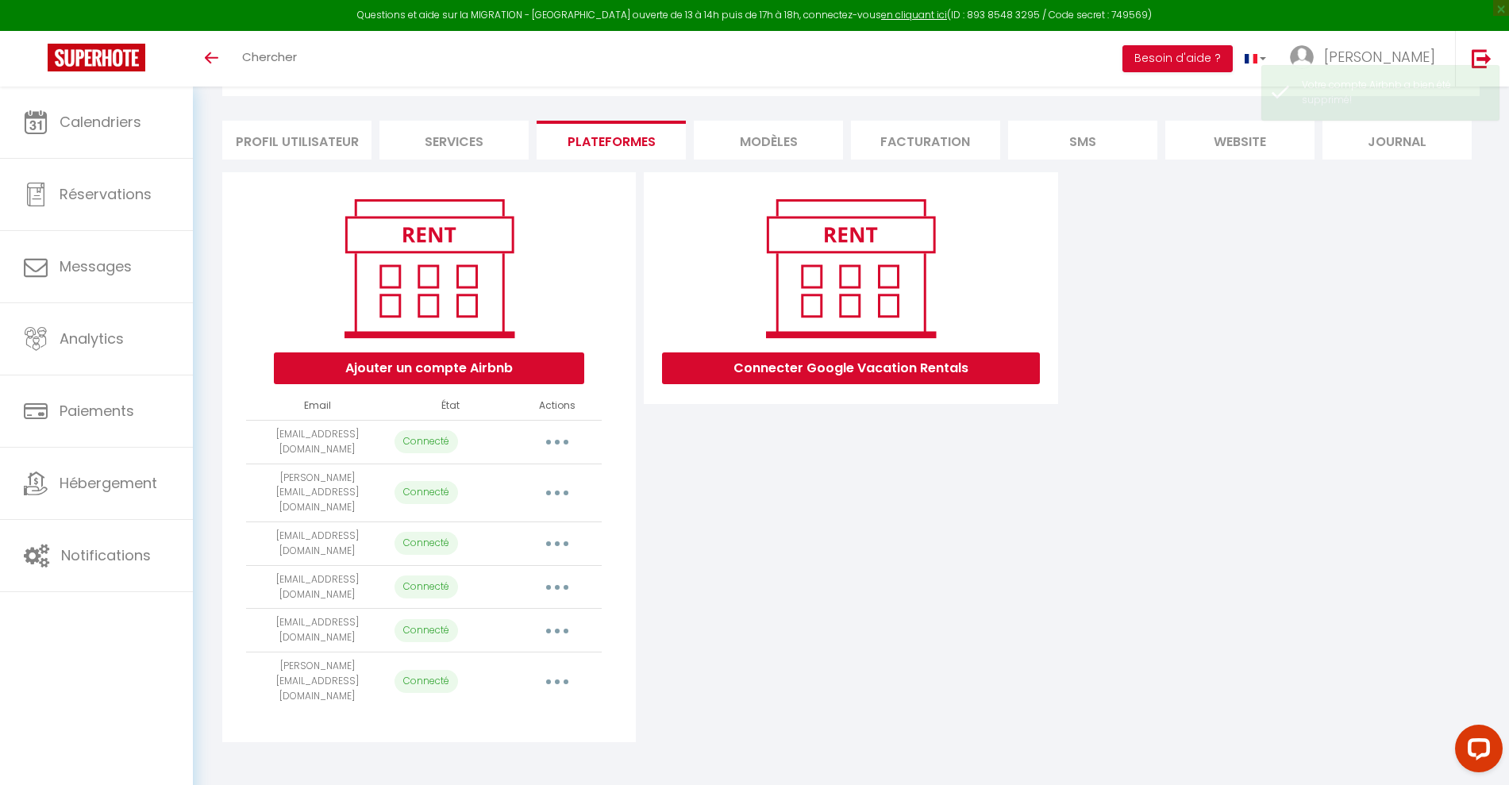
scroll to position [87, 0]
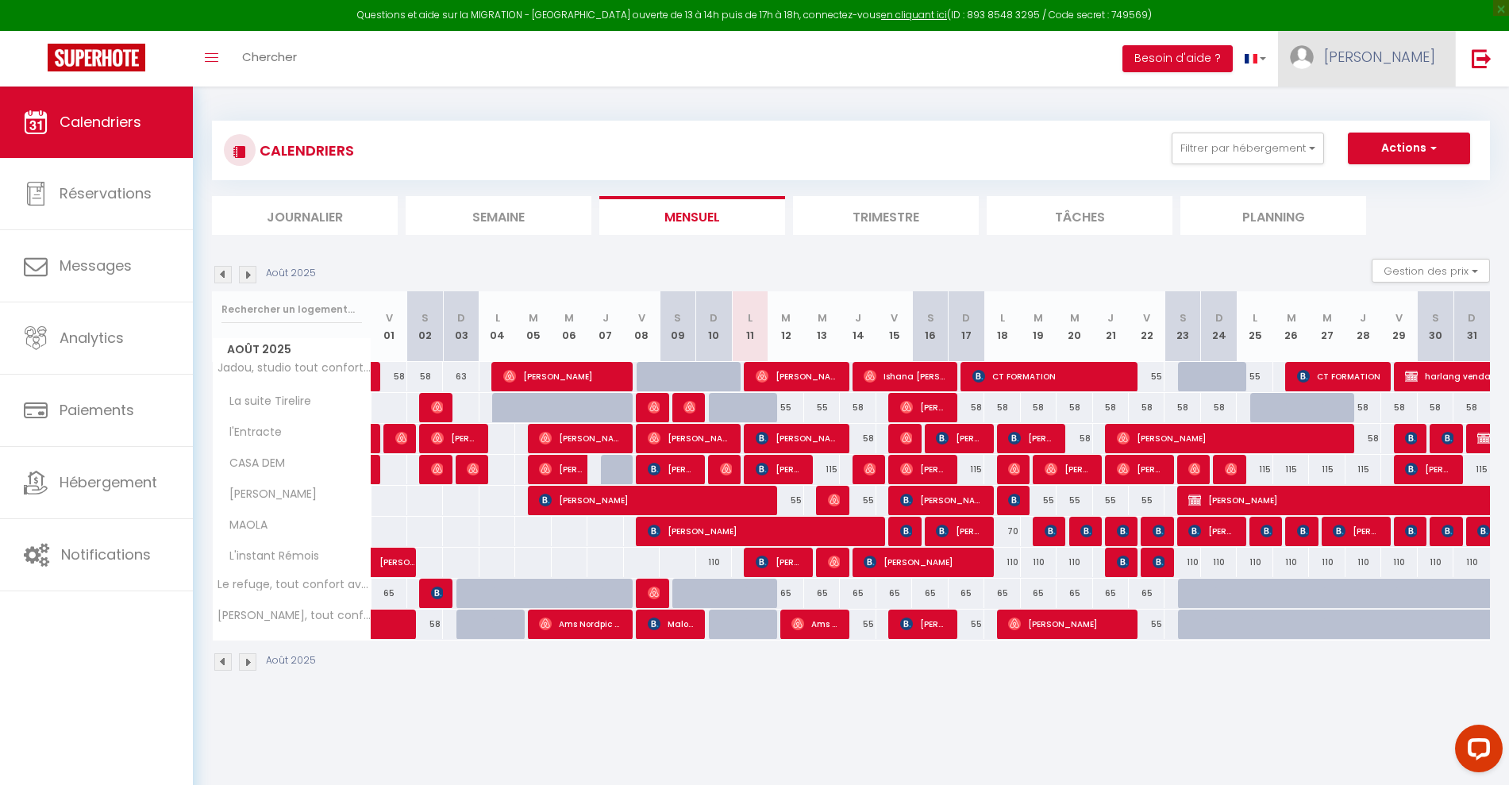
click at [1418, 65] on span "[PERSON_NAME]" at bounding box center [1379, 57] width 111 height 20
click at [1376, 111] on link "Paramètres" at bounding box center [1391, 110] width 117 height 27
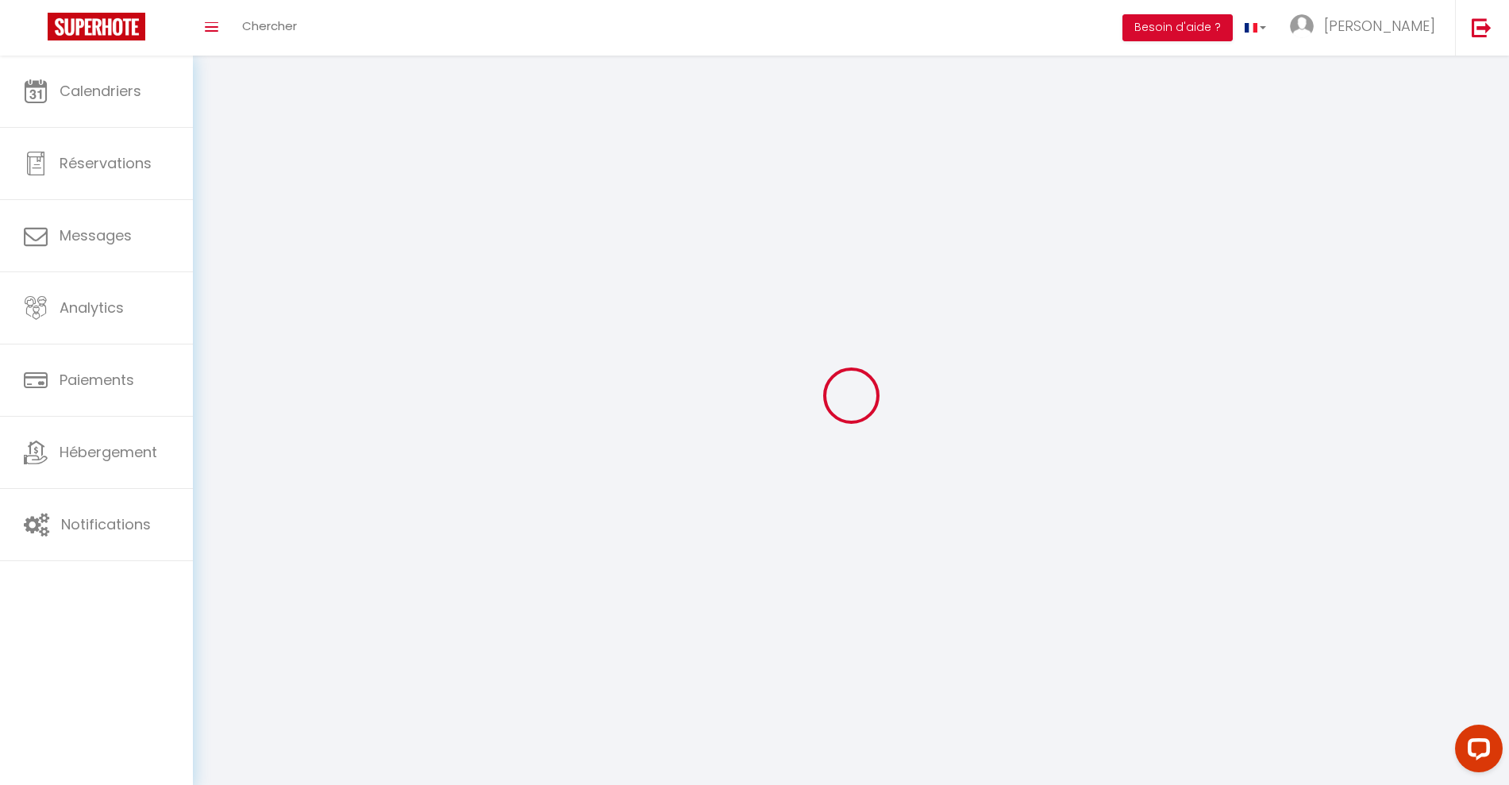
type input "[PERSON_NAME]"
type input "Demay"
type input "[PHONE_NUMBER]"
type input "[STREET_ADDRESS]"
type input "51350"
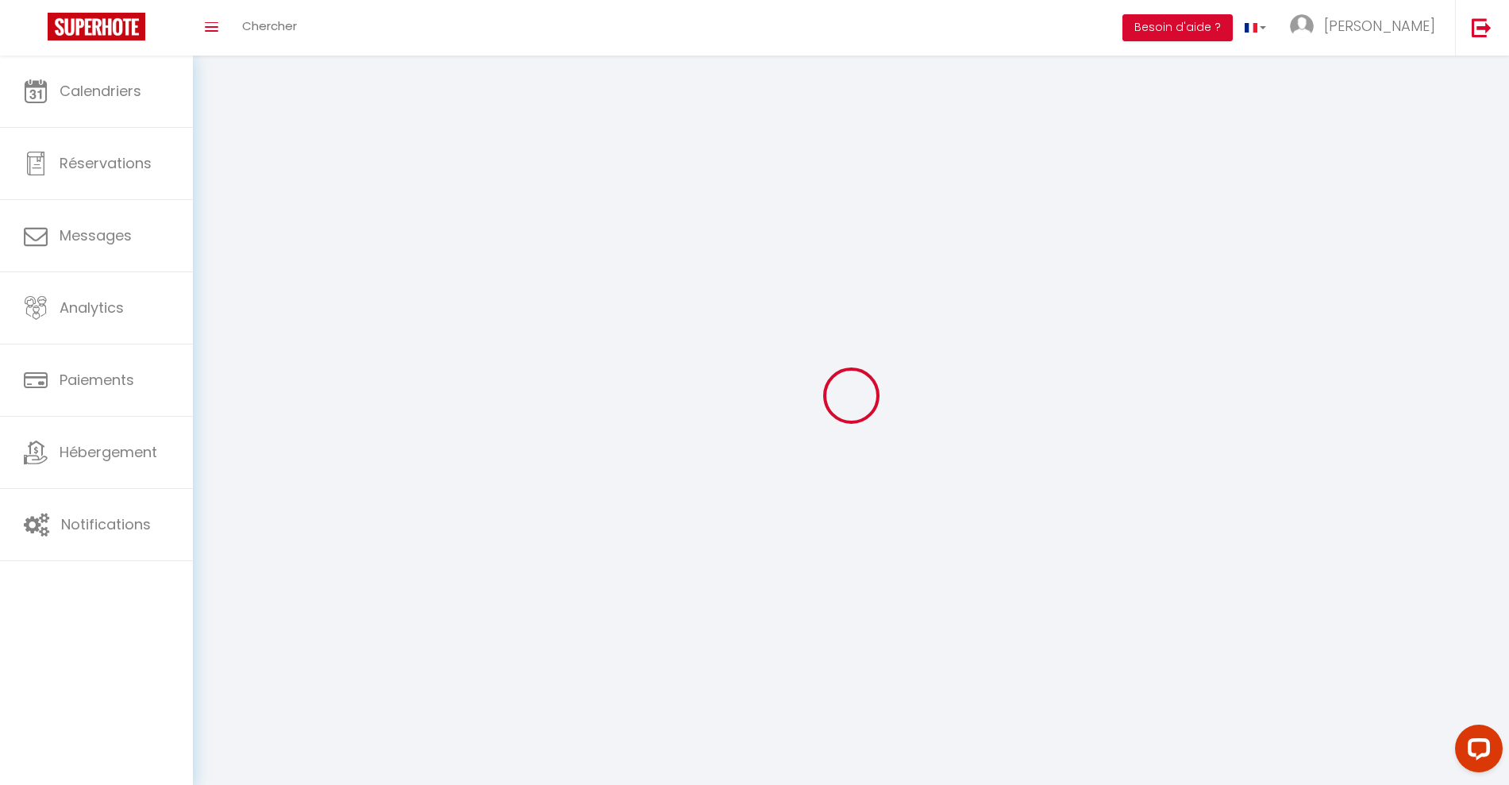
type input "cormontreuil"
type input "SjTJEh0pjMnMeyp9xclLq08vq"
type input "LhxRMxh16HSI1mTy3hBF5K8mX"
select select "28"
select select "fr"
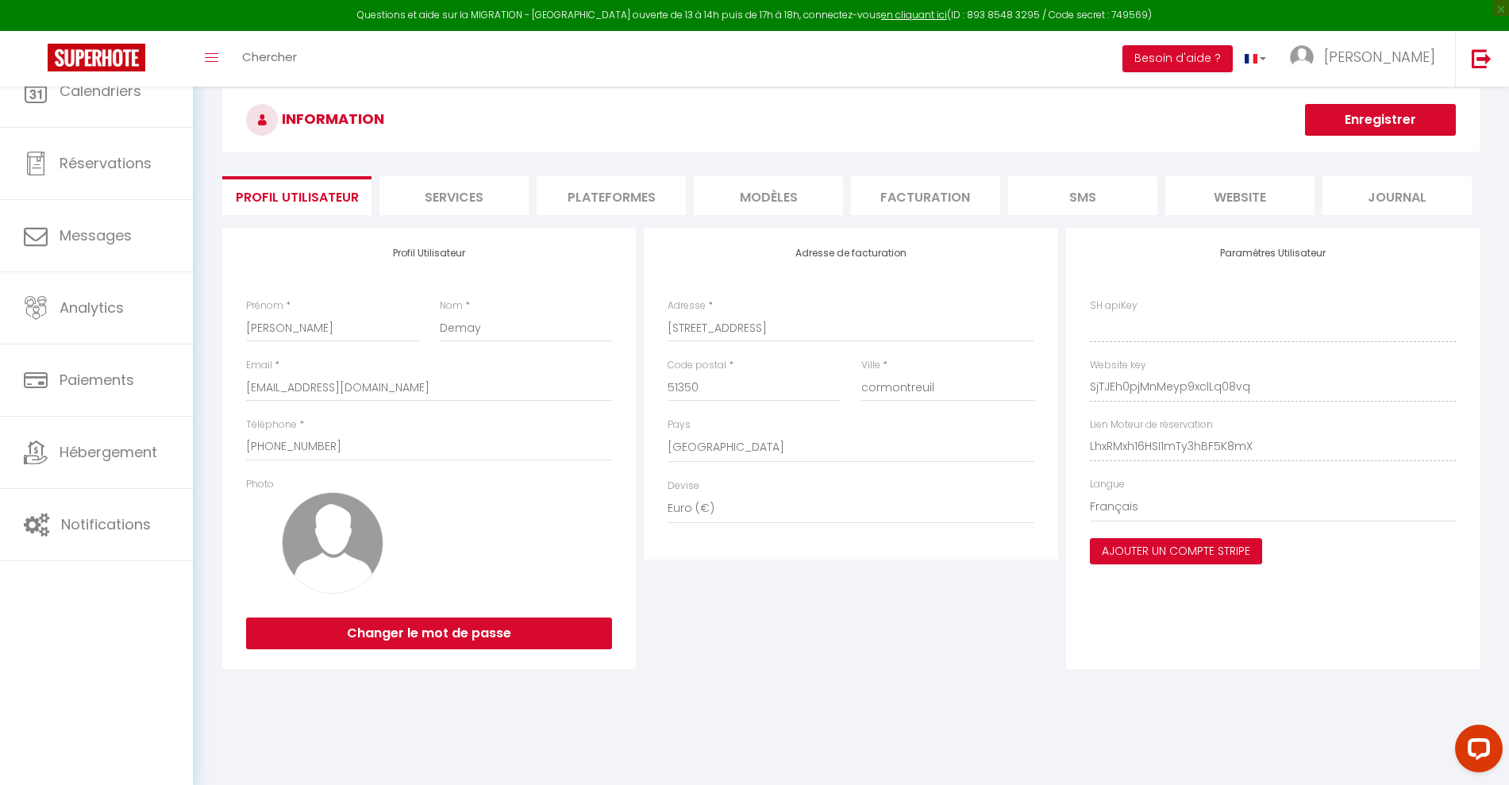
type input "SjTJEh0pjMnMeyp9xclLq08vq"
type input "LhxRMxh16HSI1mTy3hBF5K8mX"
type input "[URL][DOMAIN_NAME]"
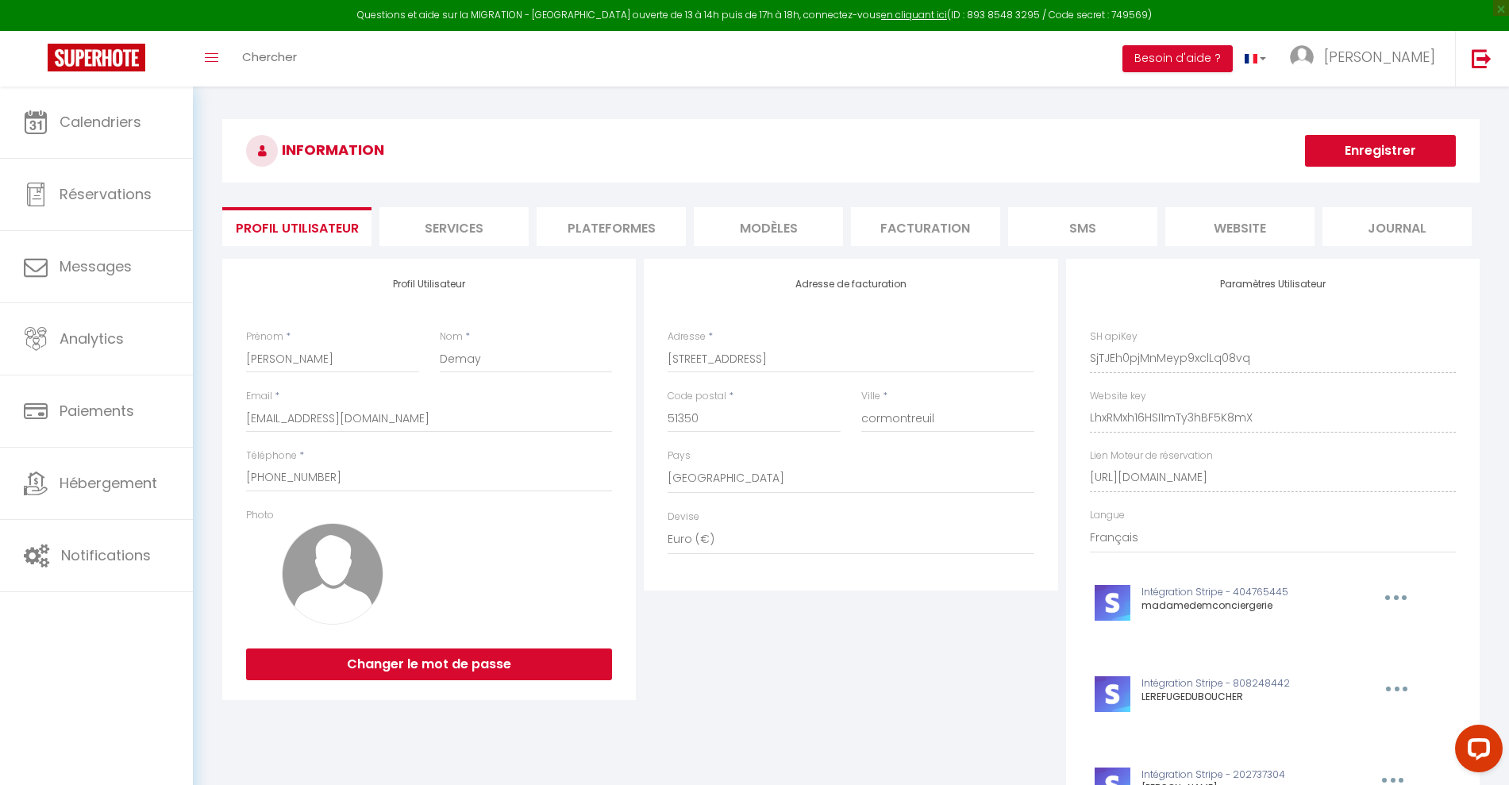
click at [622, 225] on li "Plateformes" at bounding box center [611, 226] width 149 height 39
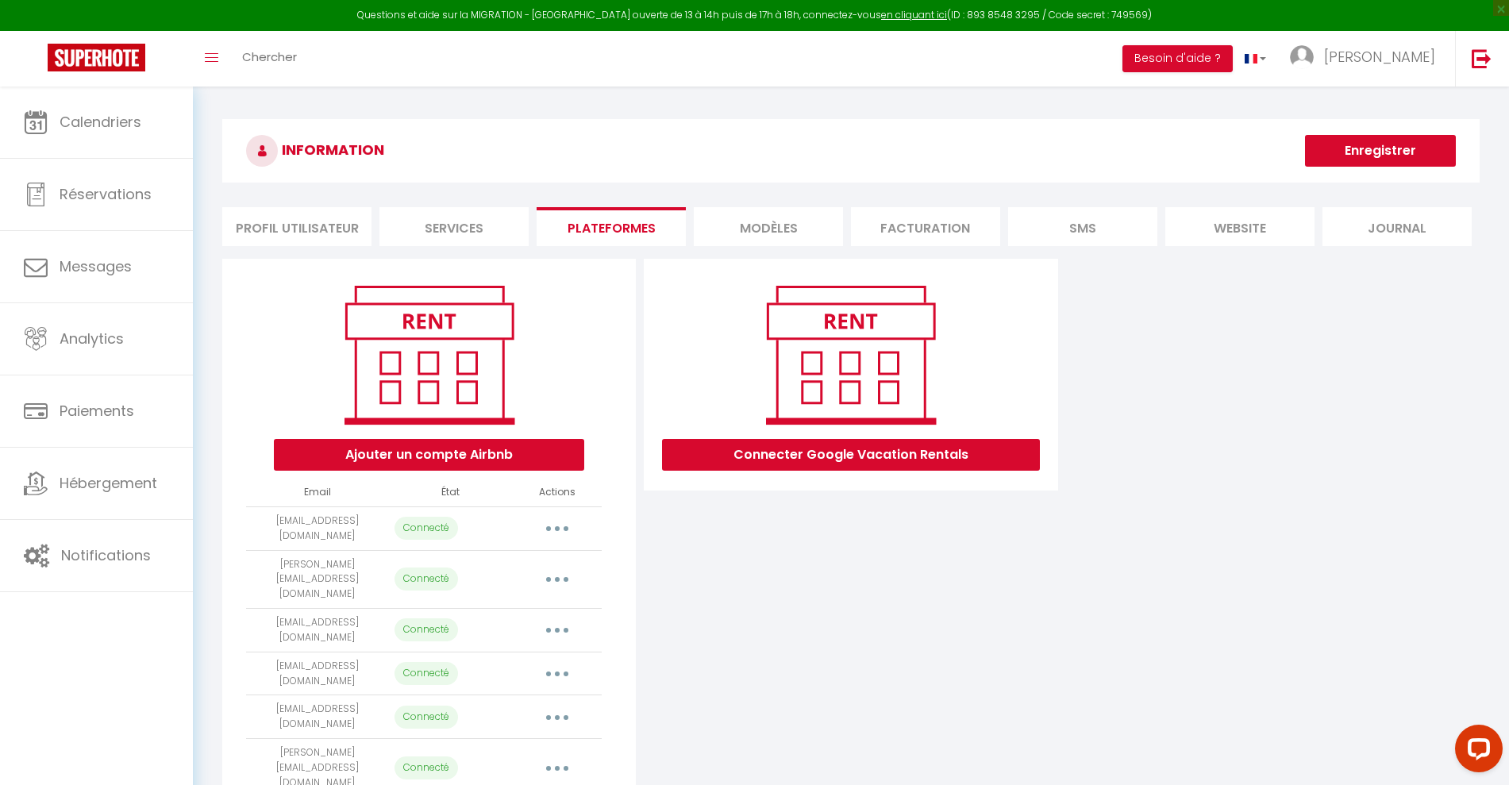
scroll to position [87, 0]
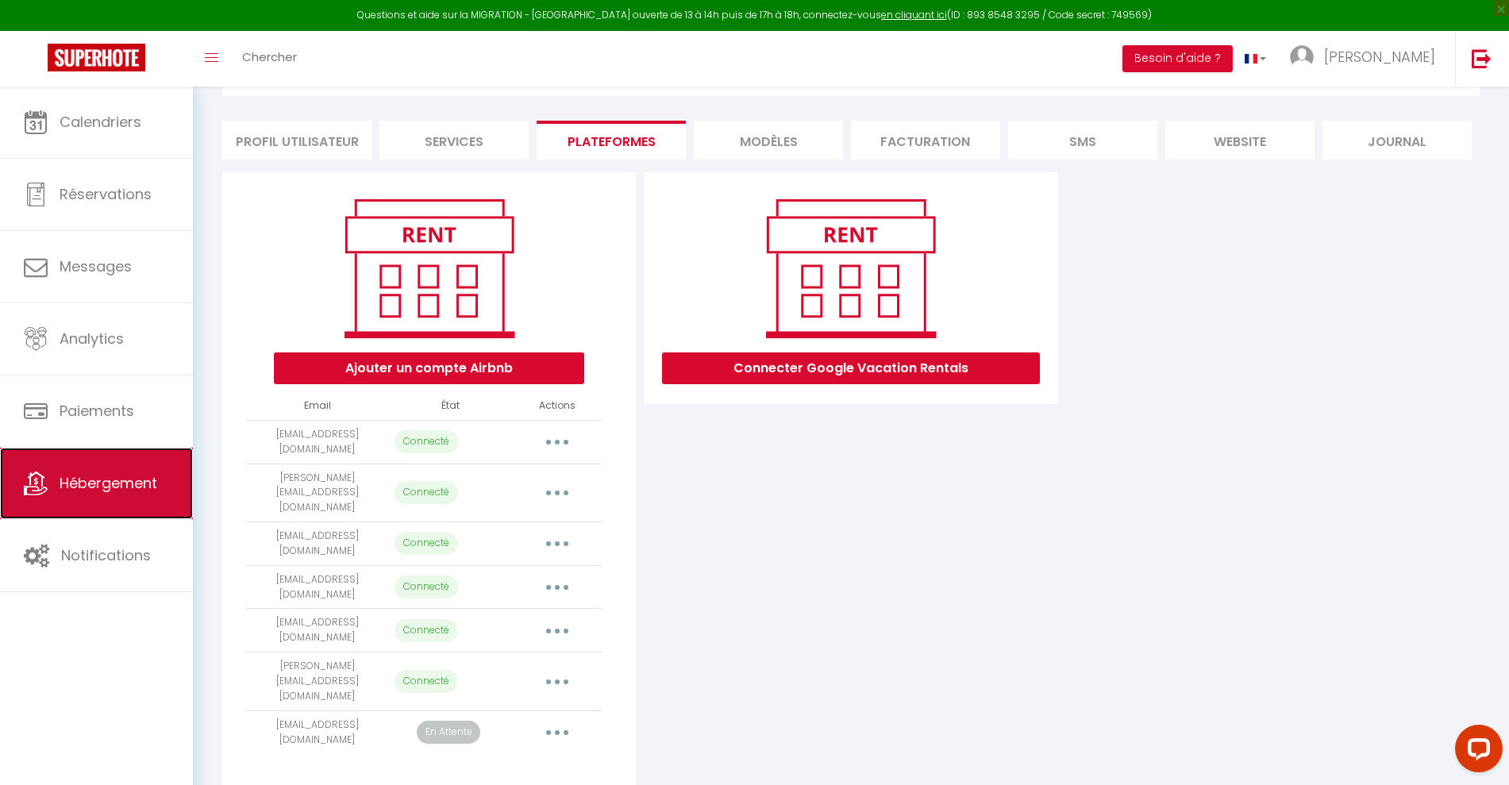
click at [114, 491] on span "Hébergement" at bounding box center [109, 483] width 98 height 20
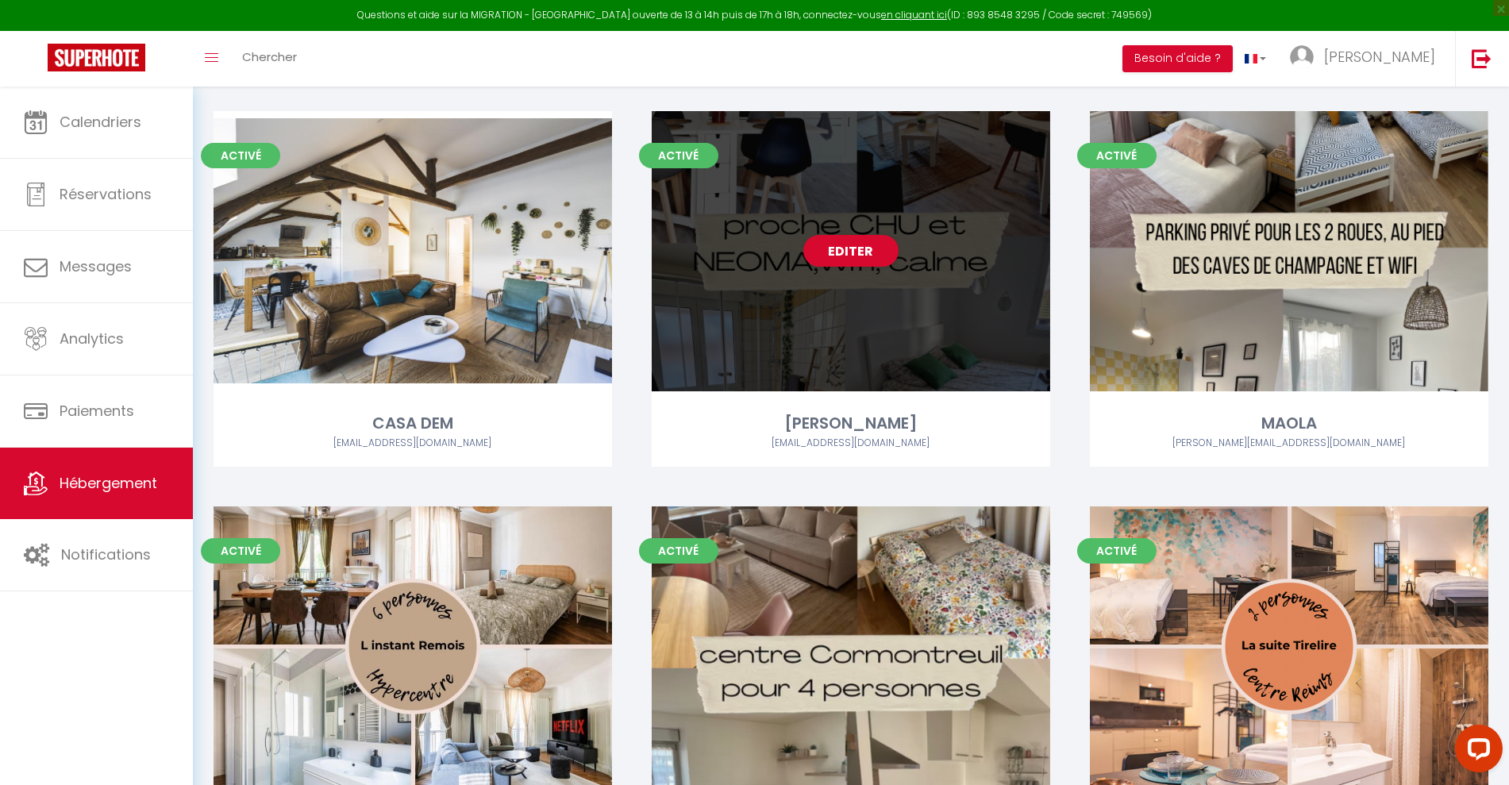
scroll to position [649, 0]
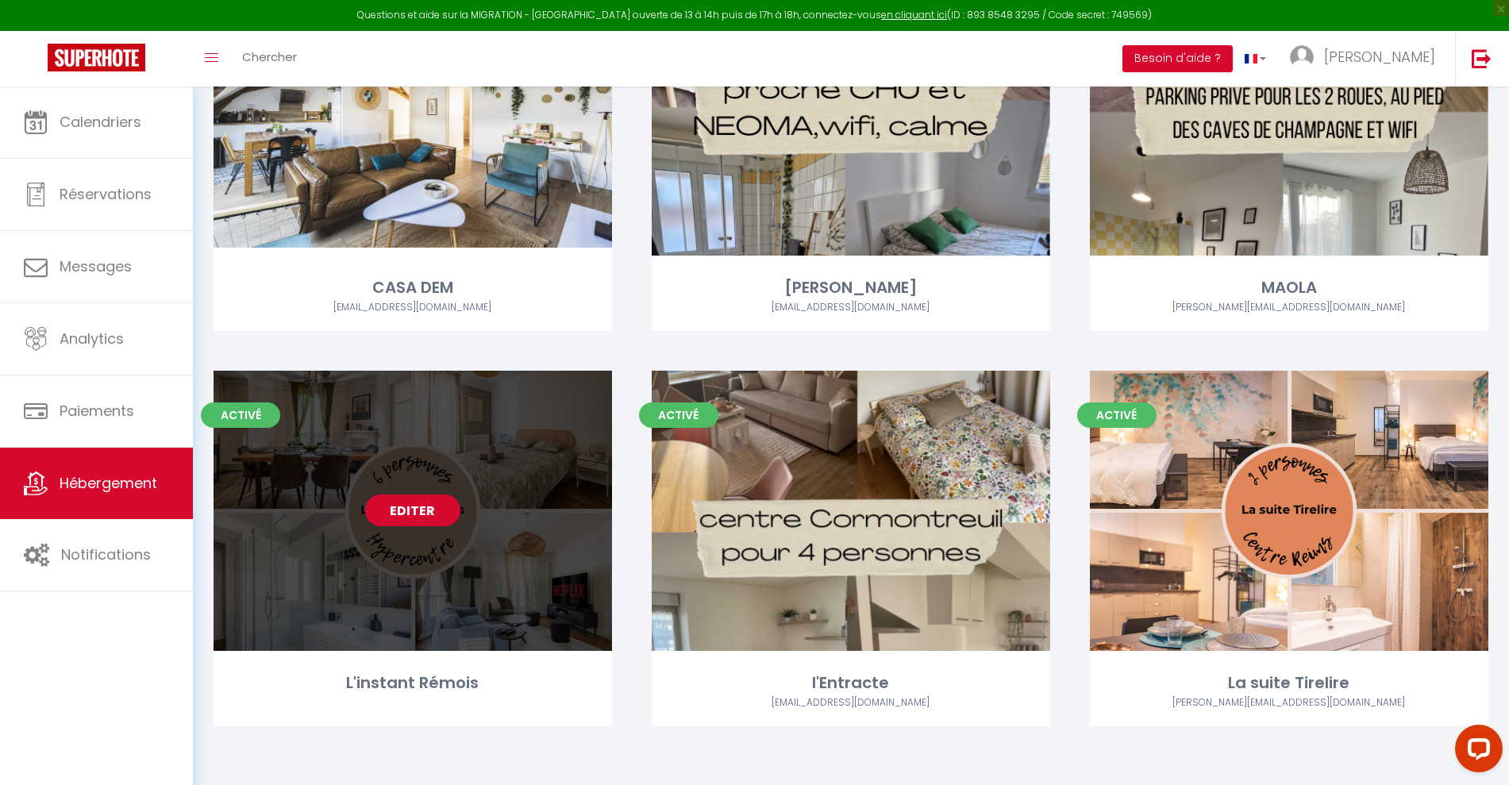
click at [410, 499] on link "Editer" at bounding box center [412, 511] width 95 height 32
select select "3"
select select "2"
select select "1"
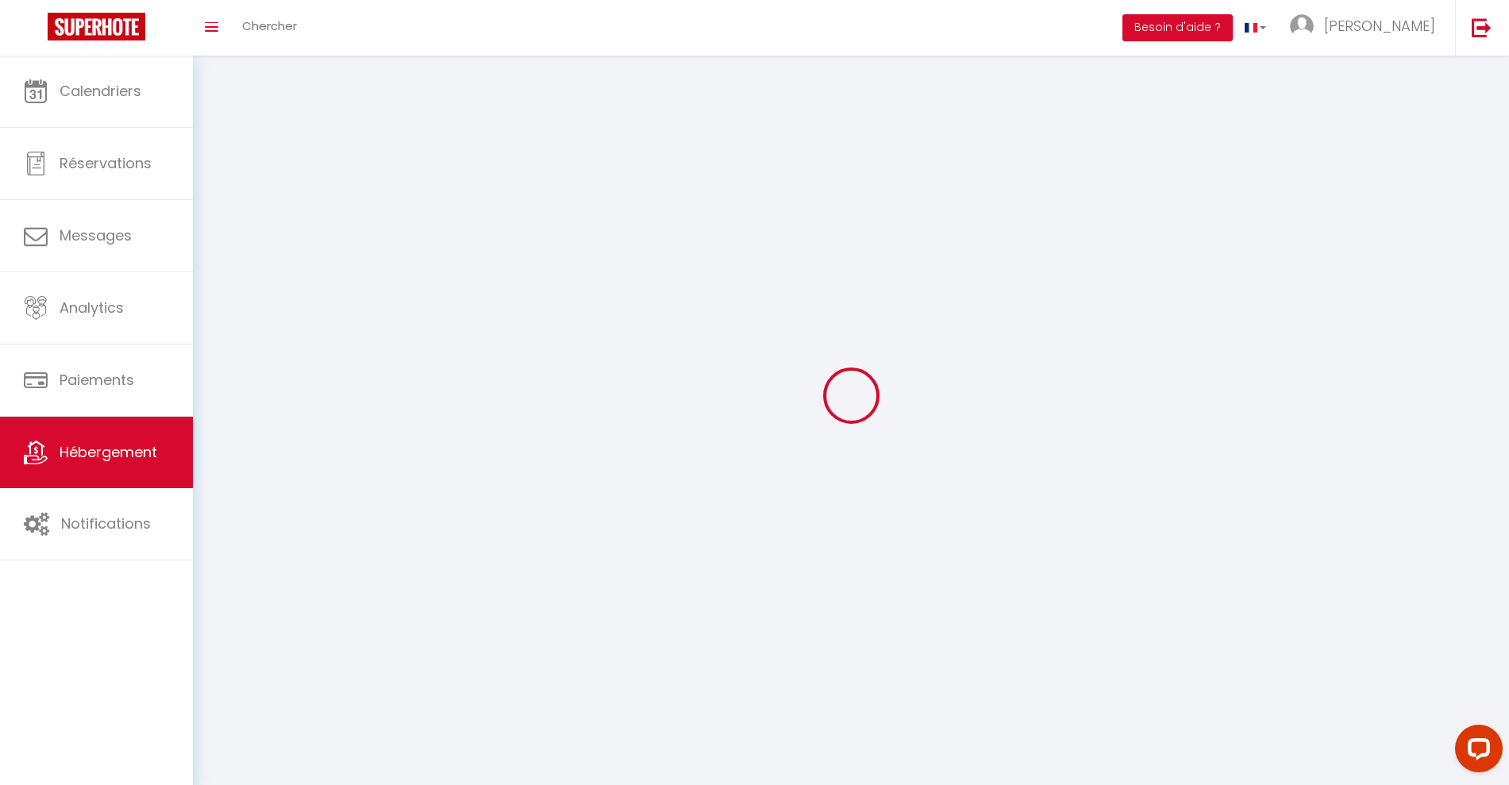
select select
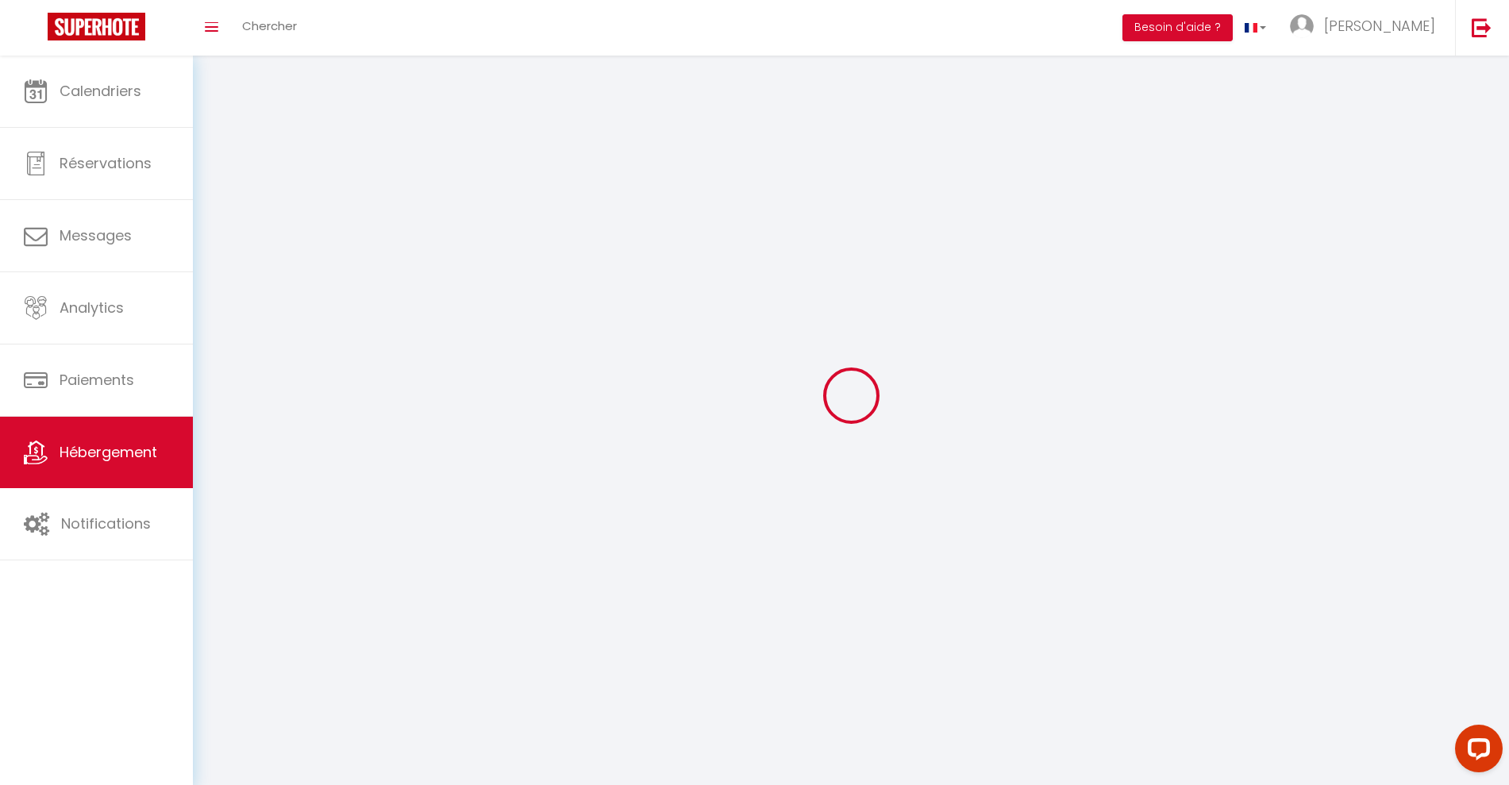
select select
checkbox input "false"
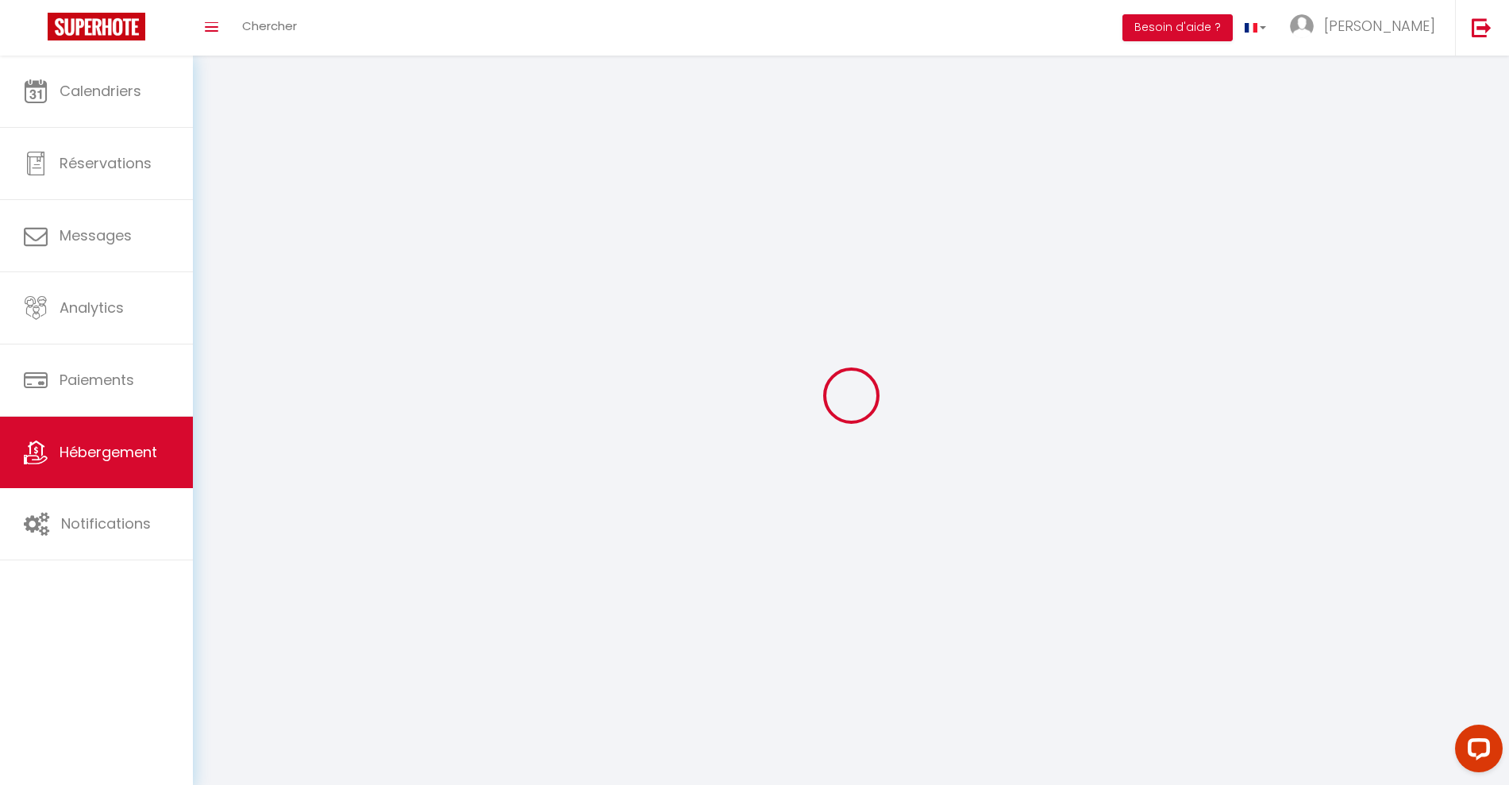
checkbox input "false"
select select
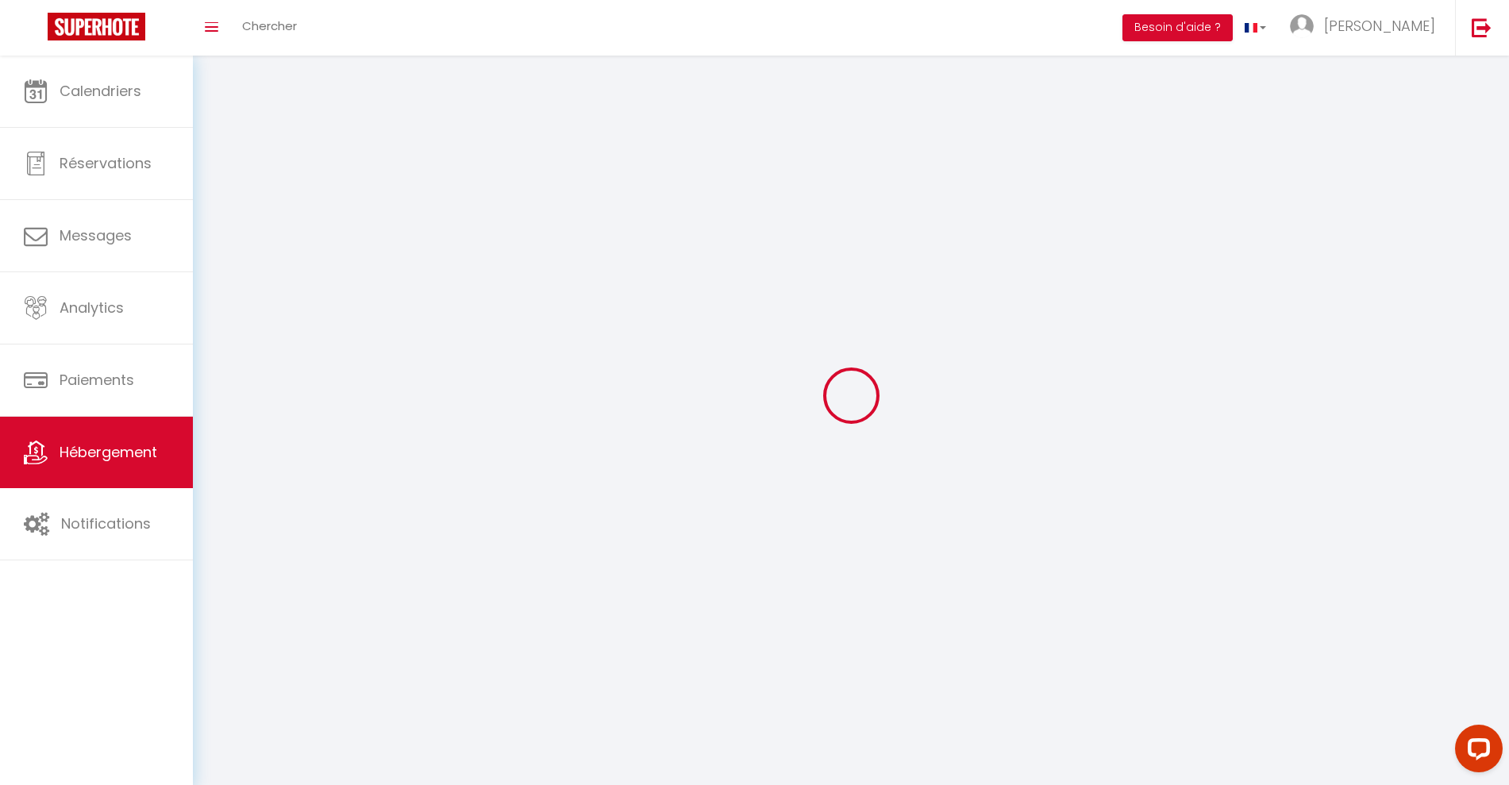
select select
checkbox input "false"
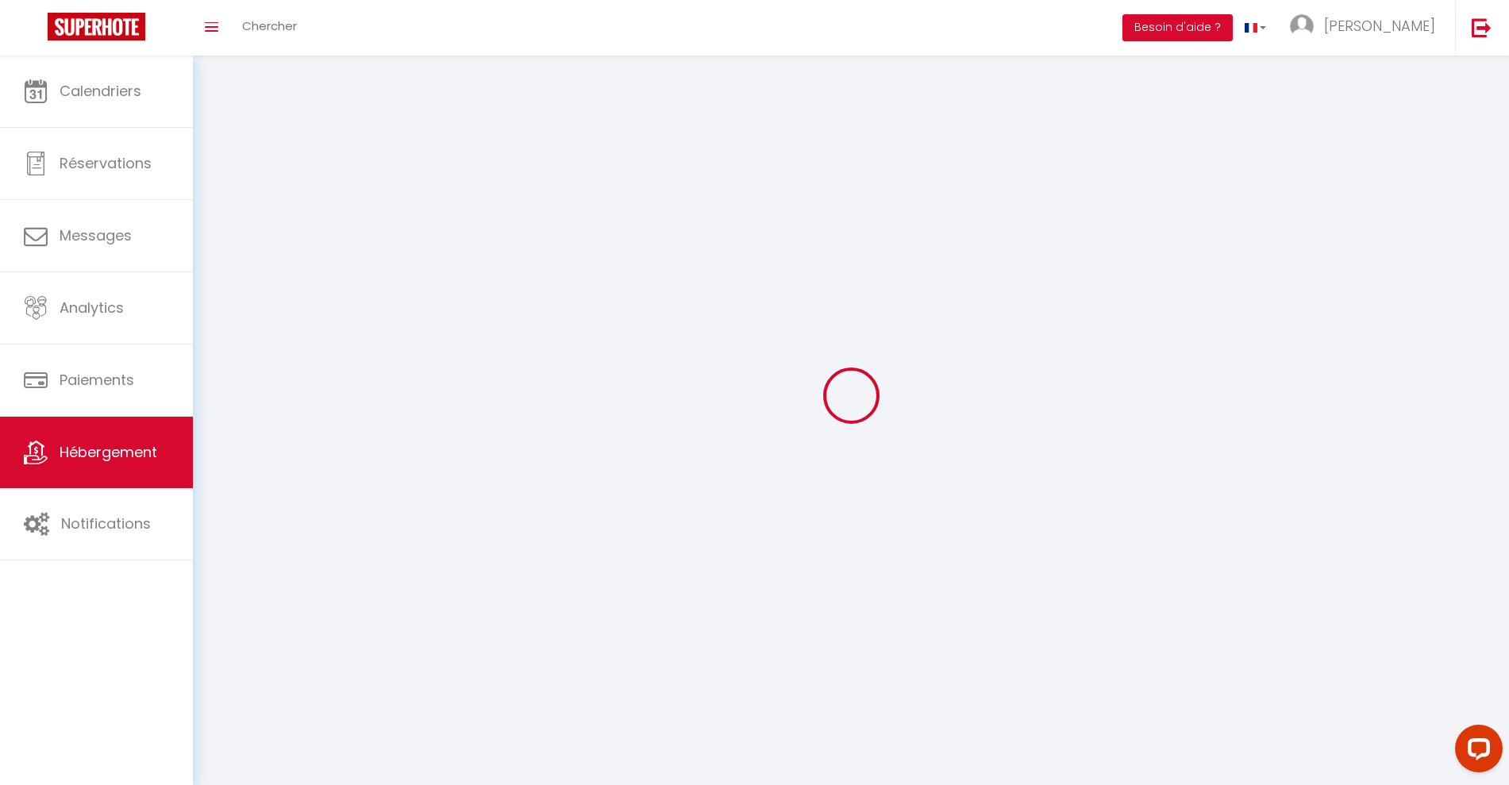
checkbox input "false"
select select
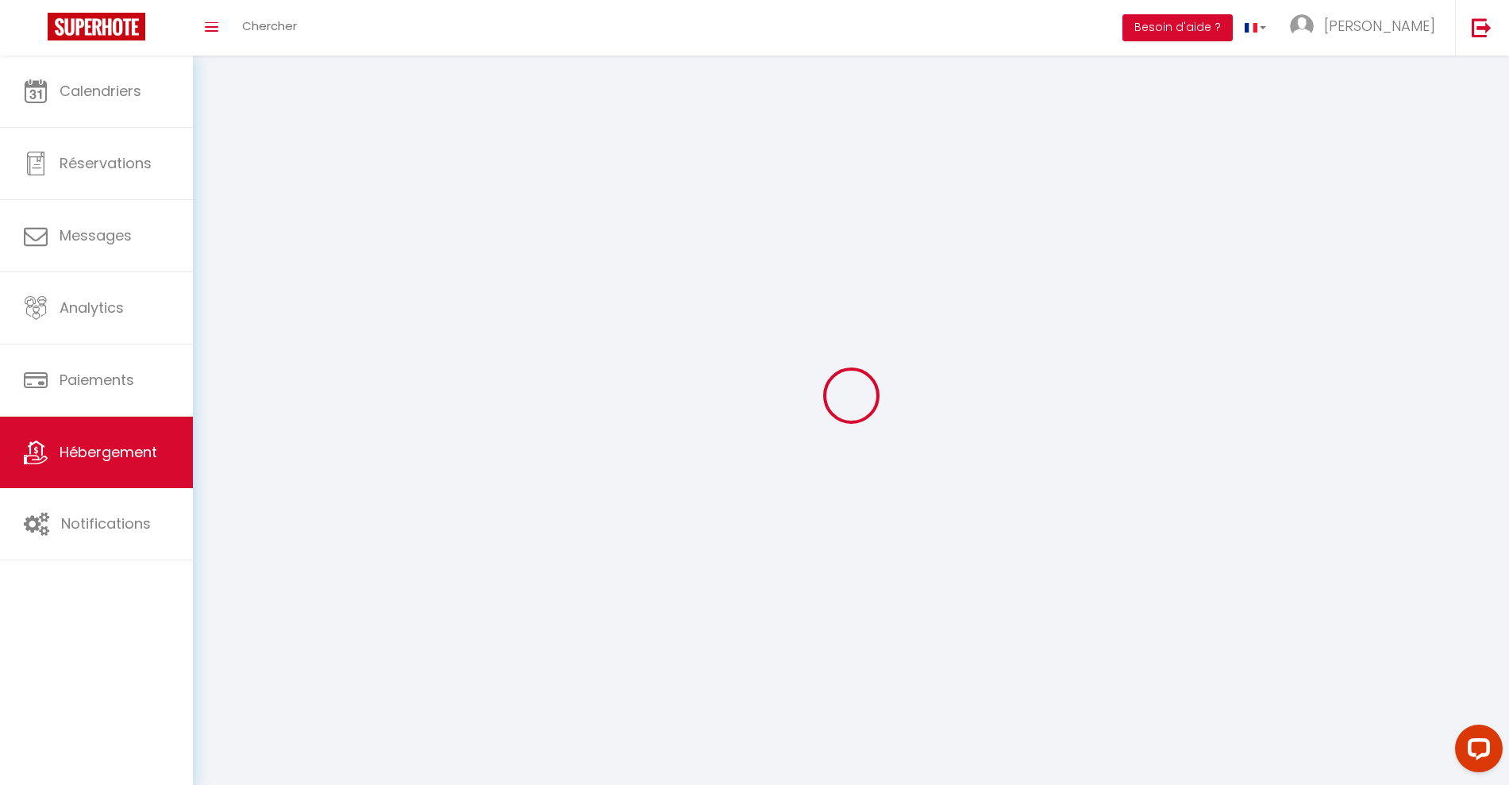
select select "1"
select select
select select "28"
select select
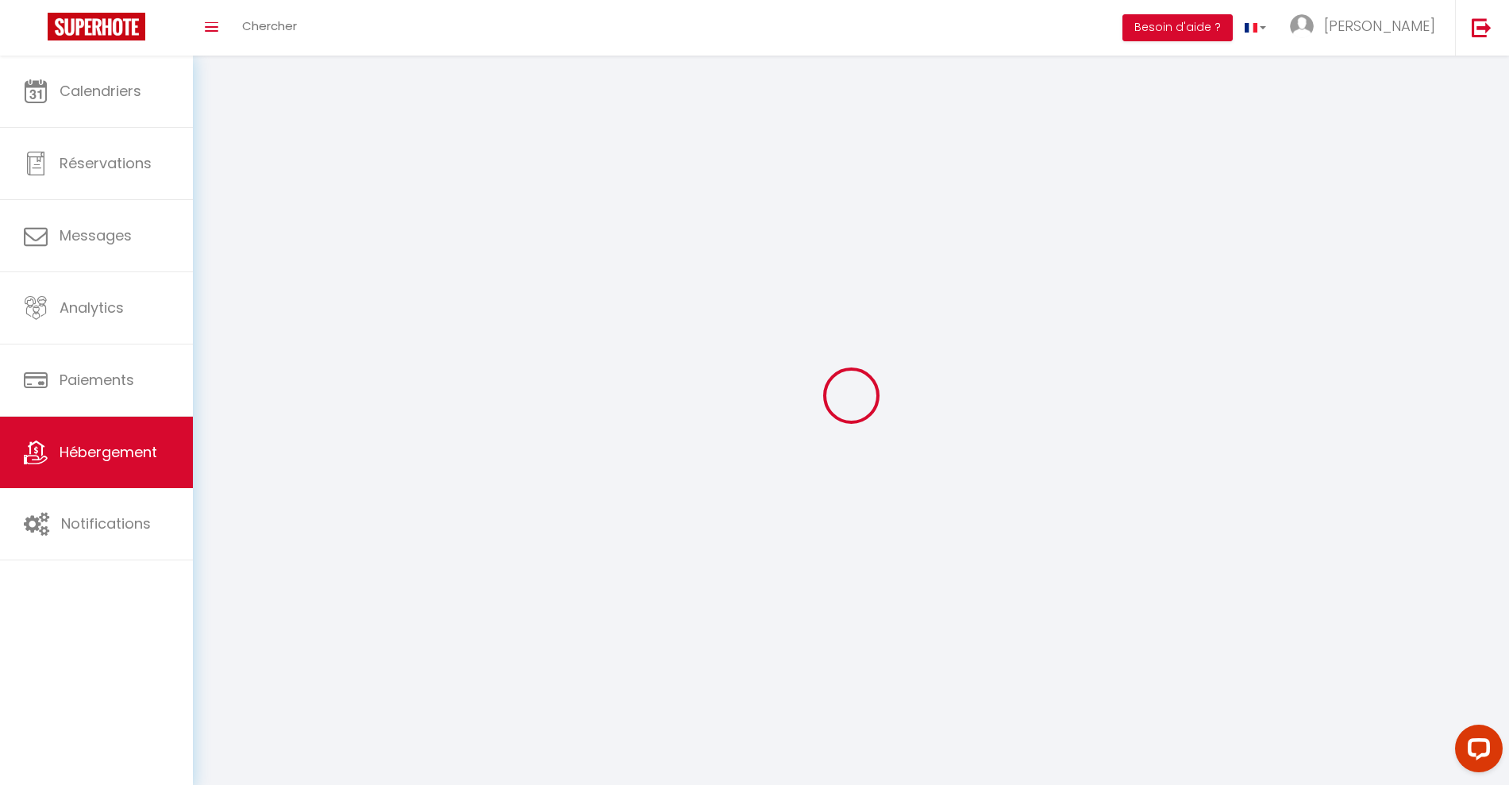
select select
checkbox input "false"
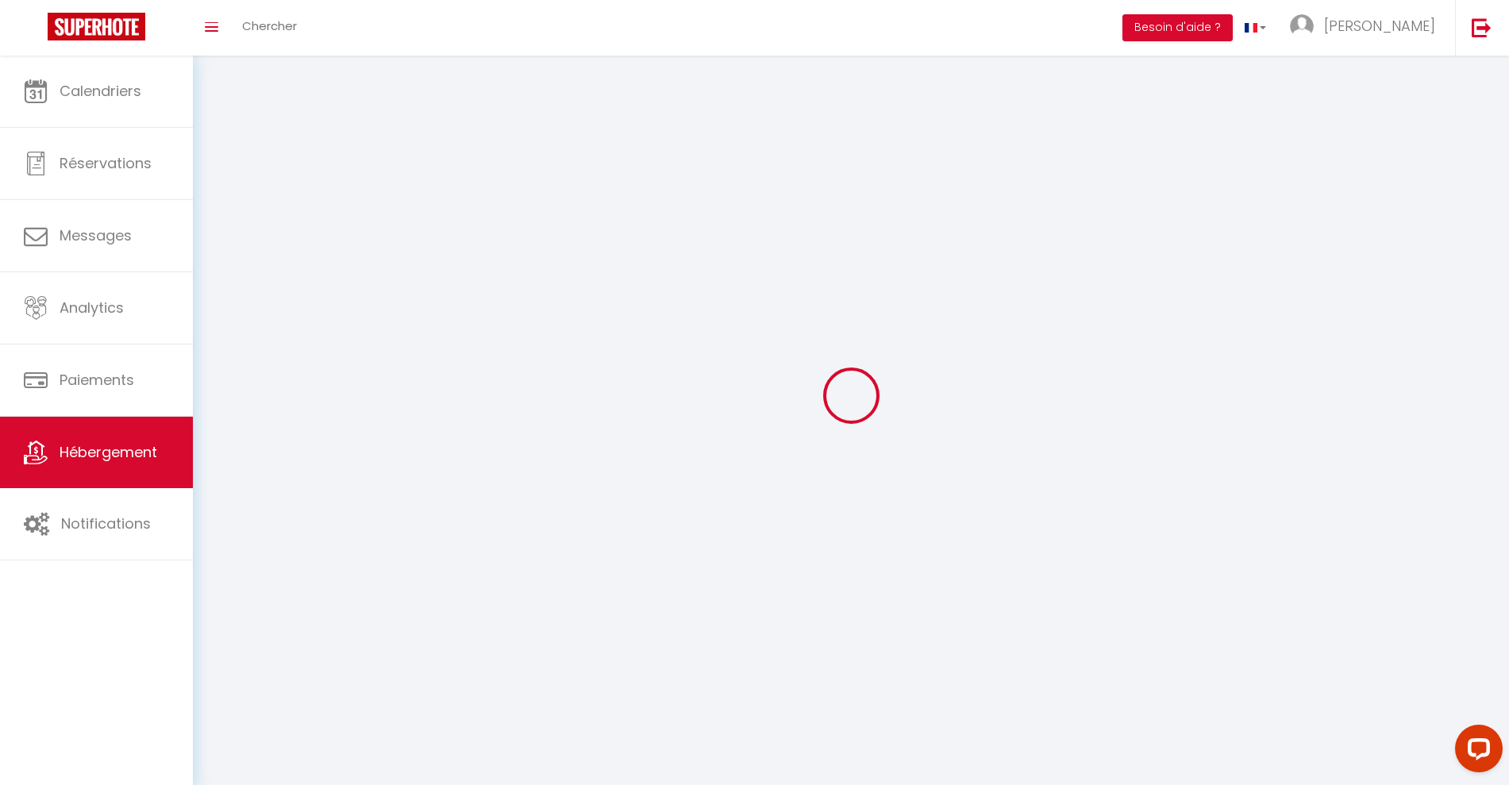
checkbox input "false"
select select
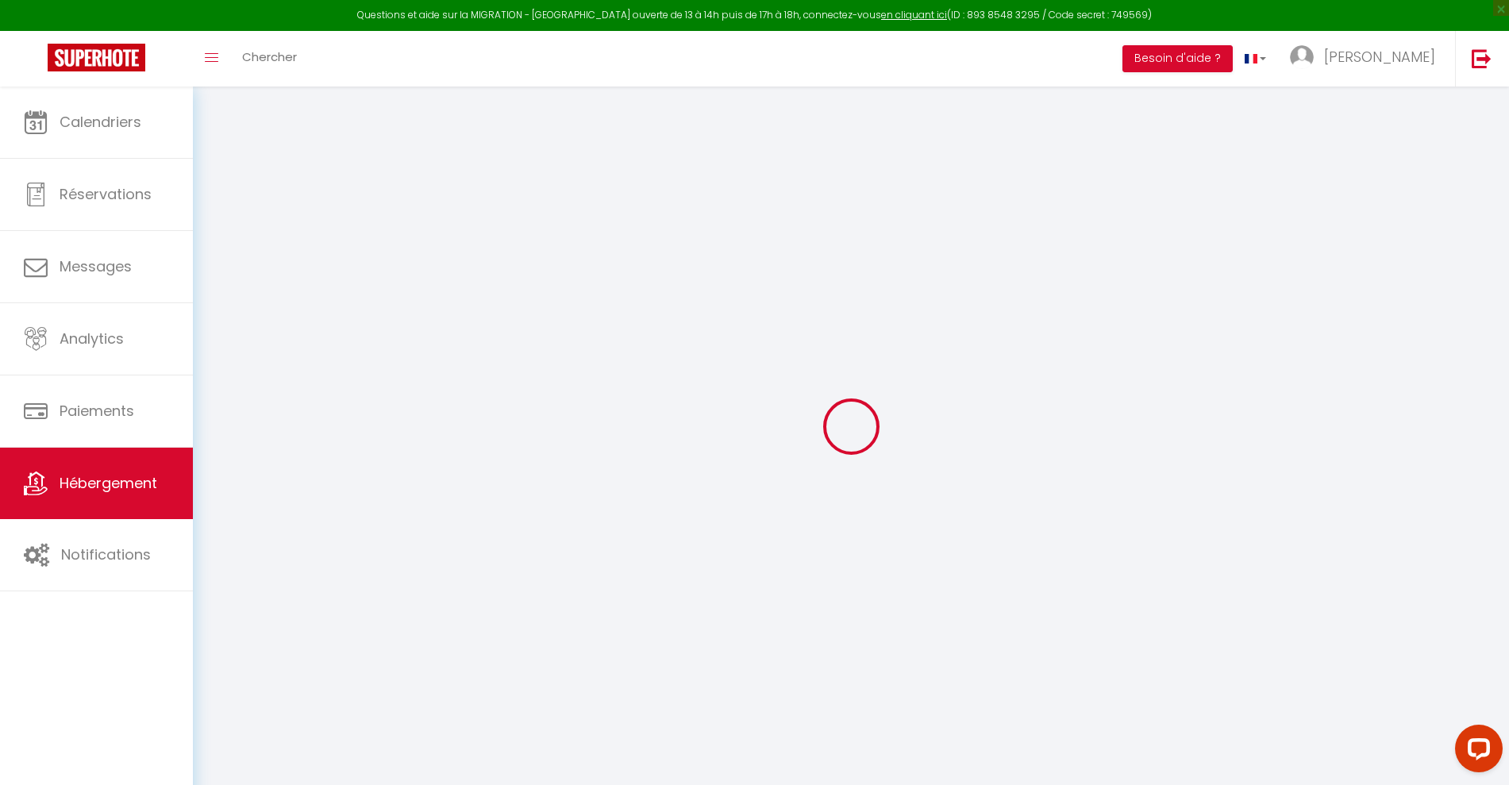
select select
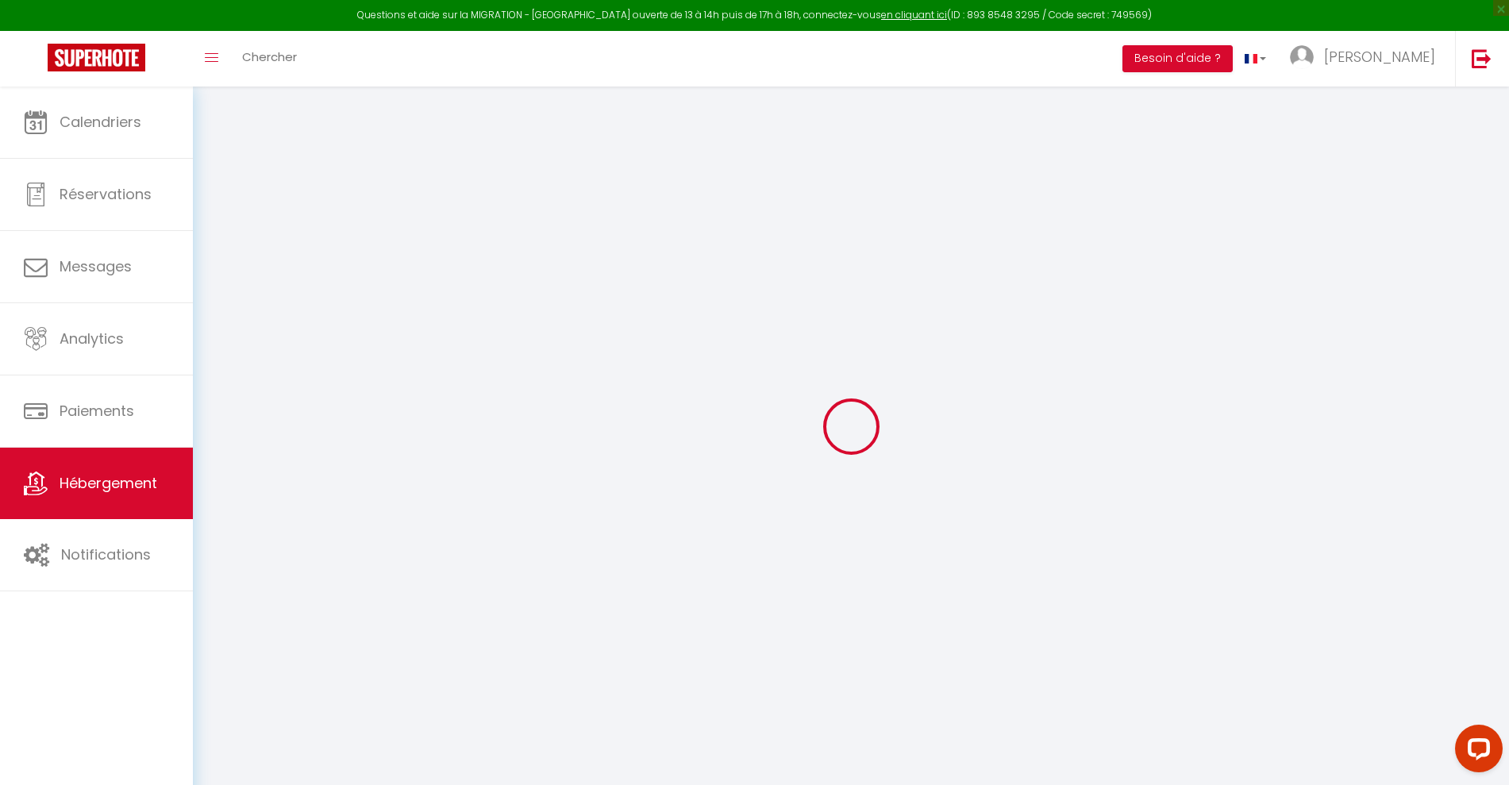
select select
checkbox input "false"
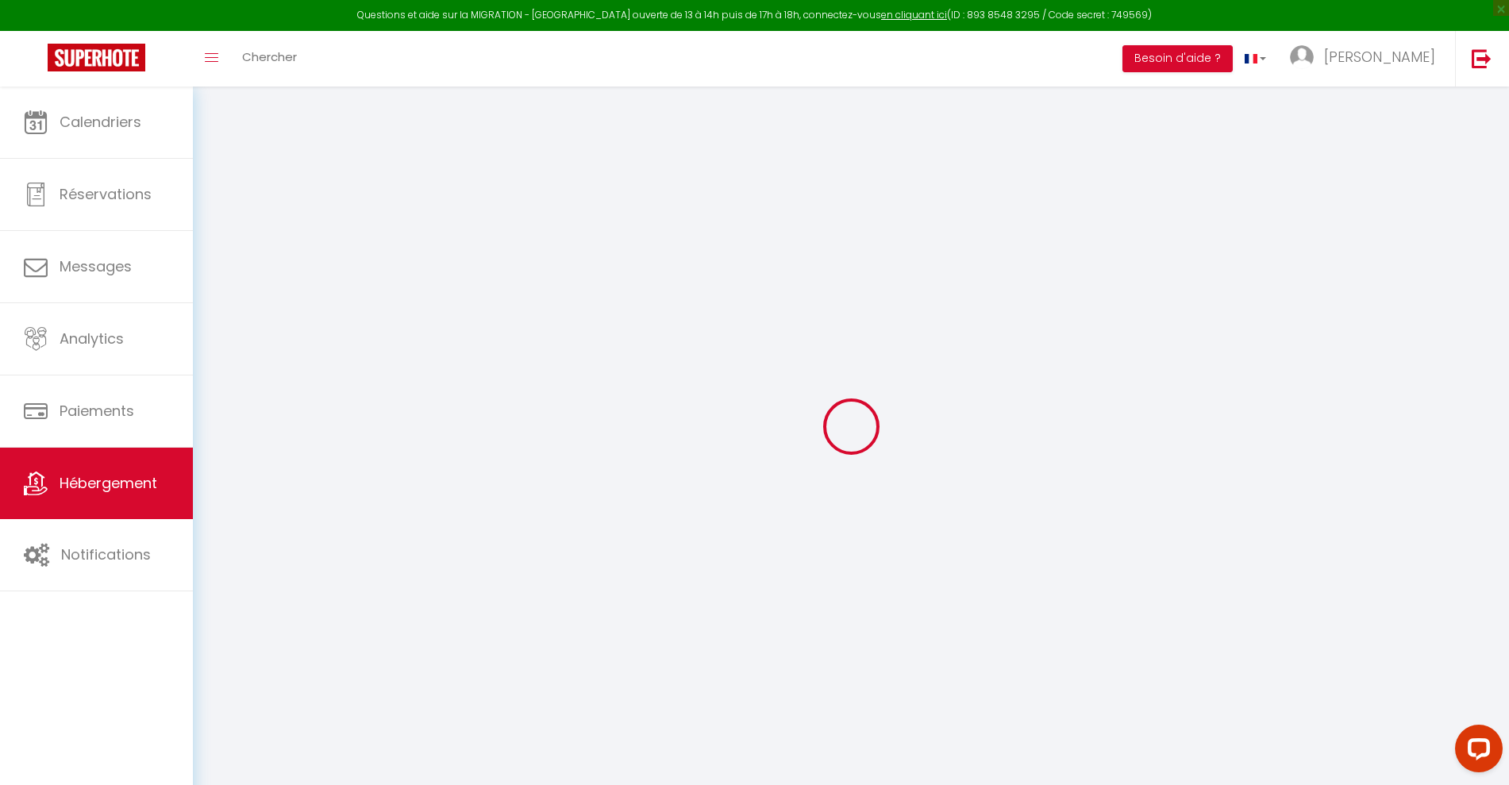
select select
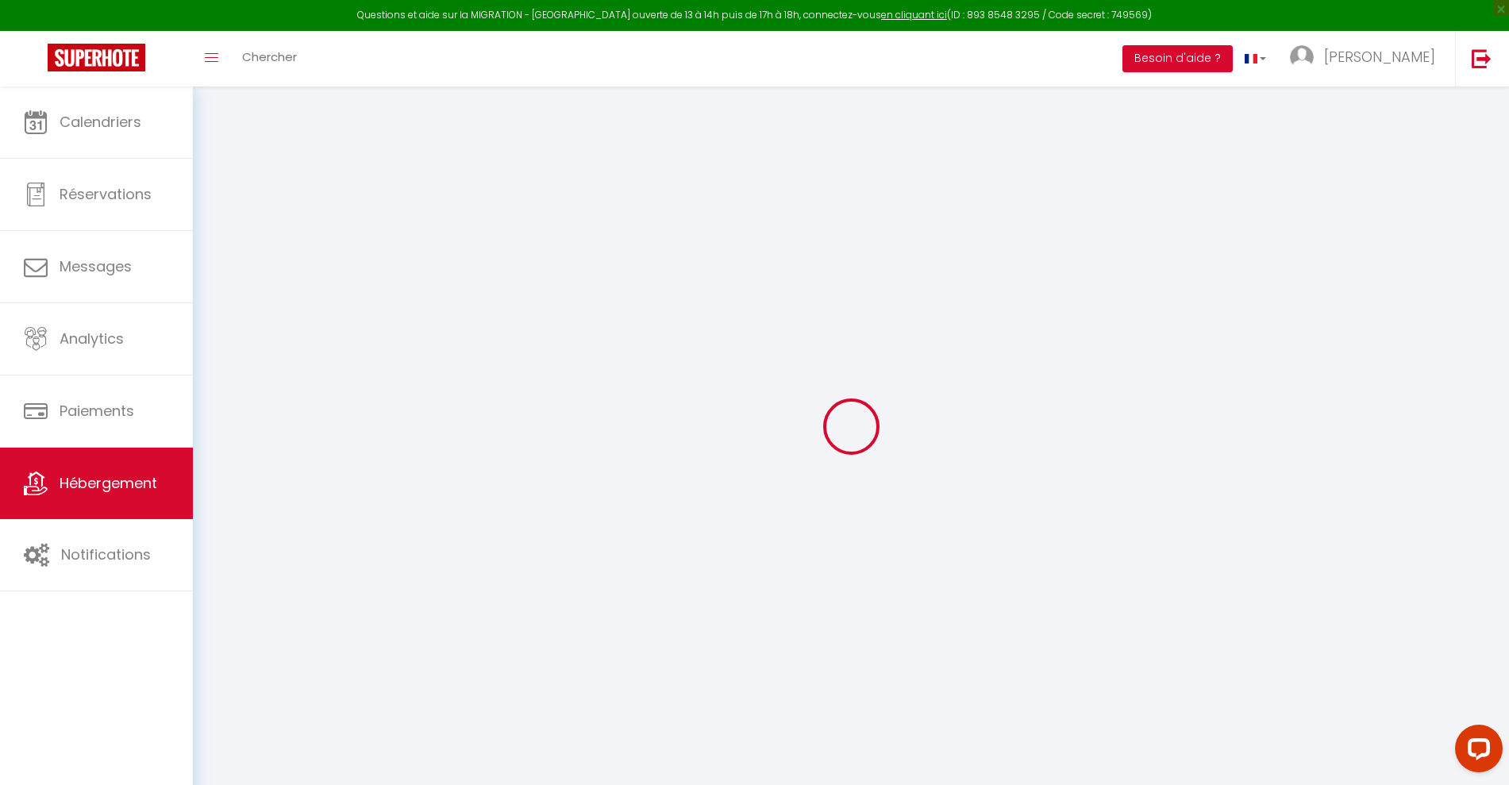
select select
checkbox input "false"
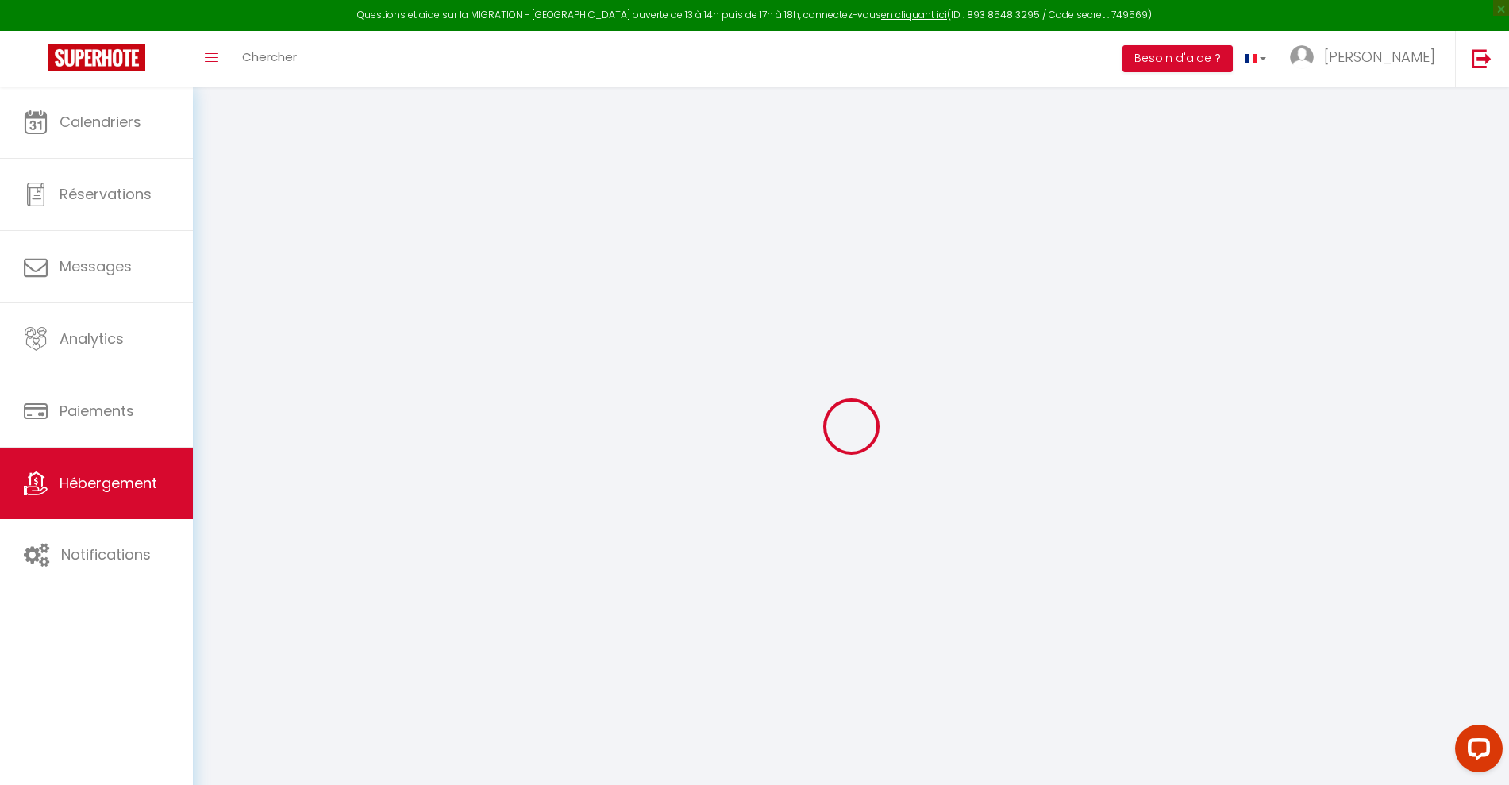
checkbox input "false"
select select
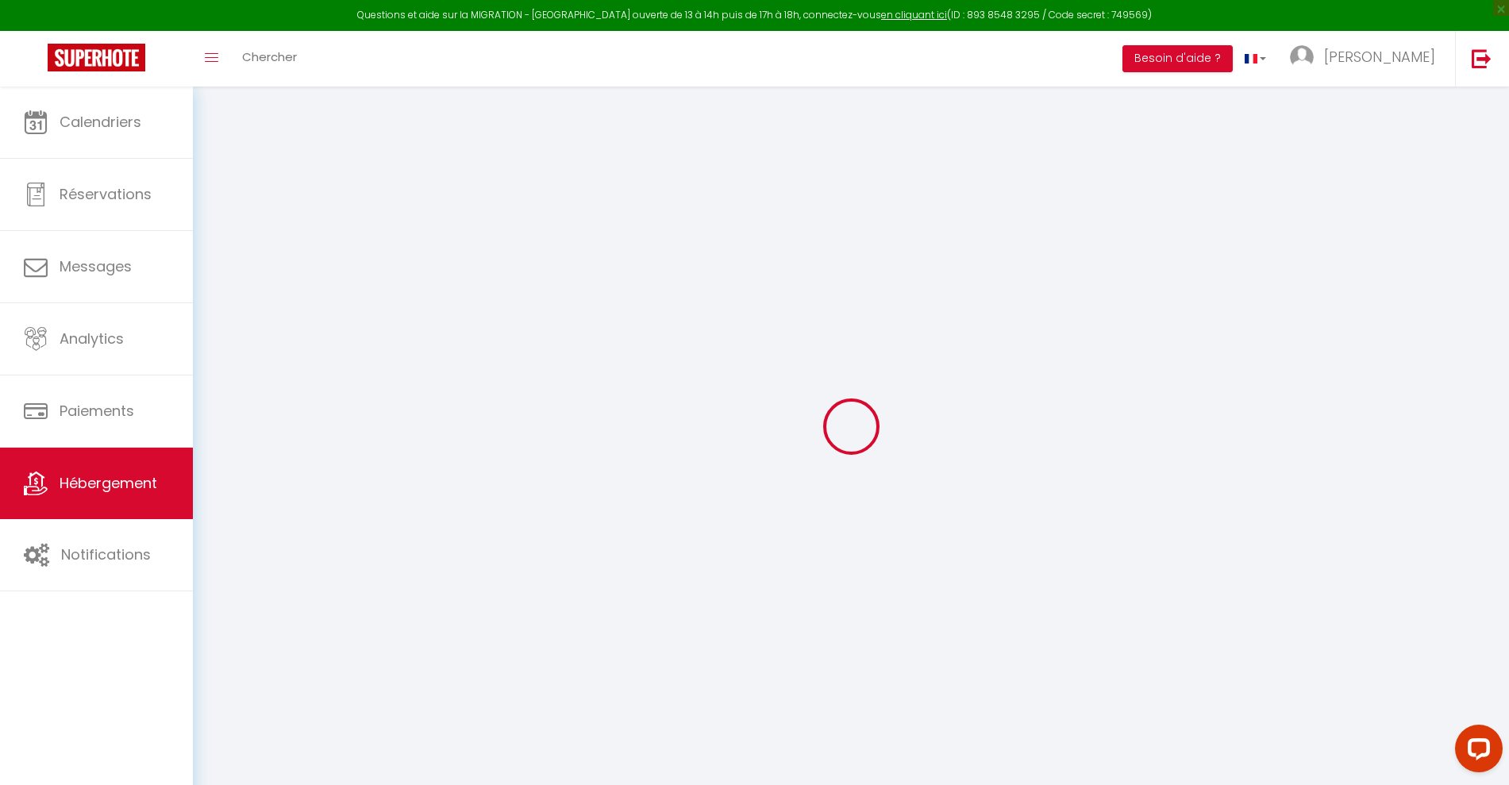
select select
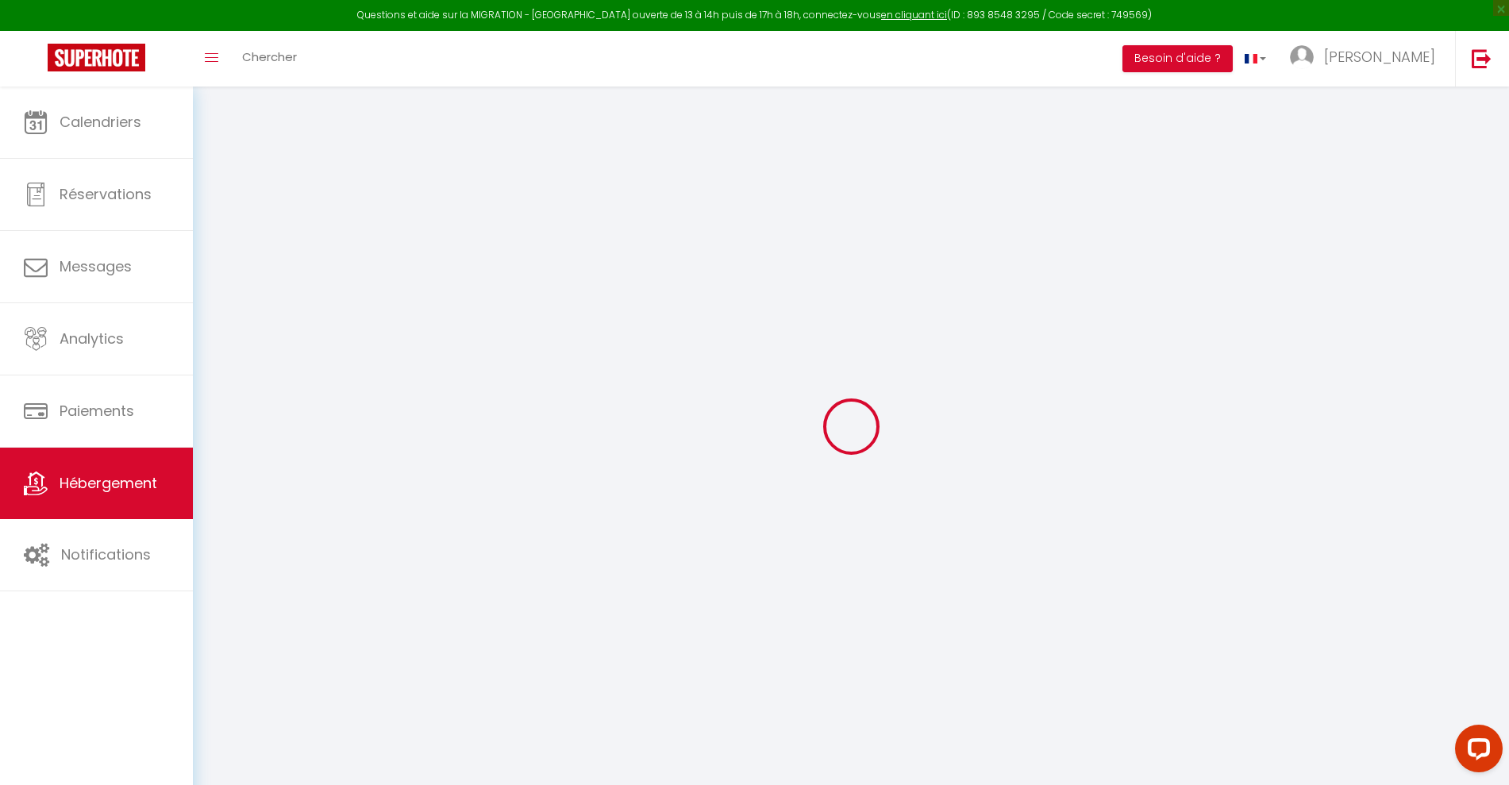
checkbox input "false"
select select
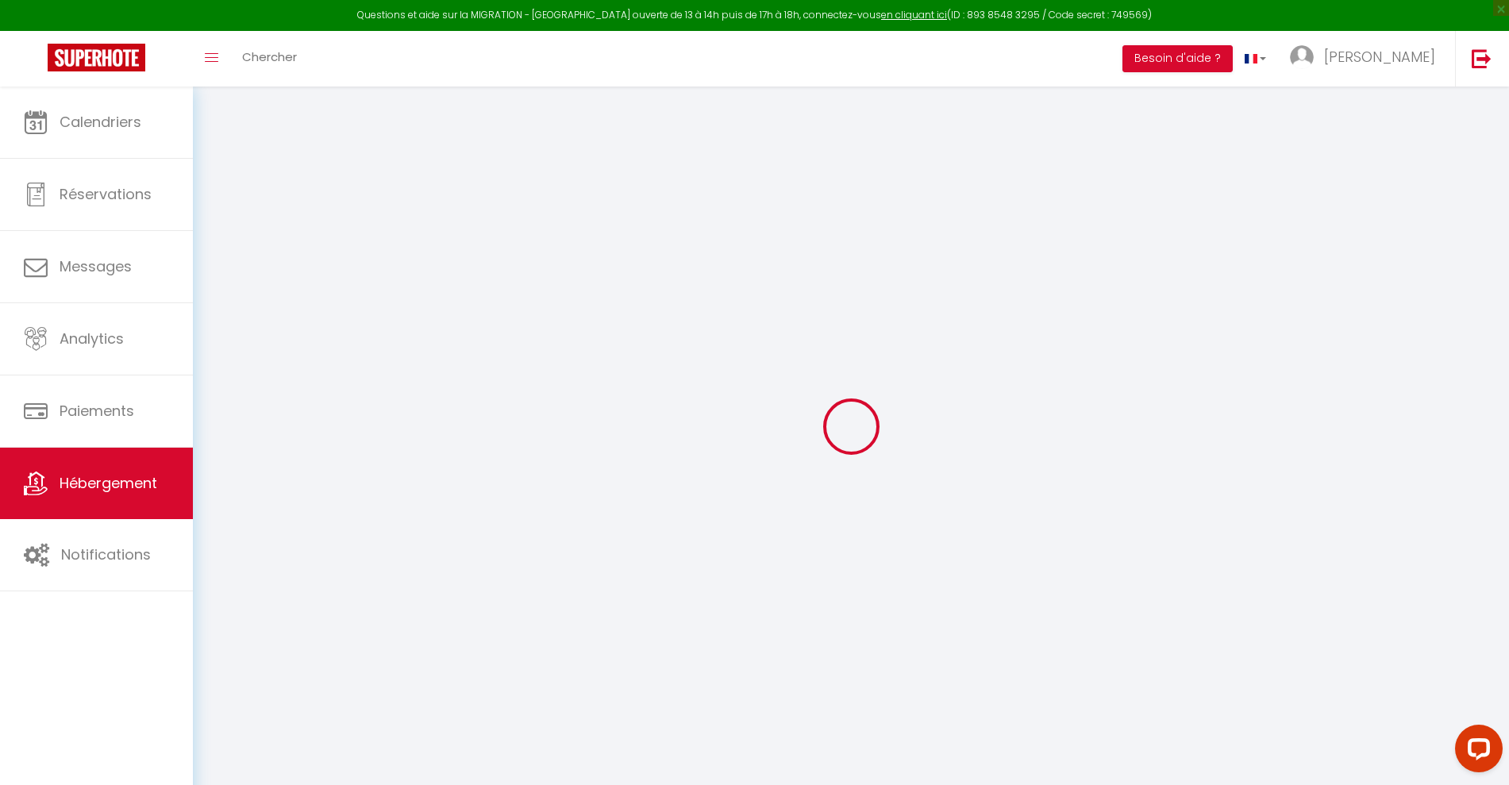
select select
type input "L'instant Rémois"
type input "[PERSON_NAME]"
type input "DOYEN"
select select "6"
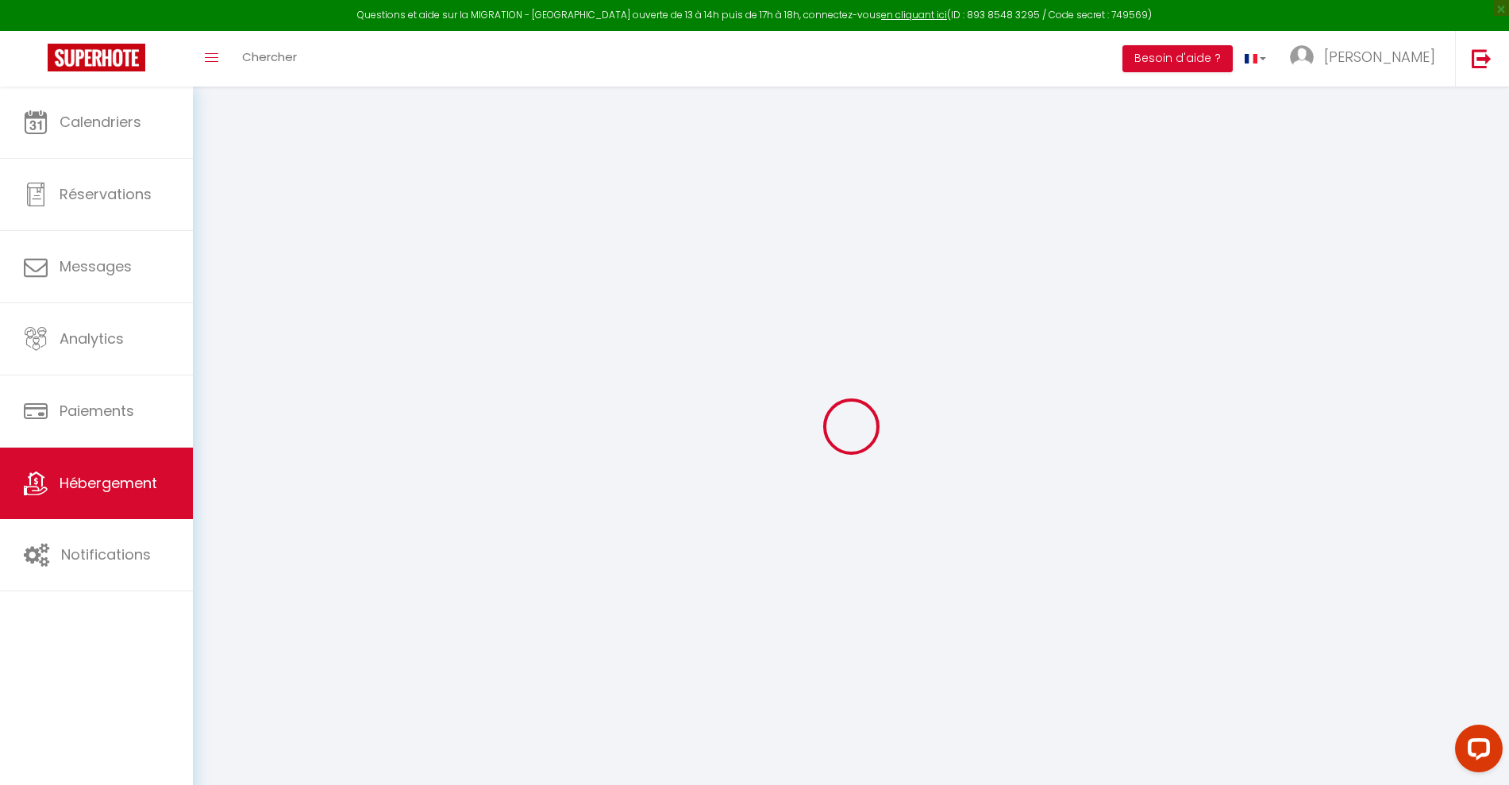
select select "6"
select select "2"
type input "110"
type input "37"
select select
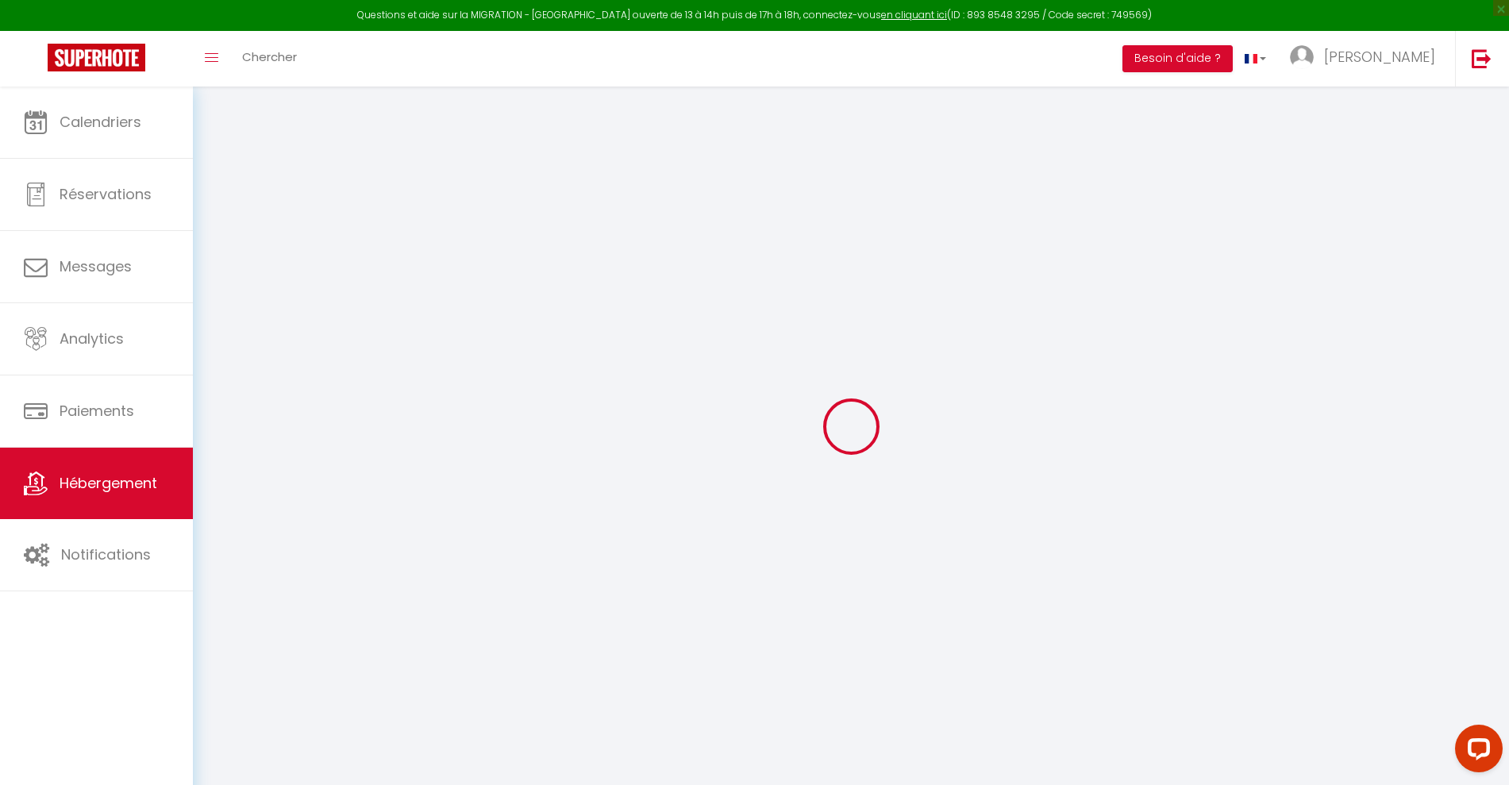
select select
type input "[STREET_ADDRESS][PERSON_NAME]"
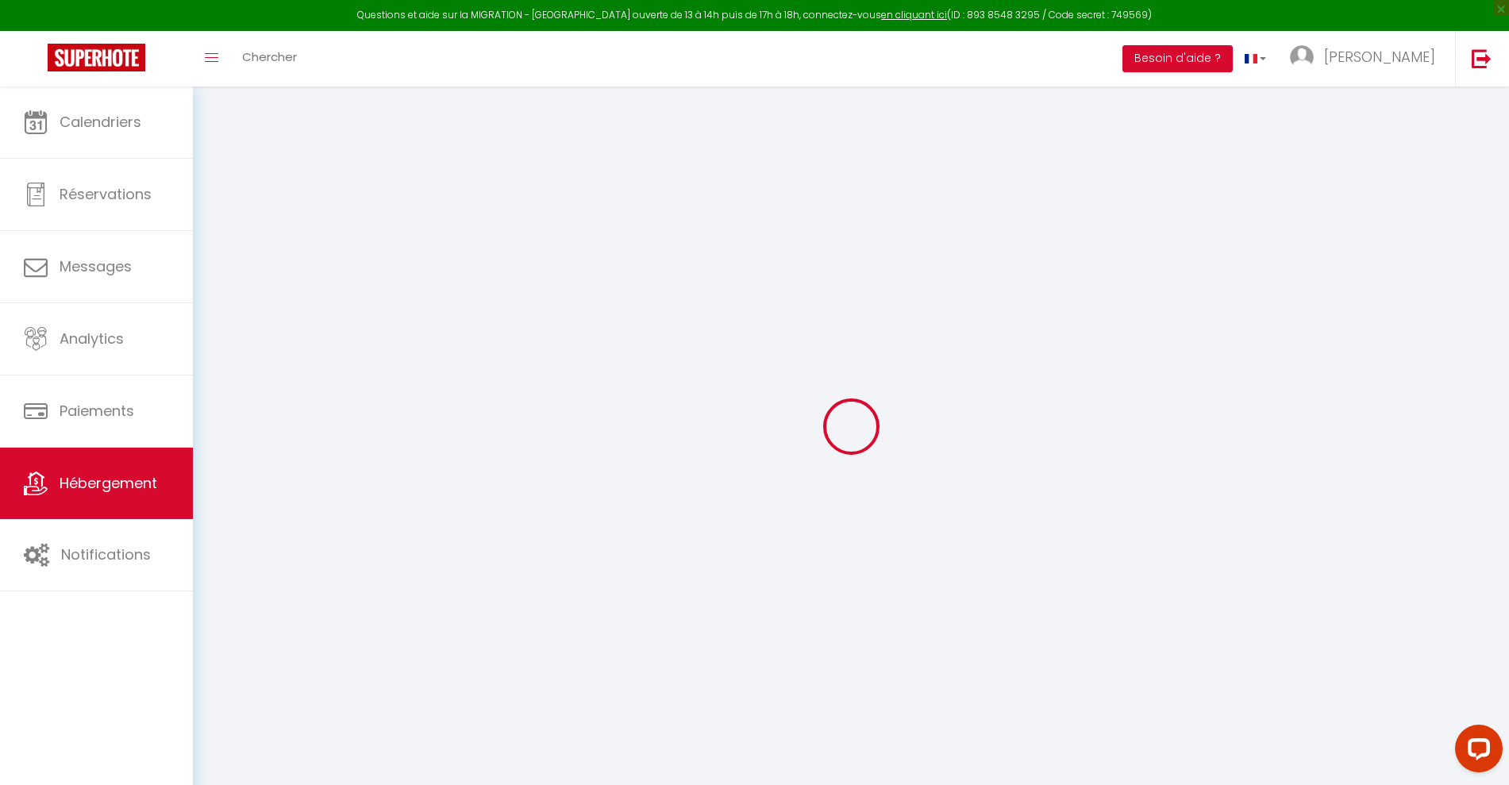
type input "51100"
type input "[GEOGRAPHIC_DATA]"
type input "[EMAIL_ADDRESS][DOMAIN_NAME]"
select select "15688"
checkbox input "false"
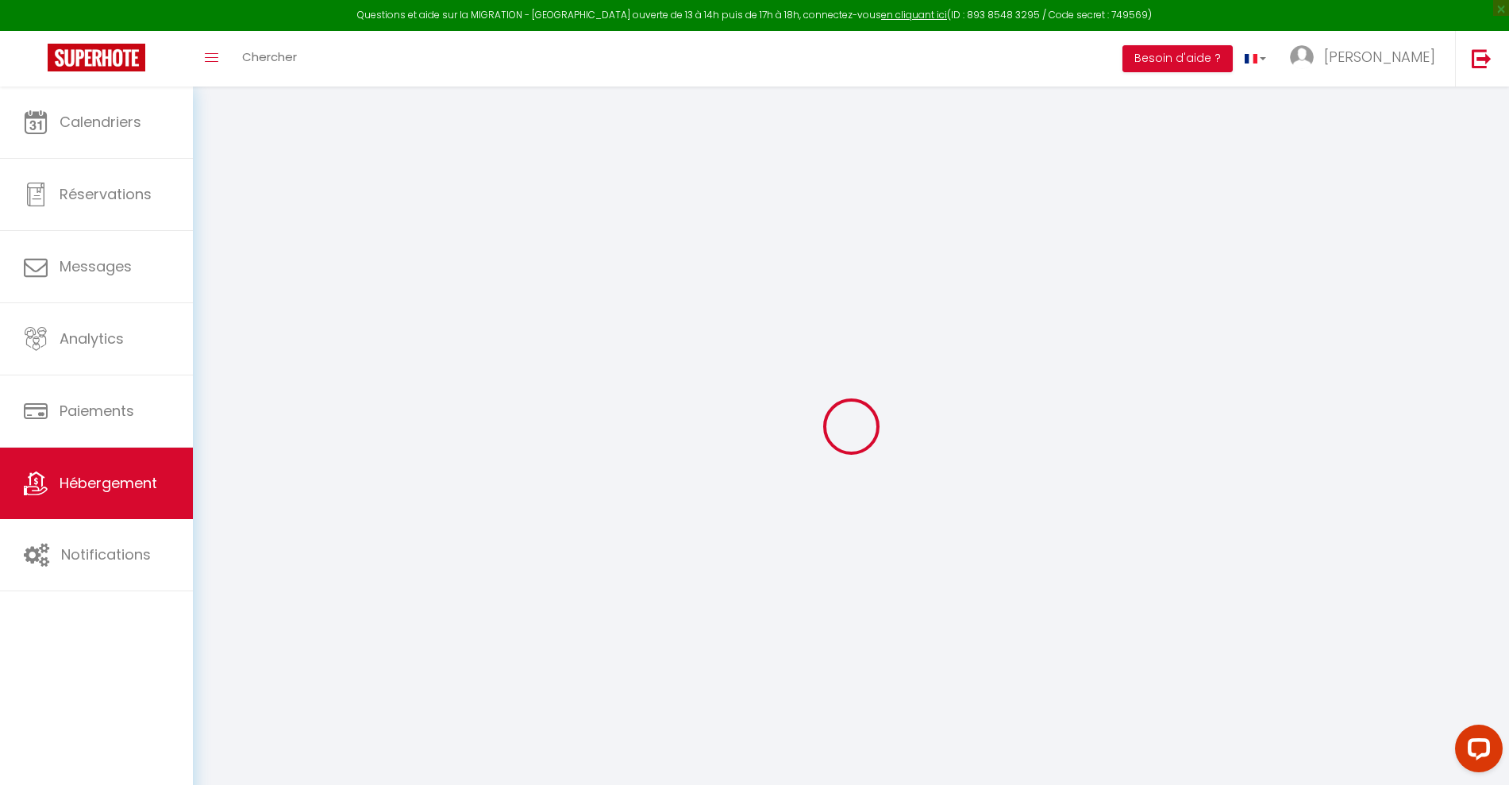
checkbox input "false"
type input "37"
type input "0"
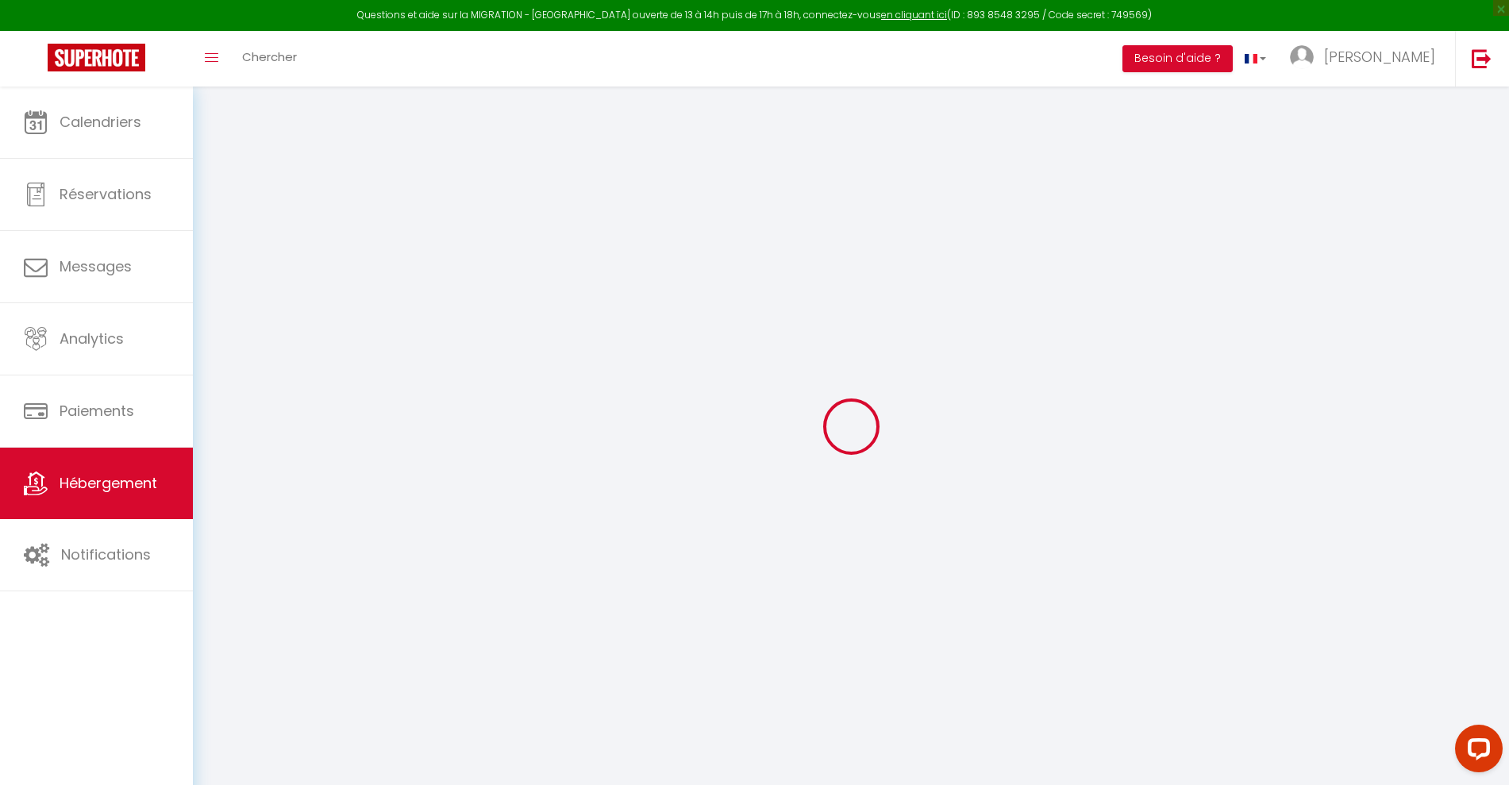
type input "0"
select select "+ 18 %"
select select "+ 28 %"
checkbox input "false"
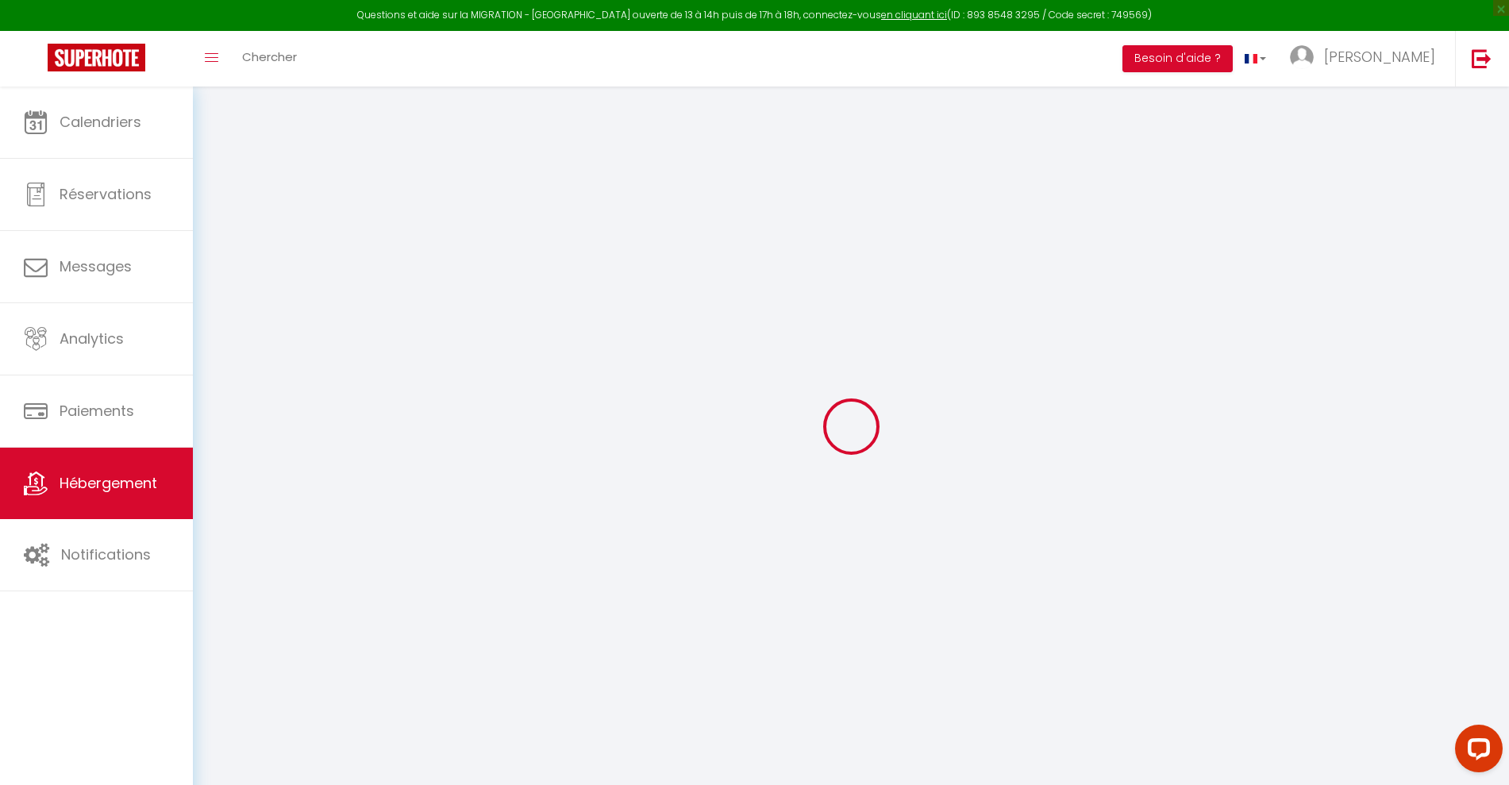
checkbox input "false"
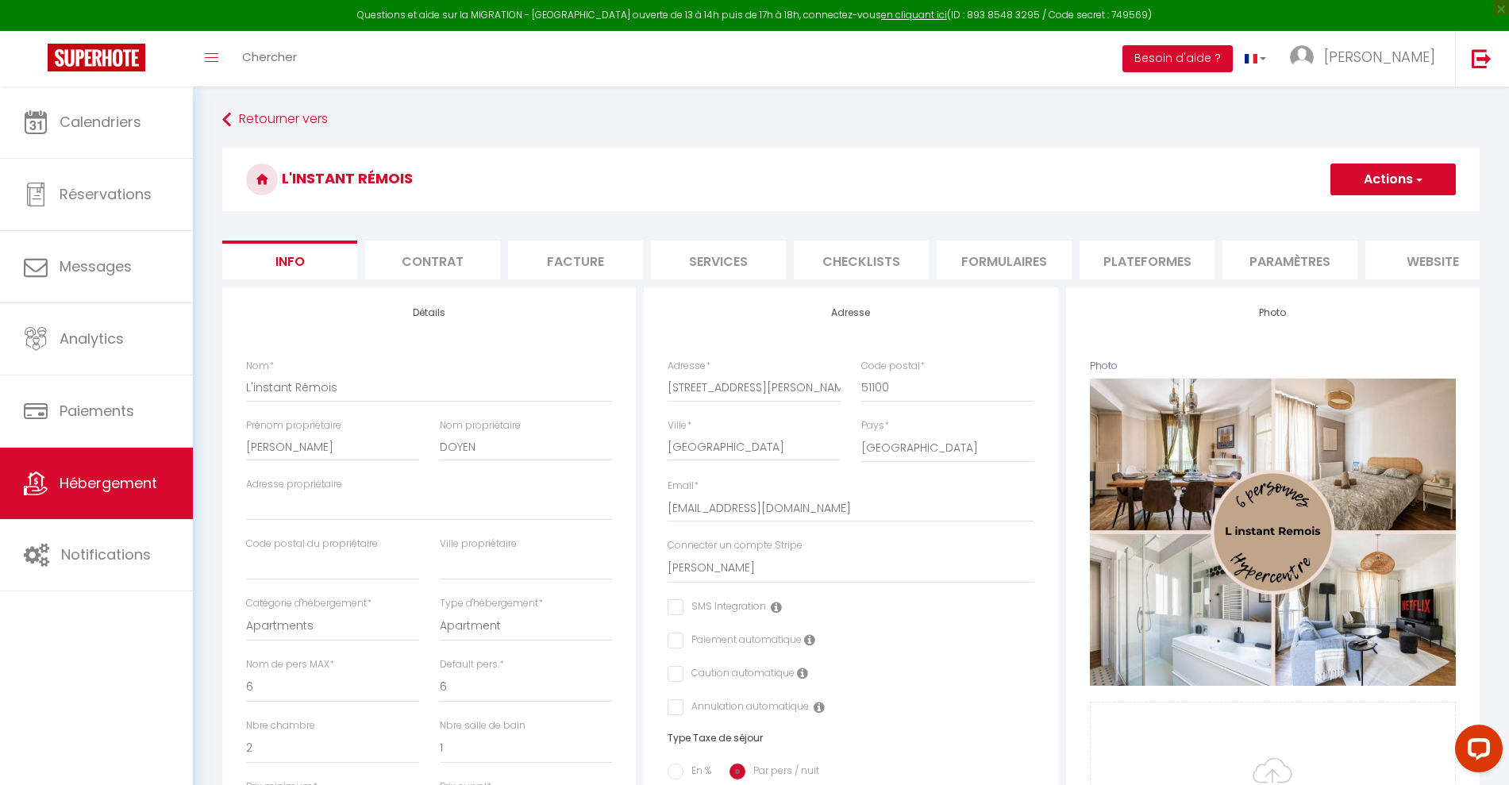
checkbox input "false"
click at [1173, 252] on li "Plateformes" at bounding box center [1147, 260] width 135 height 39
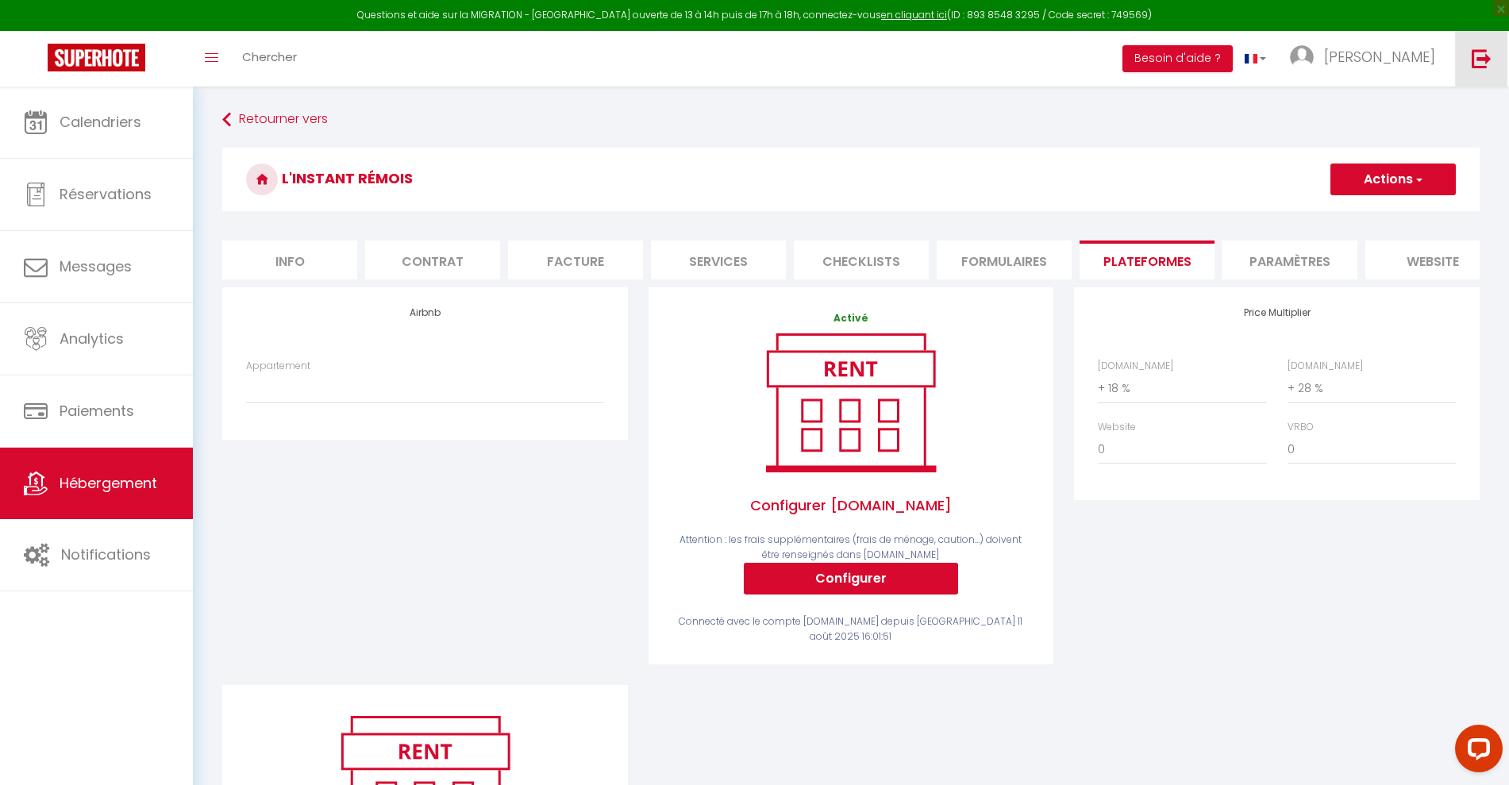
click at [1488, 56] on img at bounding box center [1482, 58] width 20 height 20
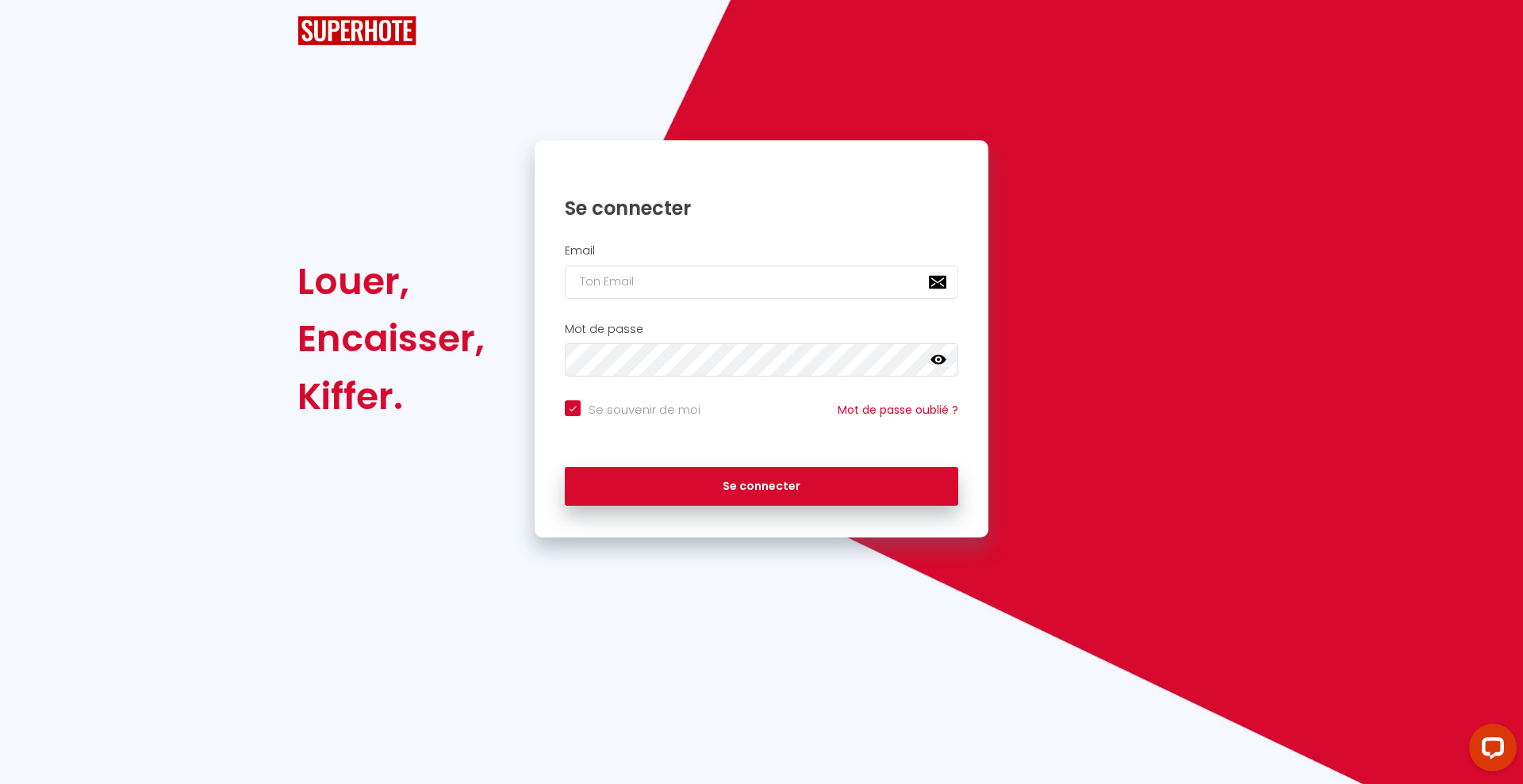
checkbox input "true"
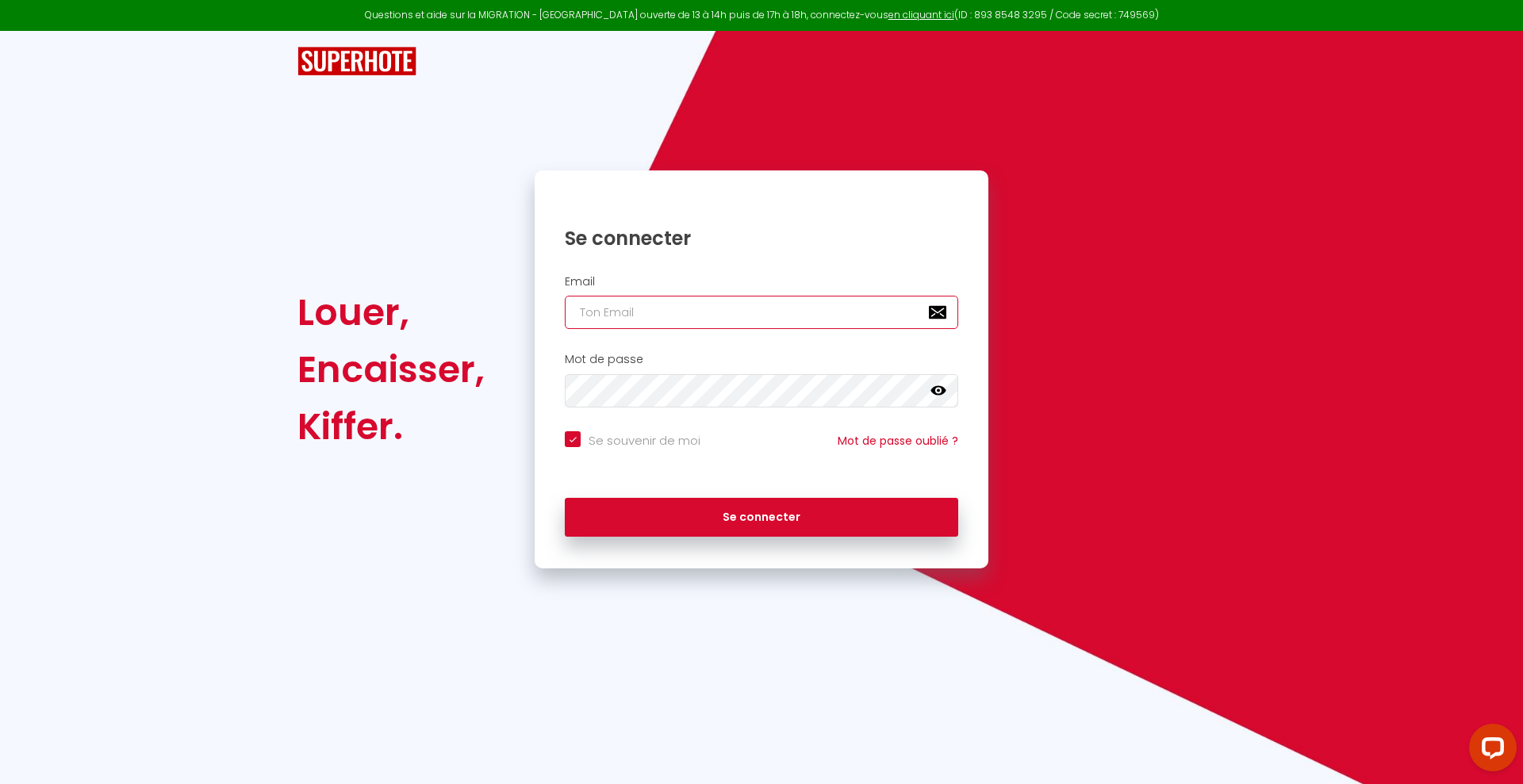
type input "A"
checkbox input "true"
click at [745, 312] on input "A" at bounding box center [762, 312] width 394 height 33
checkbox input "true"
paste input "[PERSON_NAME][EMAIL_ADDRESS][DOMAIN_NAME]"
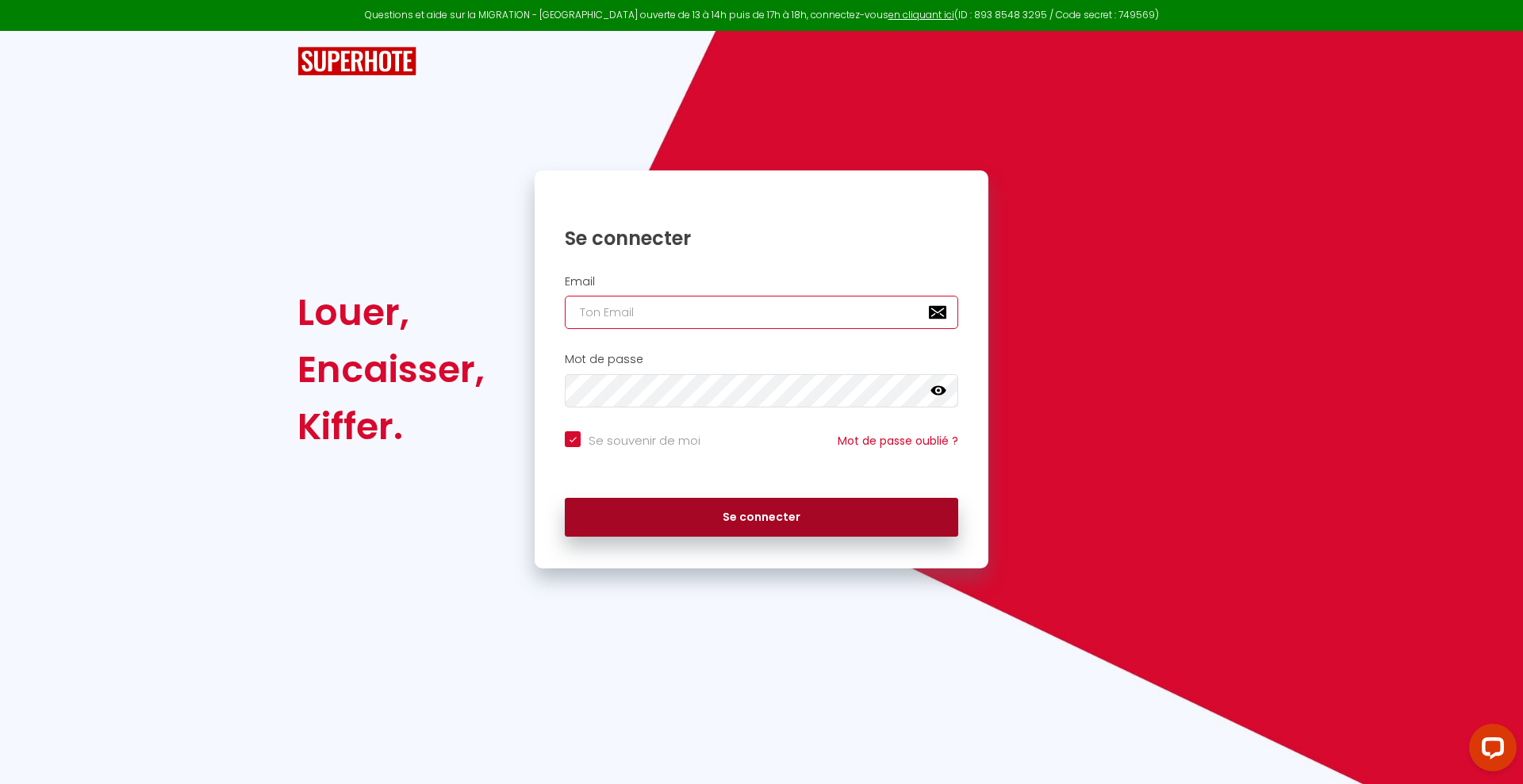
type input "[PERSON_NAME][EMAIL_ADDRESS][DOMAIN_NAME]"
checkbox input "true"
type input "[PERSON_NAME][EMAIL_ADDRESS][DOMAIN_NAME]"
click at [724, 517] on button "Se connecter" at bounding box center [762, 517] width 394 height 40
checkbox input "true"
